Goal: Information Seeking & Learning: Learn about a topic

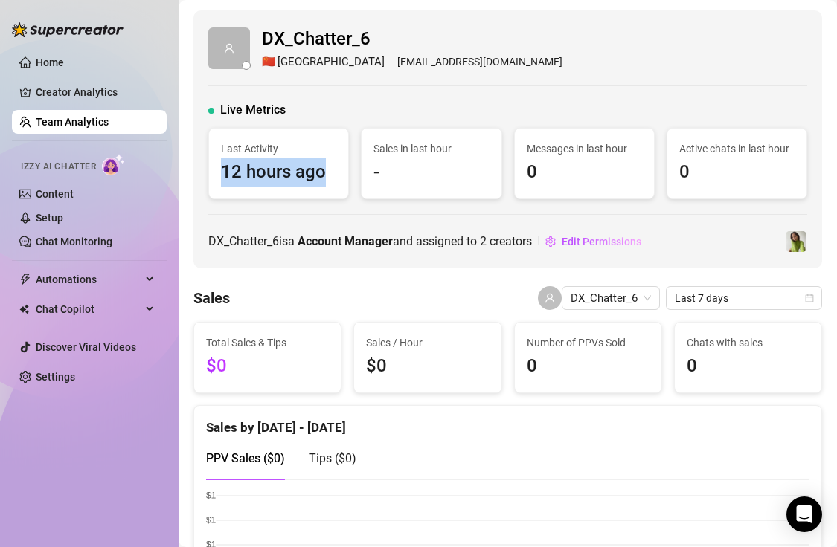
drag, startPoint x: 222, startPoint y: 170, endPoint x: 329, endPoint y: 178, distance: 107.4
click at [329, 178] on span "12 hours ago" at bounding box center [278, 172] width 115 height 28
drag, startPoint x: 337, startPoint y: 178, endPoint x: 303, endPoint y: 147, distance: 45.3
click at [303, 147] on div "Last Activity 12 hours ago" at bounding box center [278, 164] width 139 height 70
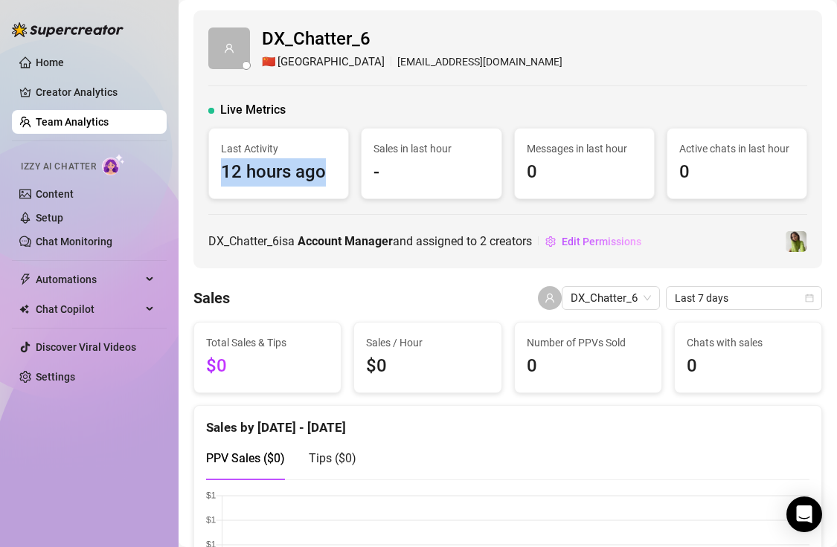
click at [303, 147] on span "Last Activity" at bounding box center [278, 149] width 115 height 16
drag, startPoint x: 303, startPoint y: 139, endPoint x: 303, endPoint y: 180, distance: 40.9
click at [303, 180] on div "Last Activity 12 hours ago" at bounding box center [278, 164] width 139 height 70
click at [303, 180] on span "12 hours ago" at bounding box center [278, 172] width 115 height 28
drag, startPoint x: 332, startPoint y: 180, endPoint x: 312, endPoint y: 135, distance: 49.6
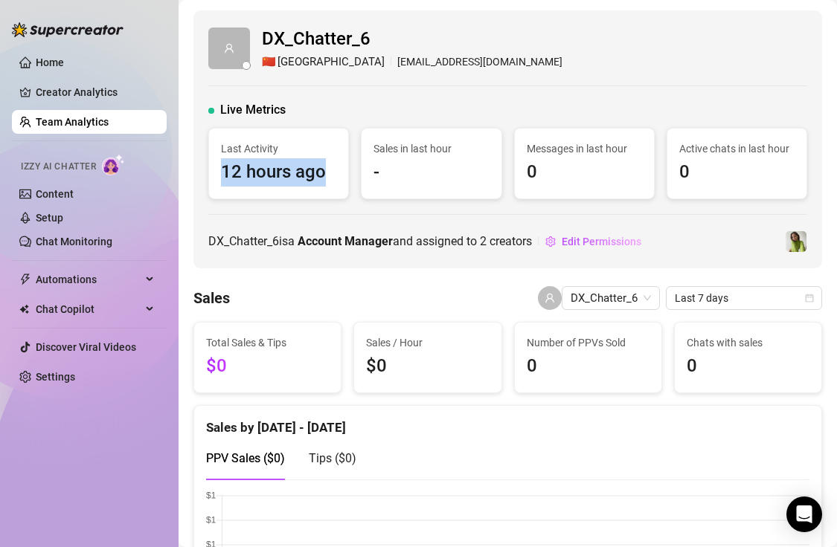
click at [312, 135] on div "Last Activity 12 hours ago" at bounding box center [278, 164] width 139 height 70
click at [312, 139] on div "Last Activity 12 hours ago" at bounding box center [278, 164] width 139 height 70
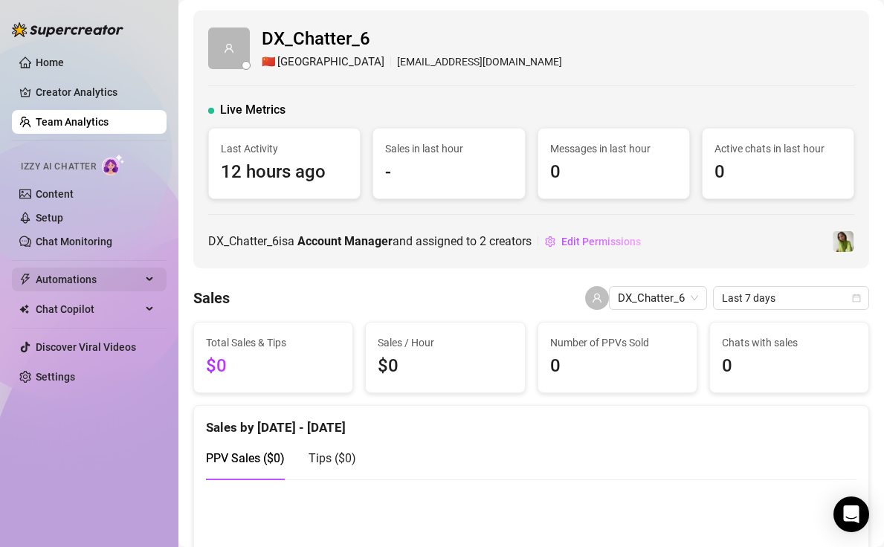
click at [73, 280] on span "Automations" at bounding box center [89, 280] width 106 height 24
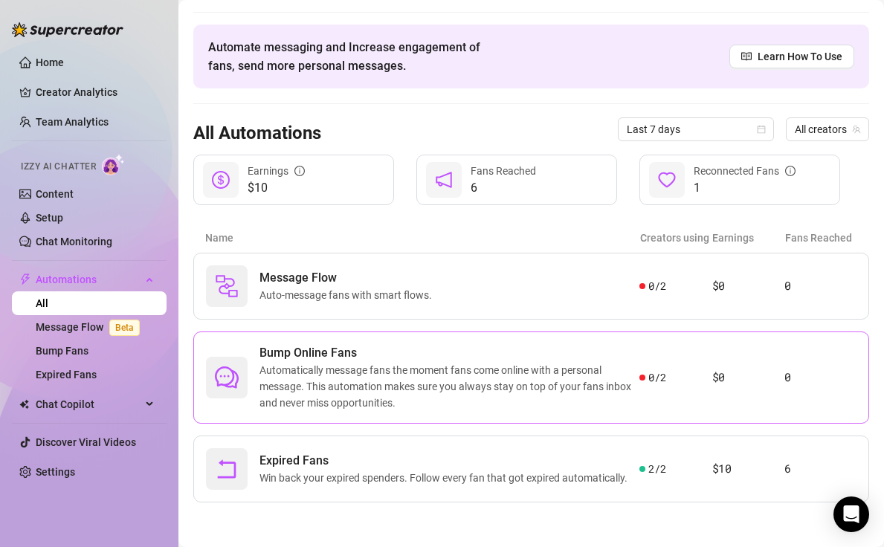
scroll to position [37, 0]
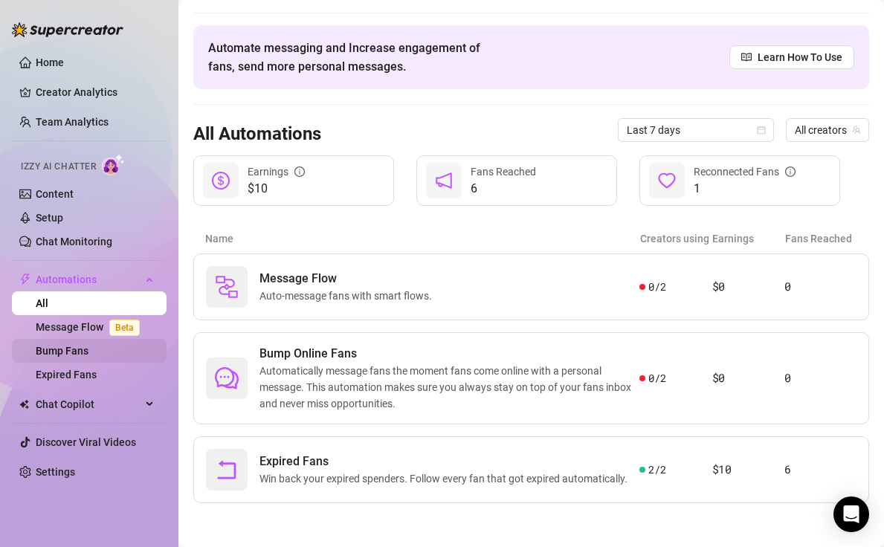
click at [89, 351] on link "Bump Fans" at bounding box center [62, 351] width 53 height 12
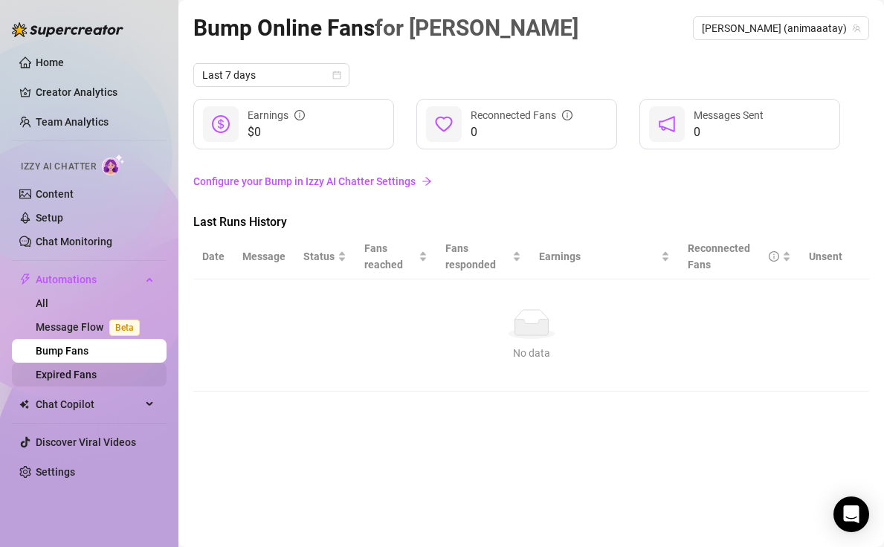
click at [94, 379] on link "Expired Fans" at bounding box center [66, 375] width 61 height 12
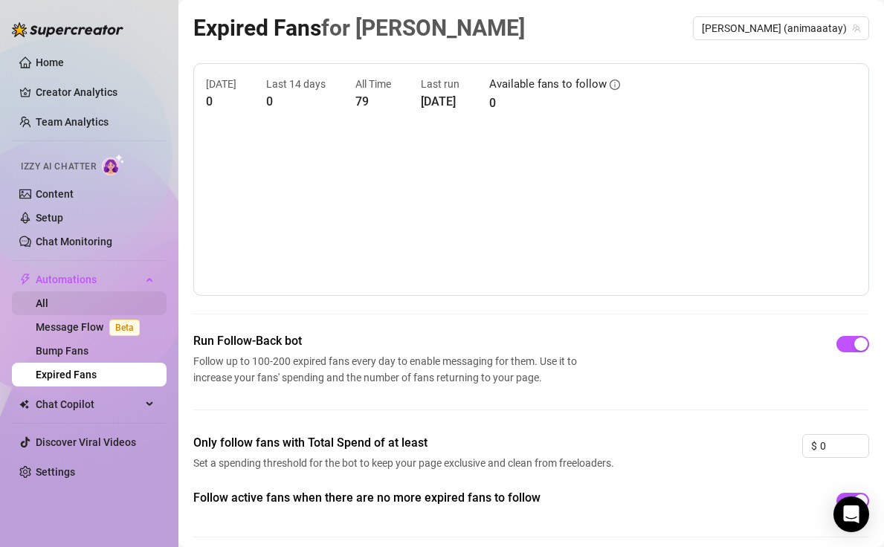
click at [48, 306] on link "All" at bounding box center [42, 304] width 13 height 12
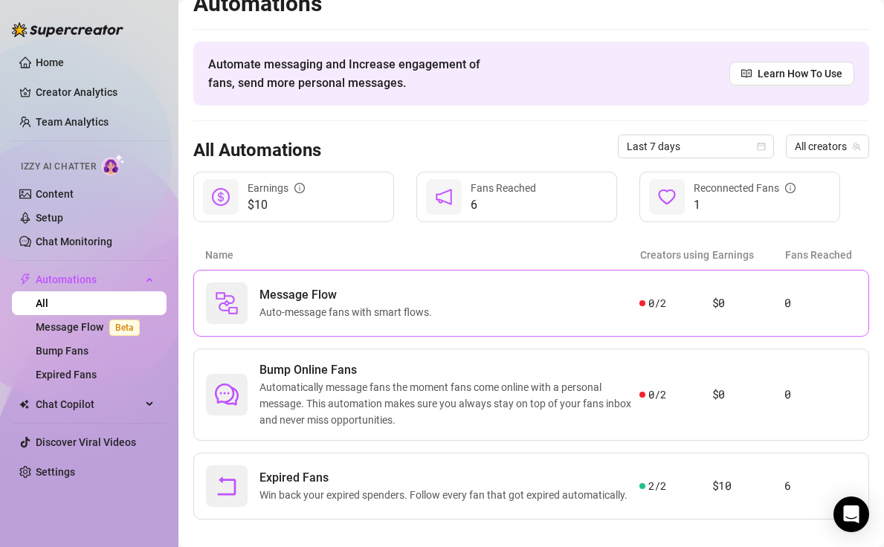
scroll to position [19, 0]
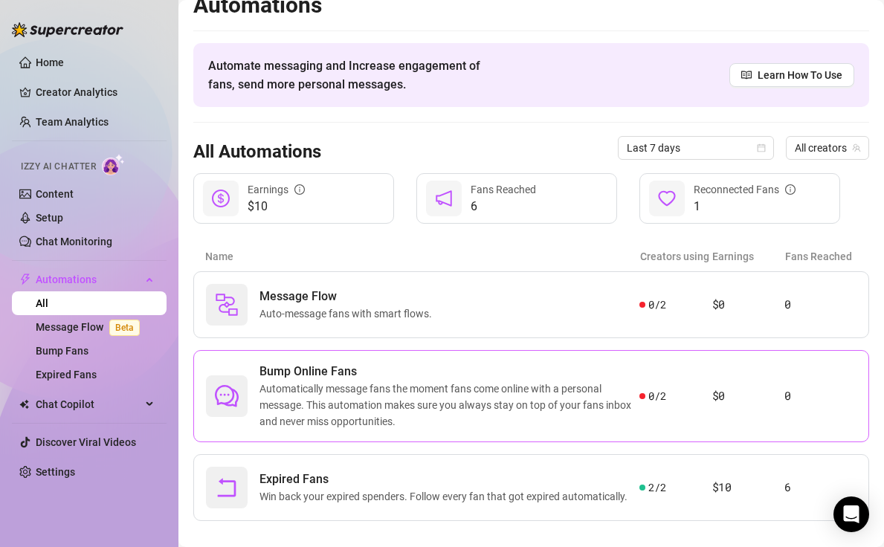
click at [508, 403] on span "Automatically message fans the moment fans come online with a personal message.…" at bounding box center [450, 405] width 380 height 49
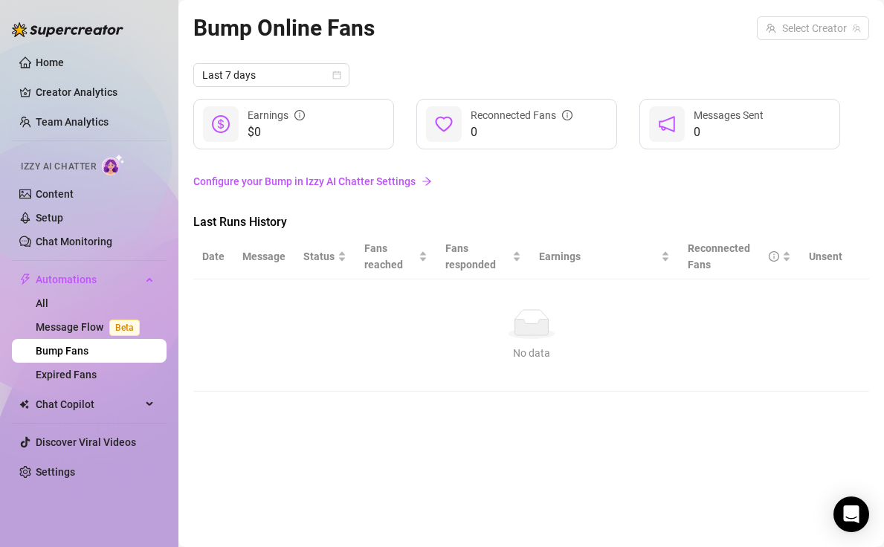
click at [407, 181] on link "Configure your Bump in Izzy AI Chatter Settings" at bounding box center [531, 181] width 676 height 16
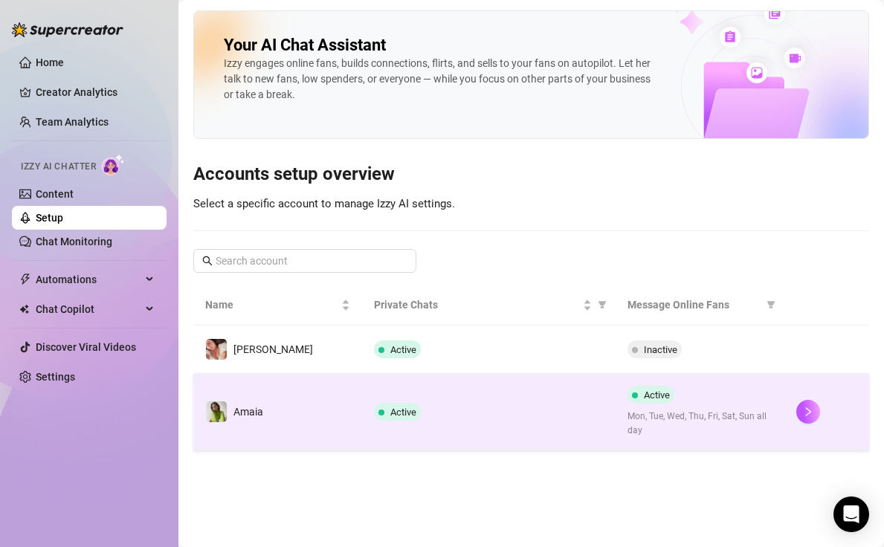
click at [358, 414] on td "Amaia" at bounding box center [277, 412] width 169 height 77
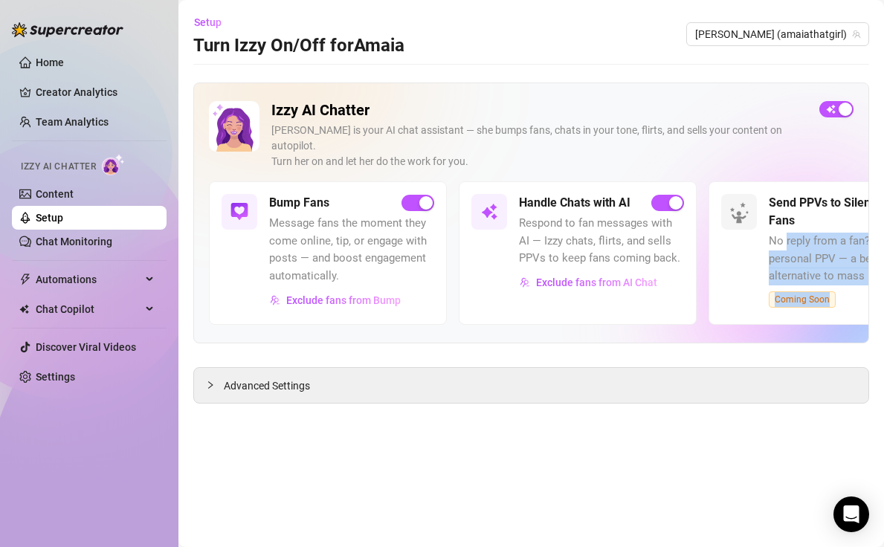
drag, startPoint x: 786, startPoint y: 228, endPoint x: 838, endPoint y: 279, distance: 73.1
click at [836, 279] on div "Send PPVs to Silent Fans No reply from a fan? Try a smart, personal PPV — a bet…" at bounding box center [851, 251] width 165 height 114
drag, startPoint x: 839, startPoint y: 279, endPoint x: 789, endPoint y: 240, distance: 63.1
click at [789, 240] on div "Send PPVs to Silent Fans No reply from a fan? Try a smart, personal PPV — a bet…" at bounding box center [851, 251] width 165 height 114
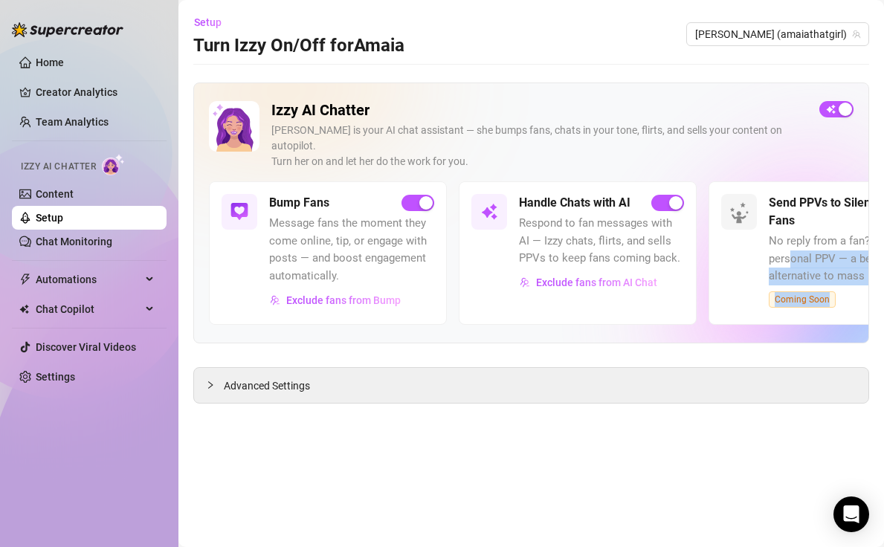
click at [789, 240] on span "No reply from a fan? Try a smart, personal PPV — a better alternative to mass m…" at bounding box center [851, 259] width 165 height 53
drag, startPoint x: 788, startPoint y: 225, endPoint x: 836, endPoint y: 301, distance: 90.0
click at [836, 301] on div "Send PPVs to Silent Fans No reply from a fan? Try a smart, personal PPV — a bet…" at bounding box center [828, 252] width 238 height 143
drag, startPoint x: 835, startPoint y: 295, endPoint x: 816, endPoint y: 248, distance: 49.7
click at [816, 248] on div "Send PPVs to Silent Fans No reply from a fan? Try a smart, personal PPV — a bet…" at bounding box center [828, 252] width 238 height 143
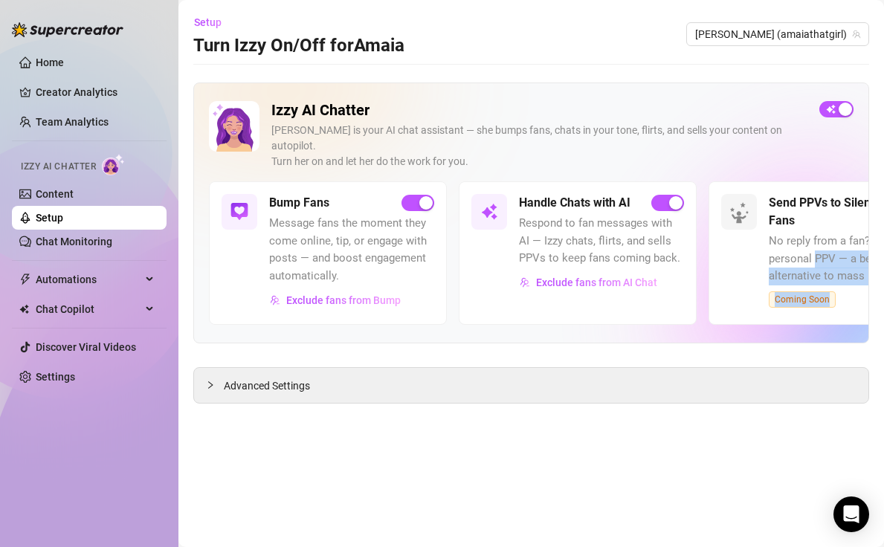
click at [816, 248] on span "No reply from a fan? Try a smart, personal PPV — a better alternative to mass m…" at bounding box center [851, 259] width 165 height 53
drag, startPoint x: 816, startPoint y: 226, endPoint x: 816, endPoint y: 272, distance: 46.1
click at [816, 272] on div "Send PPVs to Silent Fans No reply from a fan? Try a smart, personal PPV — a bet…" at bounding box center [851, 251] width 165 height 114
click at [493, 368] on div "Advanced Settings" at bounding box center [531, 385] width 675 height 35
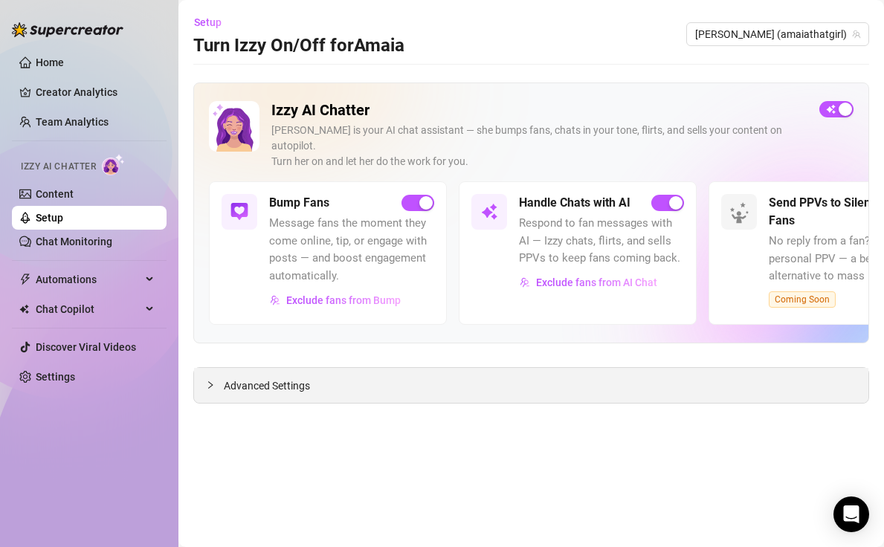
click at [483, 370] on div "Advanced Settings" at bounding box center [531, 385] width 675 height 35
click at [237, 378] on span "Advanced Settings" at bounding box center [267, 386] width 86 height 16
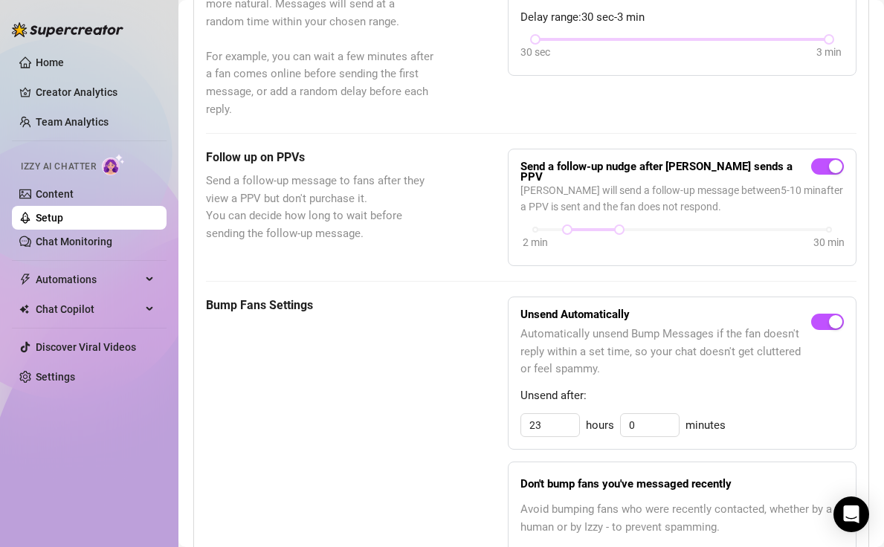
scroll to position [521, 0]
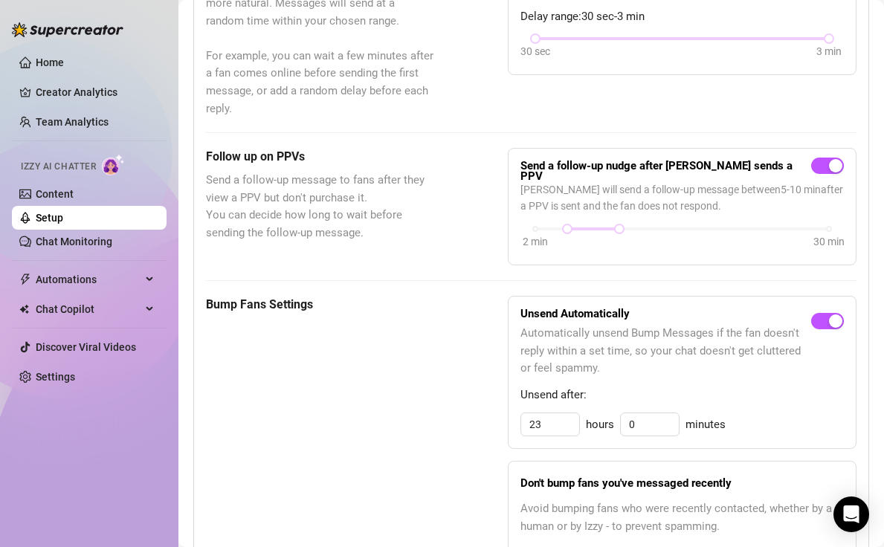
click at [242, 329] on div "Bump Fans Settings" at bounding box center [320, 455] width 228 height 318
click at [89, 282] on span "Automations" at bounding box center [89, 280] width 106 height 24
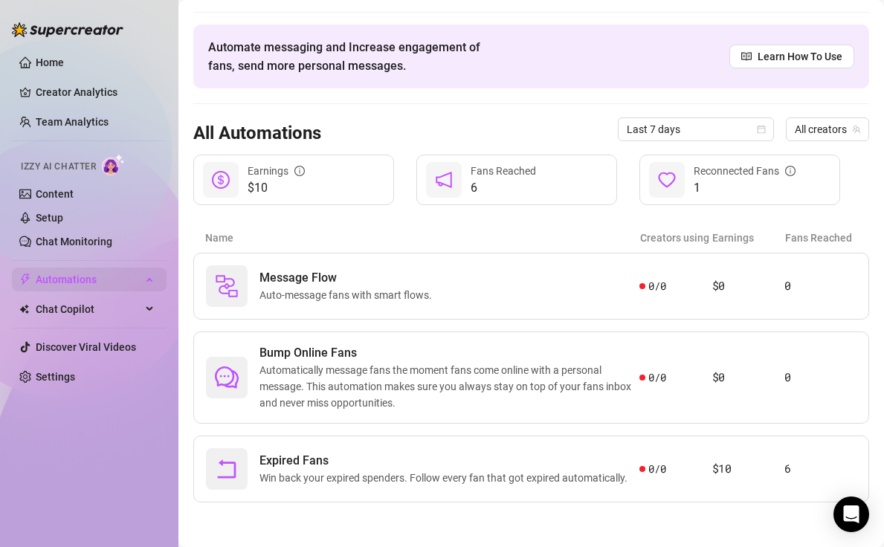
scroll to position [38, 0]
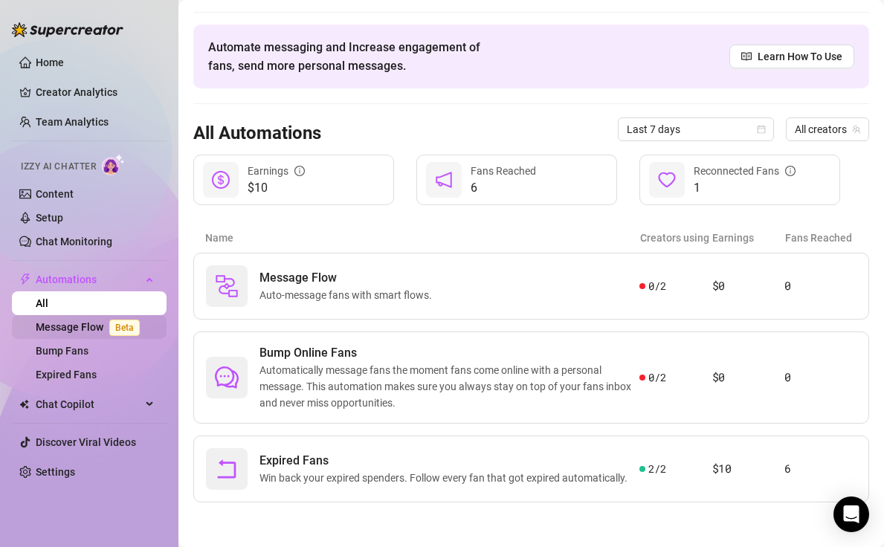
click at [88, 327] on link "Message Flow Beta" at bounding box center [91, 327] width 110 height 12
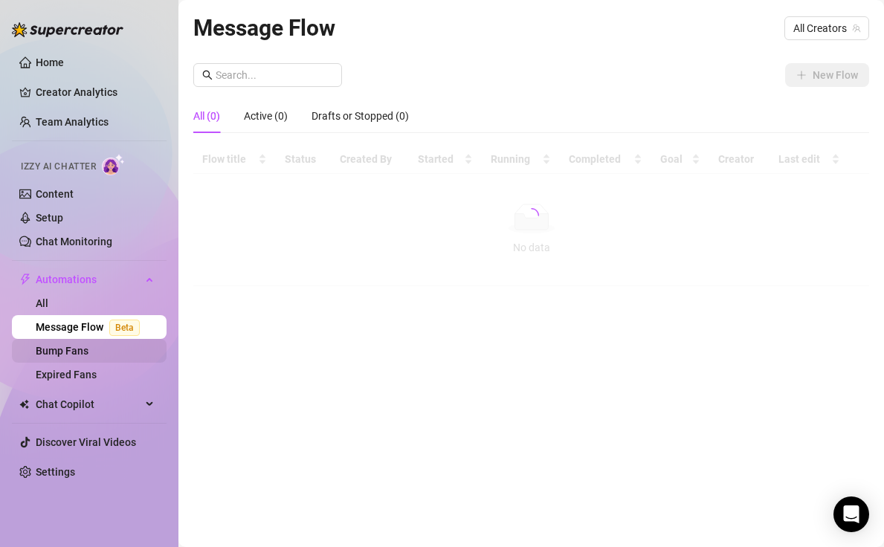
click at [86, 355] on link "Bump Fans" at bounding box center [62, 351] width 53 height 12
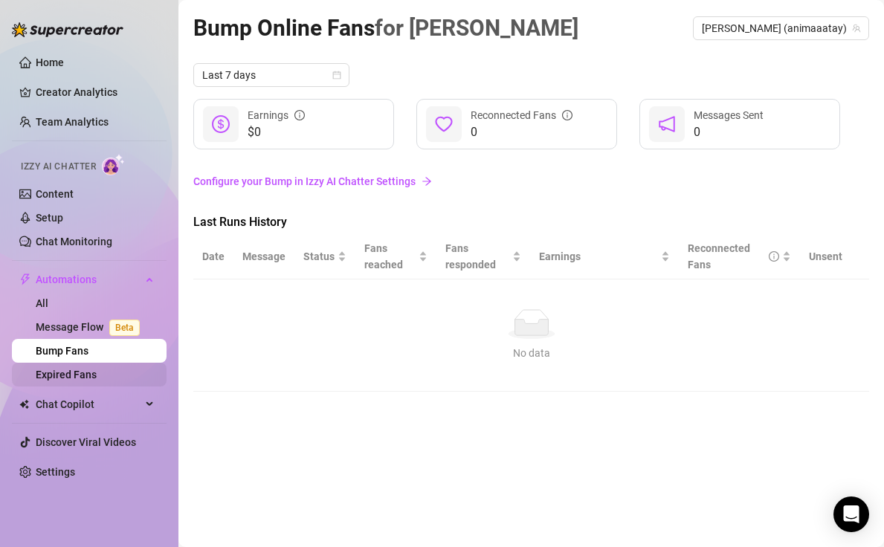
click at [89, 346] on link "Bump Fans" at bounding box center [62, 351] width 53 height 12
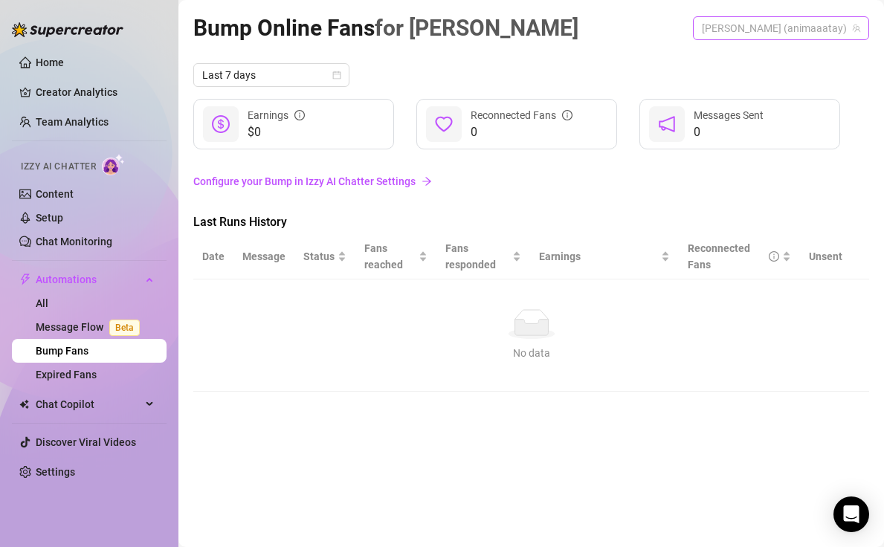
click at [811, 25] on span "[PERSON_NAME] (animaaatay)" at bounding box center [781, 28] width 158 height 22
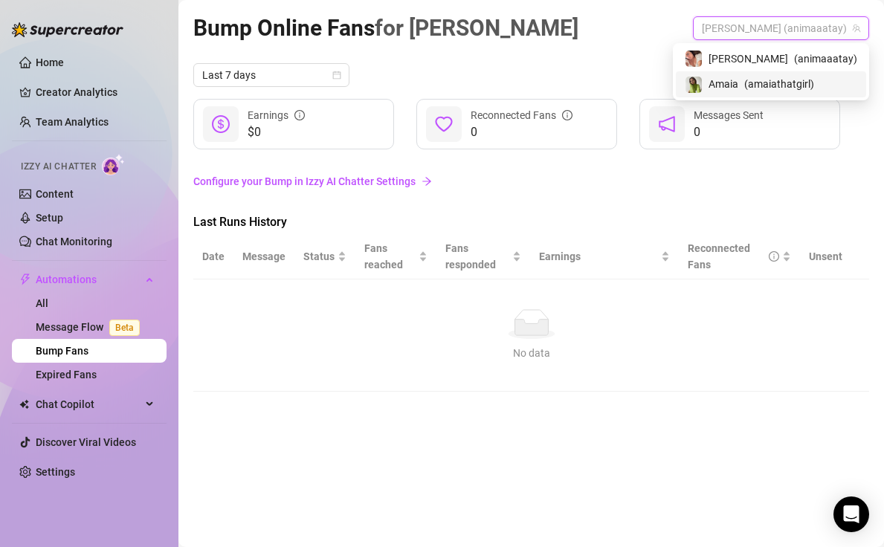
click at [782, 82] on div "[PERSON_NAME] ( amaiathatgirl )" at bounding box center [771, 84] width 173 height 18
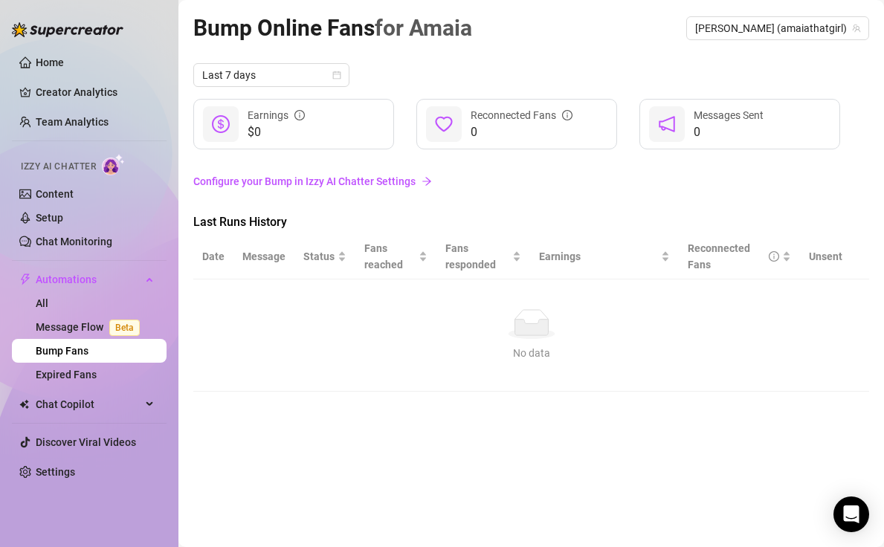
click at [726, 185] on link "Configure your Bump in Izzy AI Chatter Settings" at bounding box center [531, 181] width 676 height 16
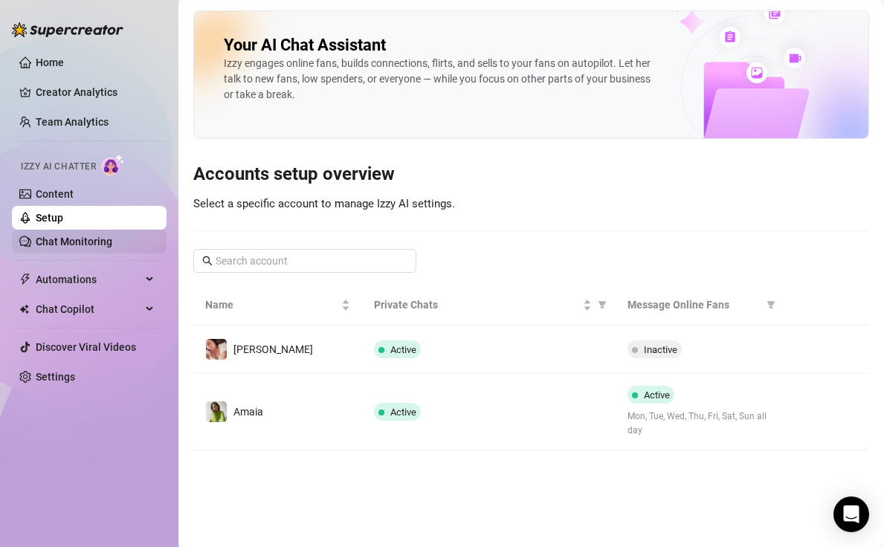
click at [89, 245] on link "Chat Monitoring" at bounding box center [74, 242] width 77 height 12
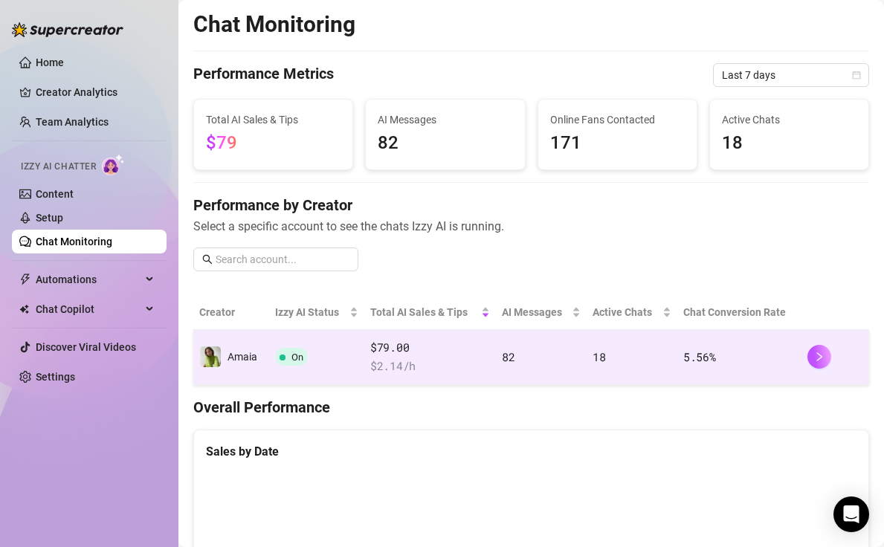
click at [460, 260] on div "Performance by Creator Select a specific account to see the chats Izzy AI is ru…" at bounding box center [531, 239] width 676 height 89
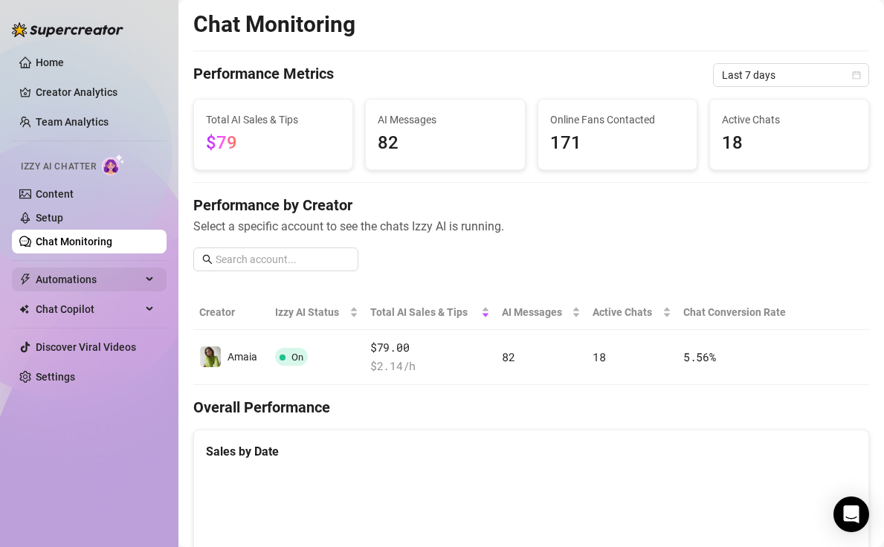
click at [99, 285] on span "Automations" at bounding box center [89, 280] width 106 height 24
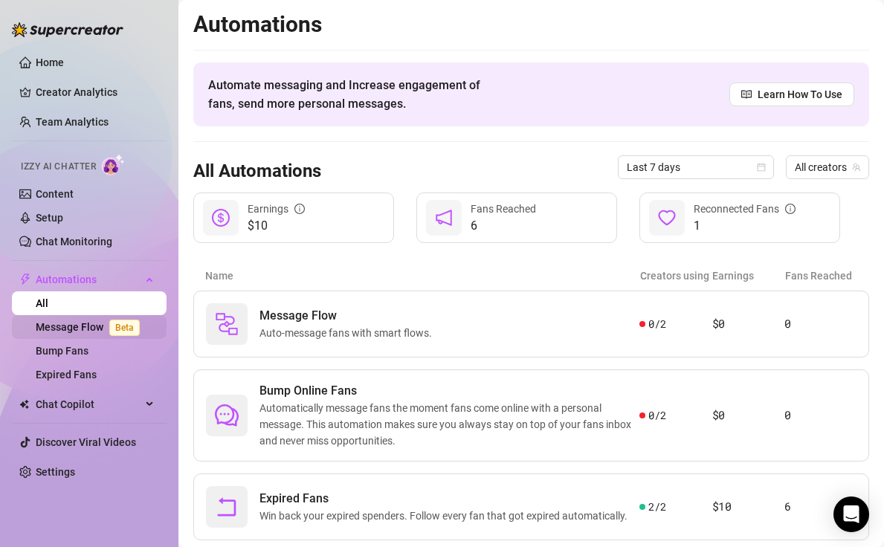
click at [97, 331] on link "Message Flow Beta" at bounding box center [91, 327] width 110 height 12
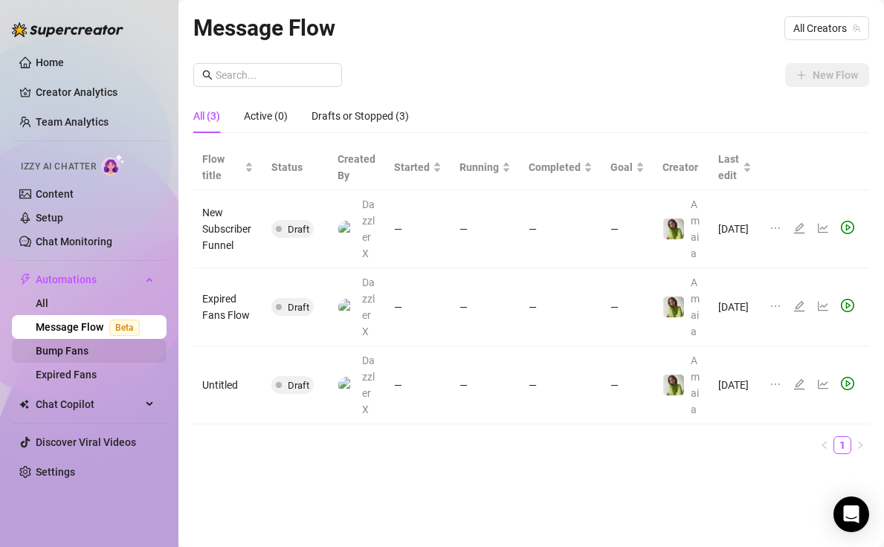
click at [89, 356] on link "Bump Fans" at bounding box center [62, 351] width 53 height 12
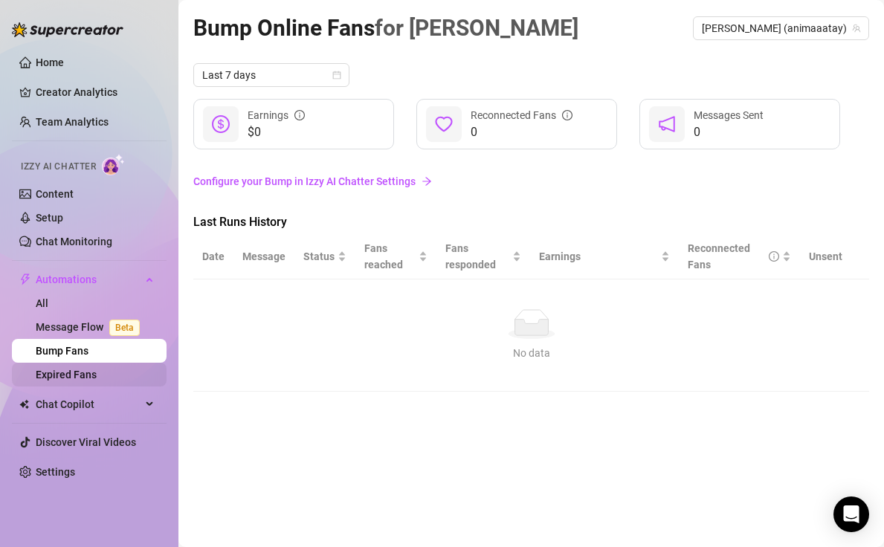
click at [97, 376] on link "Expired Fans" at bounding box center [66, 375] width 61 height 12
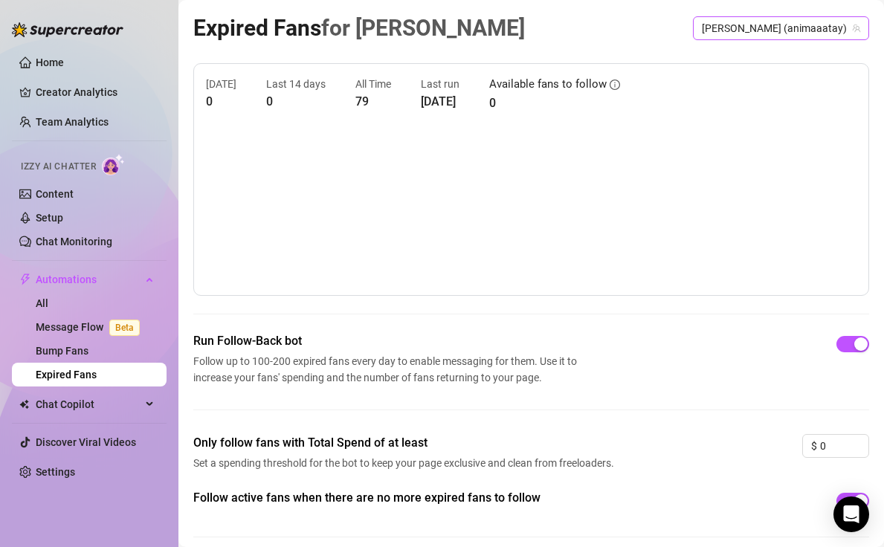
click at [789, 30] on span "[PERSON_NAME] (animaaatay)" at bounding box center [781, 28] width 158 height 22
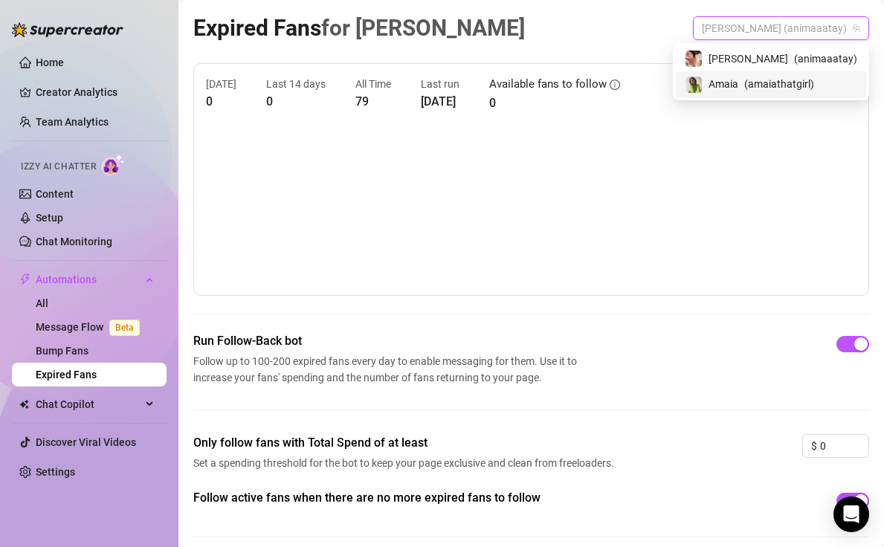
click at [739, 76] on span "Amaia" at bounding box center [724, 84] width 30 height 16
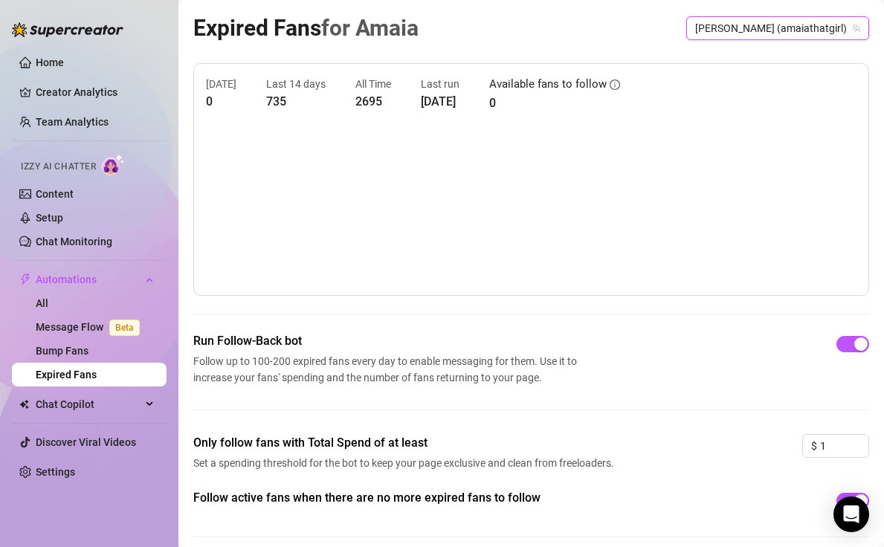
scroll to position [59, 0]
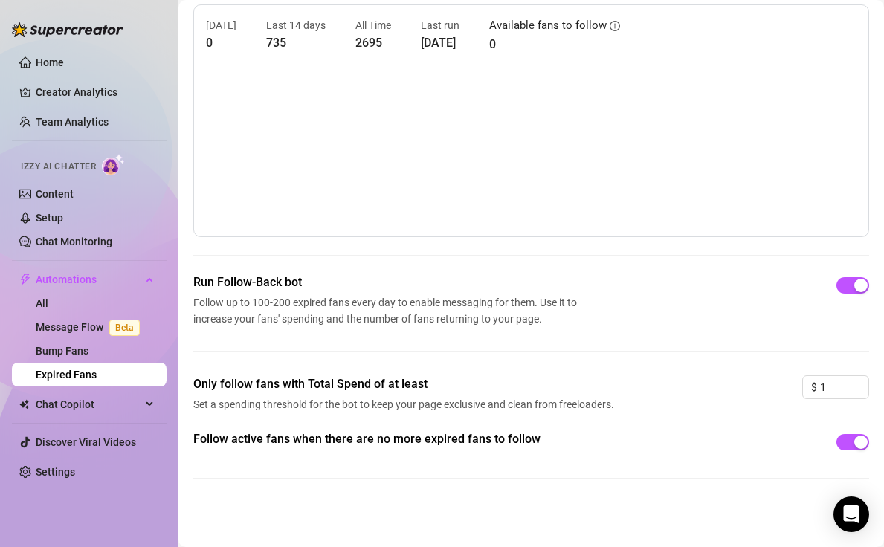
click at [796, 391] on div "Only follow fans with Total Spend of at least Set a spending threshold for the …" at bounding box center [531, 403] width 676 height 55
drag, startPoint x: 831, startPoint y: 384, endPoint x: 756, endPoint y: 376, distance: 75.5
click at [756, 376] on div "Only follow fans with Total Spend of at least Set a spending threshold for the …" at bounding box center [531, 403] width 676 height 55
type input "0"
click at [708, 452] on div "Follow active fans when there are no more expired fans to follow" at bounding box center [531, 443] width 676 height 24
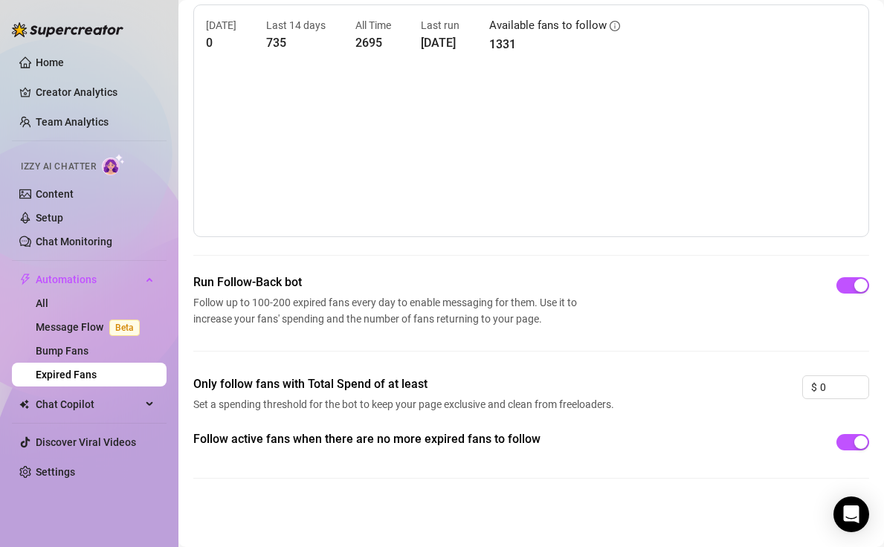
click at [759, 364] on div "Run Follow-Back bot Follow up to 100-200 expired fans every day to enable messa…" at bounding box center [531, 325] width 676 height 102
click at [836, 288] on span "button" at bounding box center [853, 285] width 33 height 16
click at [836, 289] on span "button" at bounding box center [853, 285] width 33 height 16
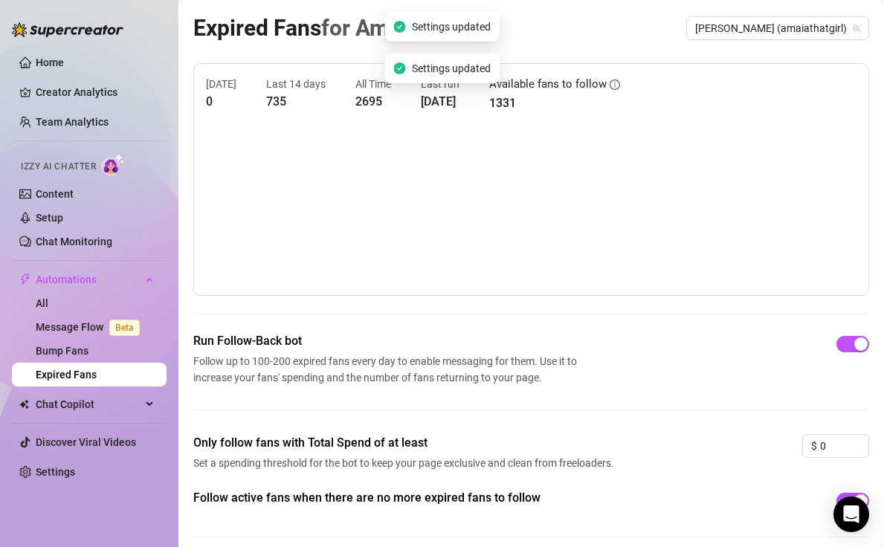
click at [735, 192] on canvas at bounding box center [531, 209] width 651 height 149
drag, startPoint x: 738, startPoint y: 179, endPoint x: 692, endPoint y: 375, distance: 201.0
click at [692, 375] on div "[DATE] 0 Last 14 days 735 All Time 2695 Last run [DATE] Available fans to follo…" at bounding box center [531, 312] width 676 height 498
click at [692, 375] on div "Run Follow-Back bot Follow up to 100-200 expired fans every day to enable messa…" at bounding box center [531, 359] width 676 height 54
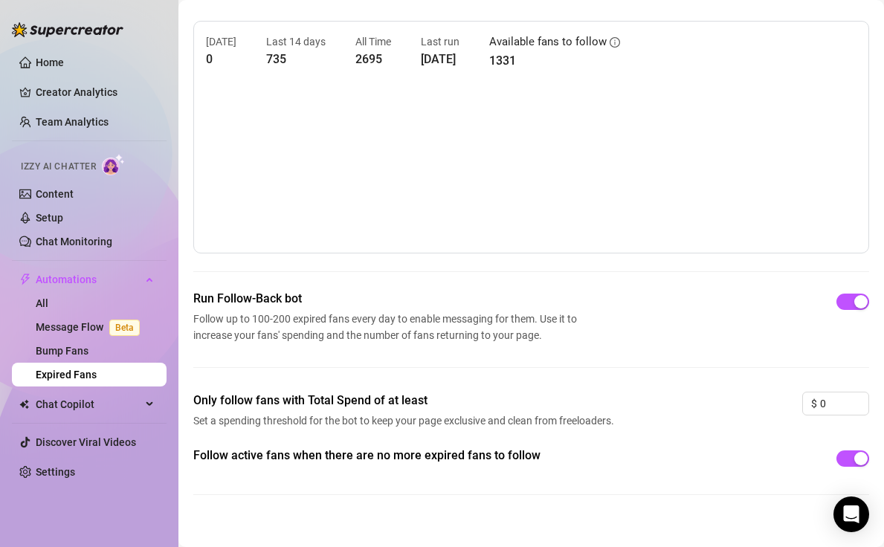
scroll to position [59, 0]
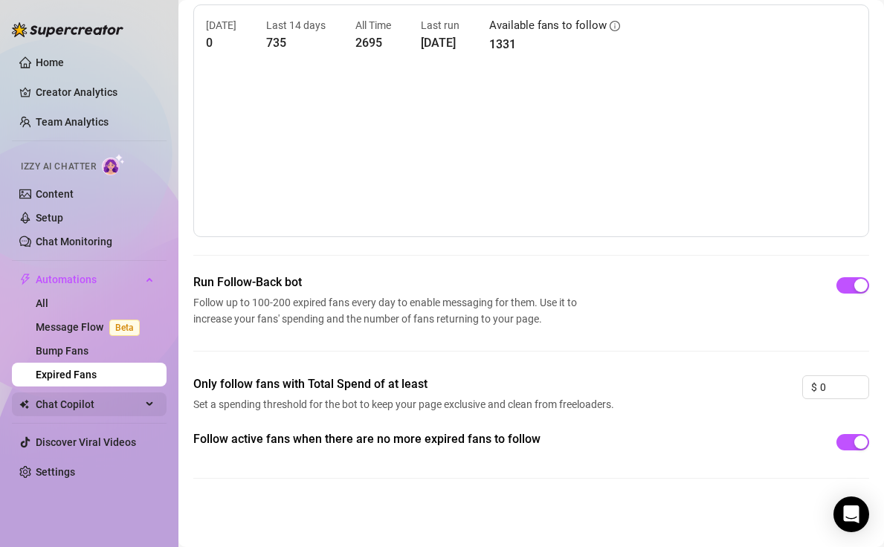
click at [95, 403] on span "Chat Copilot" at bounding box center [89, 405] width 106 height 24
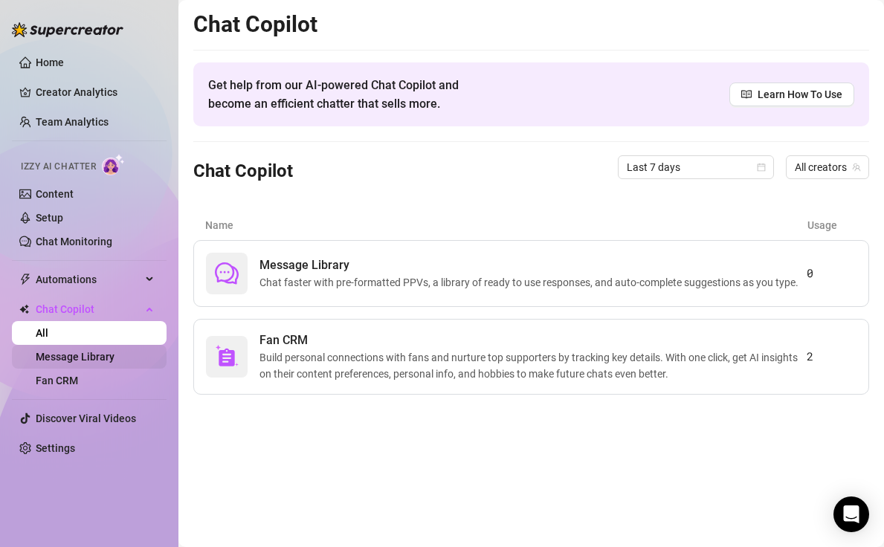
click at [104, 361] on link "Message Library" at bounding box center [75, 357] width 79 height 12
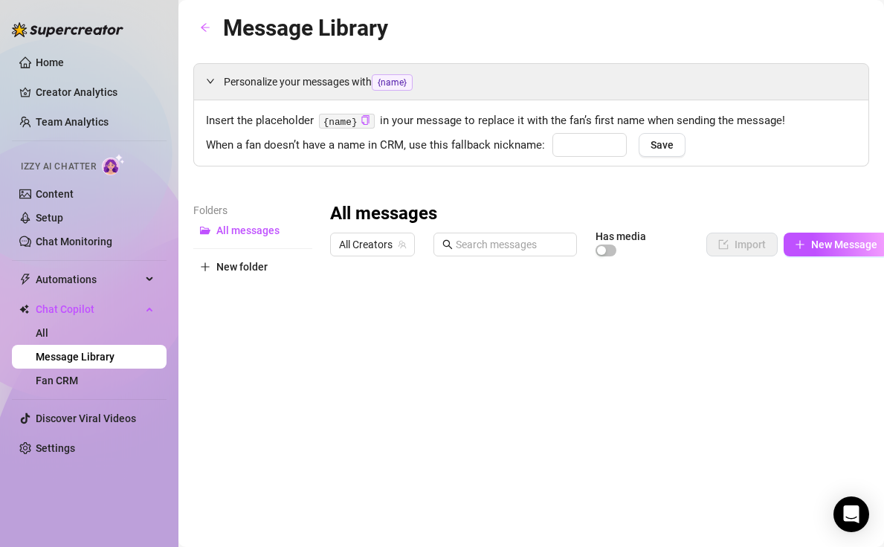
type input "babe"
click at [78, 385] on link "Fan CRM" at bounding box center [57, 381] width 42 height 12
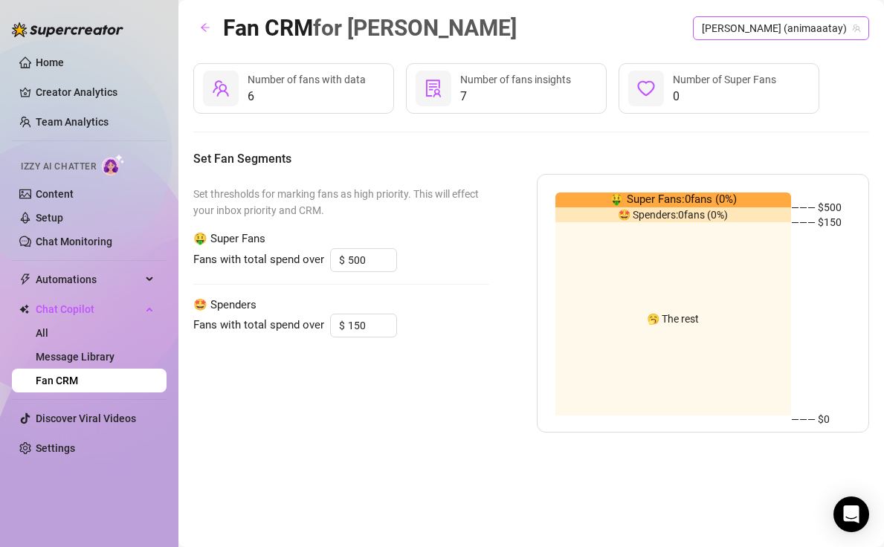
click at [836, 26] on icon "team" at bounding box center [856, 28] width 9 height 9
click at [813, 30] on span "[PERSON_NAME] (animaaatay)" at bounding box center [781, 28] width 158 height 22
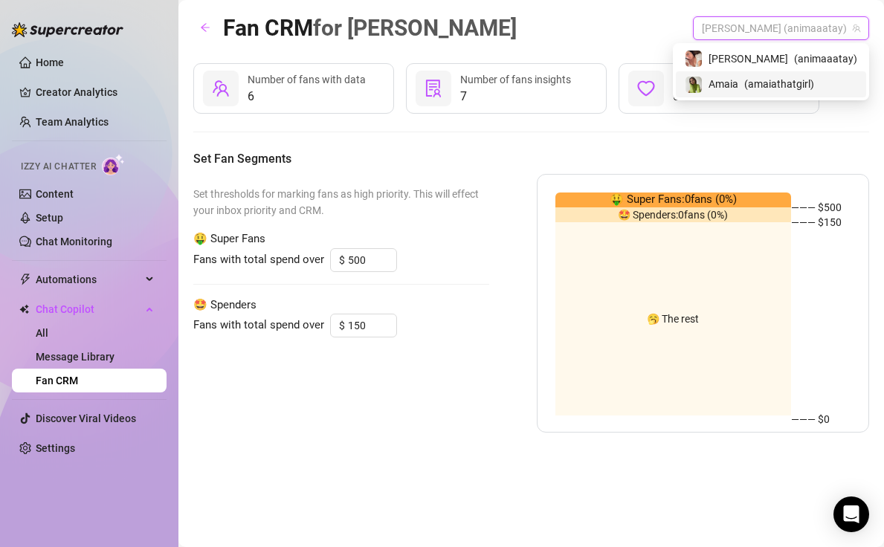
click at [792, 81] on span "( amaiathatgirl )" at bounding box center [780, 84] width 70 height 16
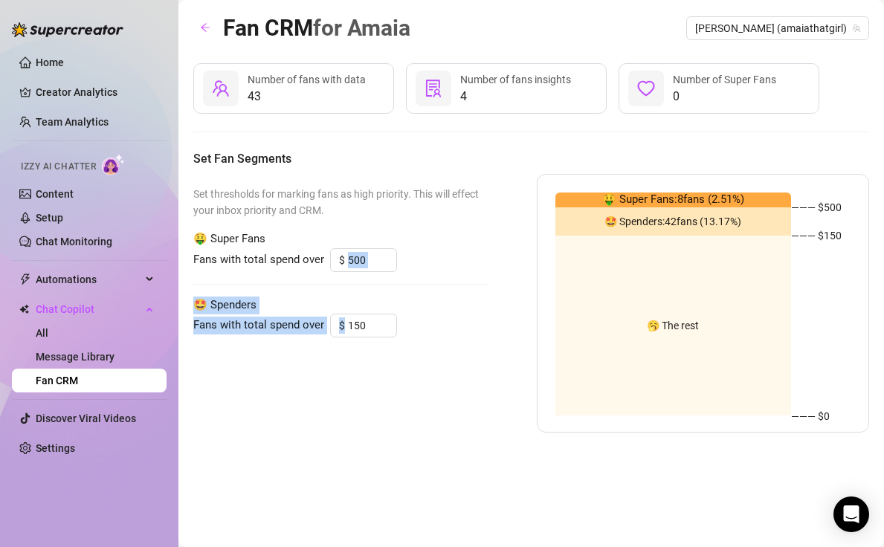
drag, startPoint x: 472, startPoint y: 332, endPoint x: 480, endPoint y: 268, distance: 63.7
click at [480, 268] on div "Set thresholds for marking fans as high priority. This will effect your inbox p…" at bounding box center [341, 303] width 296 height 259
click at [480, 268] on div "Fans with total spend over $ 500" at bounding box center [341, 260] width 296 height 24
drag, startPoint x: 480, startPoint y: 274, endPoint x: 478, endPoint y: 364, distance: 90.8
click at [478, 364] on div "Set thresholds for marking fans as high priority. This will effect your inbox p…" at bounding box center [341, 303] width 296 height 259
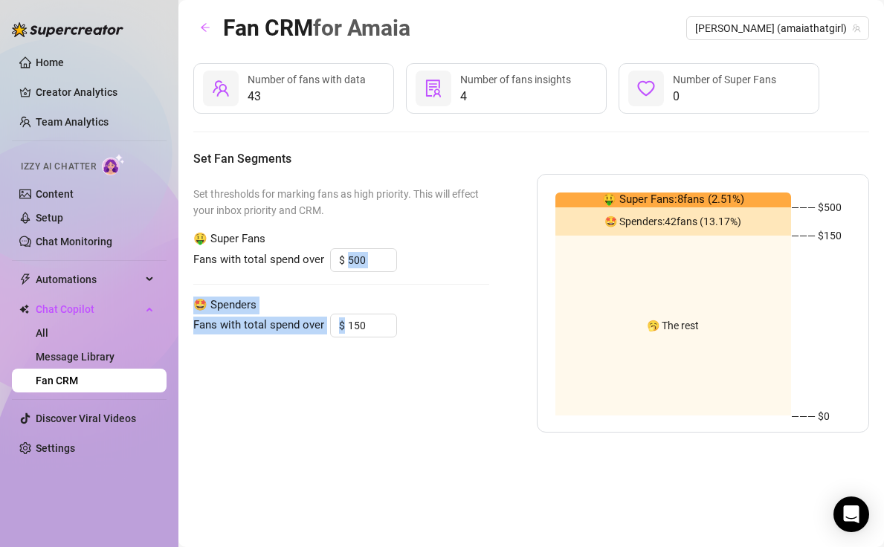
click at [478, 364] on div "Set thresholds for marking fans as high priority. This will effect your inbox p…" at bounding box center [341, 303] width 296 height 259
drag, startPoint x: 476, startPoint y: 355, endPoint x: 477, endPoint y: 274, distance: 81.1
click at [477, 274] on div "Set thresholds for marking fans as high priority. This will effect your inbox p…" at bounding box center [341, 303] width 296 height 259
drag, startPoint x: 477, startPoint y: 282, endPoint x: 477, endPoint y: 365, distance: 83.3
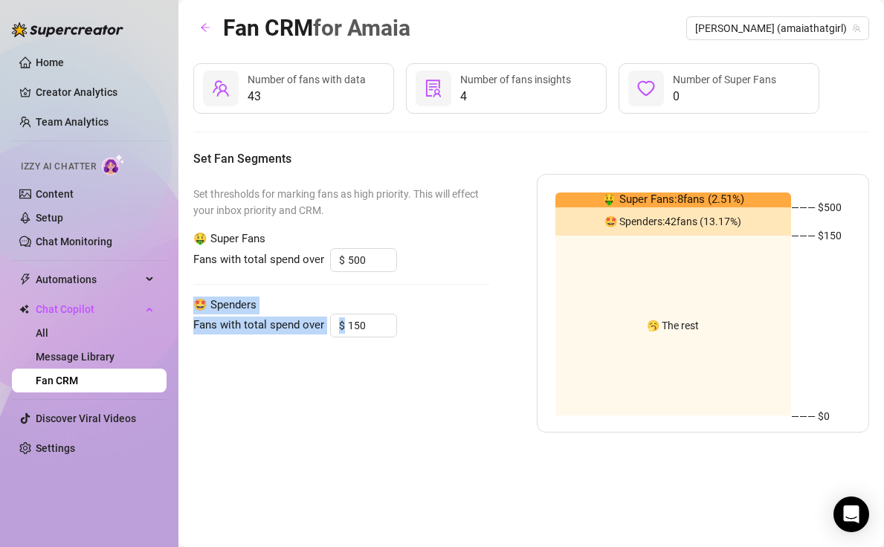
click at [477, 365] on div "Set thresholds for marking fans as high priority. This will effect your inbox p…" at bounding box center [341, 303] width 296 height 259
drag, startPoint x: 477, startPoint y: 365, endPoint x: 477, endPoint y: 292, distance: 72.9
click at [477, 292] on div "Set thresholds for marking fans as high priority. This will effect your inbox p…" at bounding box center [341, 303] width 296 height 259
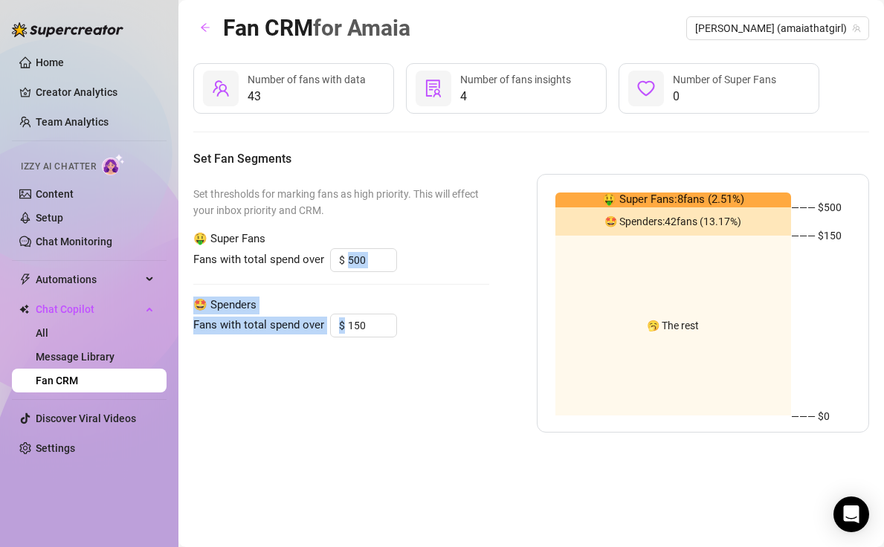
drag, startPoint x: 472, startPoint y: 277, endPoint x: 466, endPoint y: 365, distance: 88.7
click at [466, 365] on div "Set thresholds for marking fans as high priority. This will effect your inbox p…" at bounding box center [341, 303] width 296 height 259
click at [348, 89] on span "43" at bounding box center [307, 97] width 118 height 18
click at [257, 94] on span "43" at bounding box center [307, 97] width 118 height 18
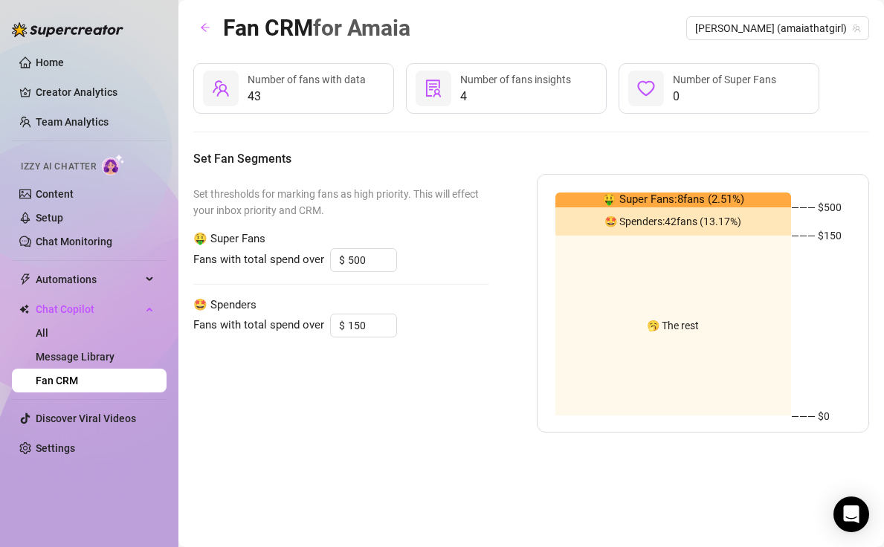
click at [265, 87] on div "Number of fans with data" at bounding box center [307, 79] width 118 height 16
click at [298, 89] on span "43" at bounding box center [307, 97] width 118 height 18
click at [448, 95] on div at bounding box center [434, 89] width 36 height 36
click at [511, 91] on span "4" at bounding box center [515, 97] width 111 height 18
click at [419, 91] on div at bounding box center [434, 89] width 36 height 36
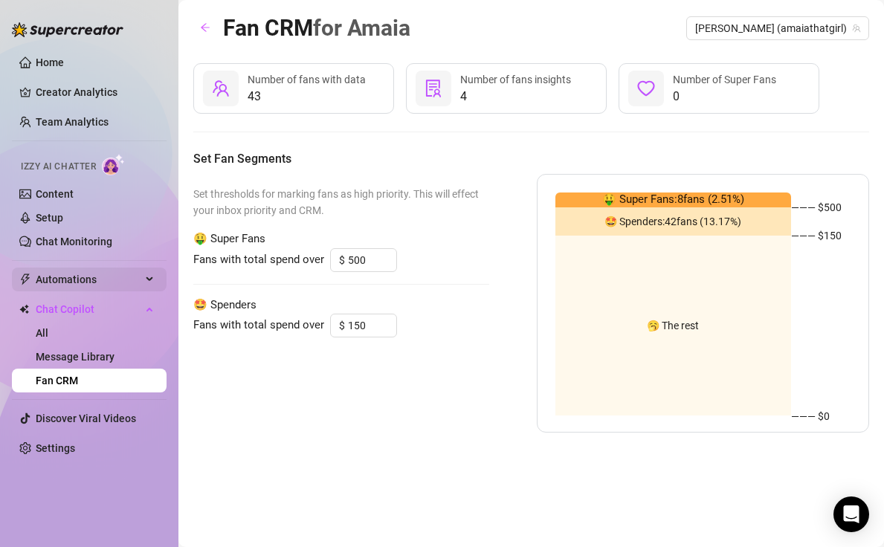
click at [84, 278] on span "Automations" at bounding box center [89, 280] width 106 height 24
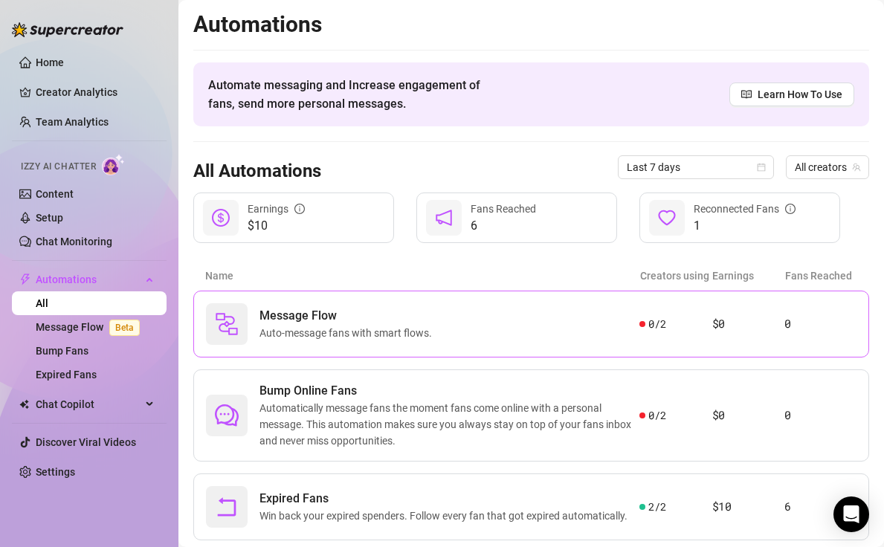
scroll to position [38, 0]
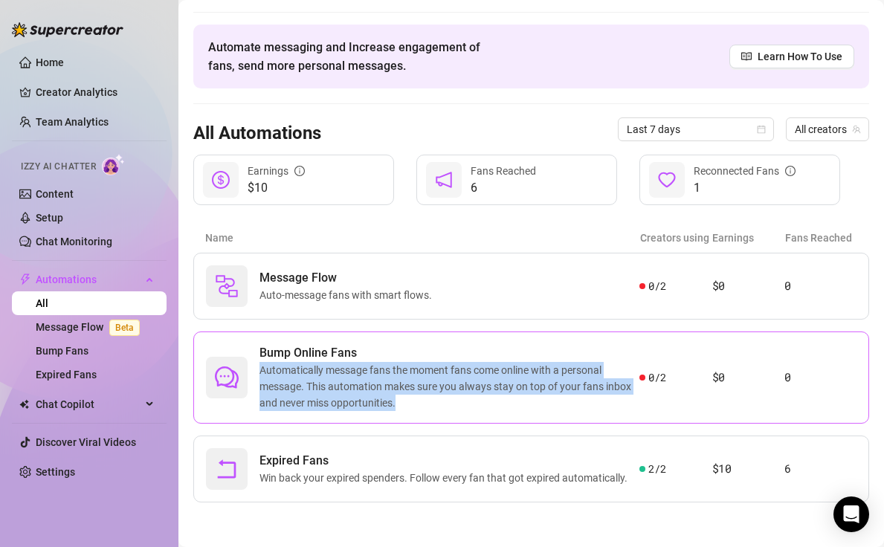
drag, startPoint x: 434, startPoint y: 414, endPoint x: 443, endPoint y: 350, distance: 64.0
click at [443, 350] on div "Bump Online Fans Automatically message fans the moment fans come online with a …" at bounding box center [531, 378] width 676 height 92
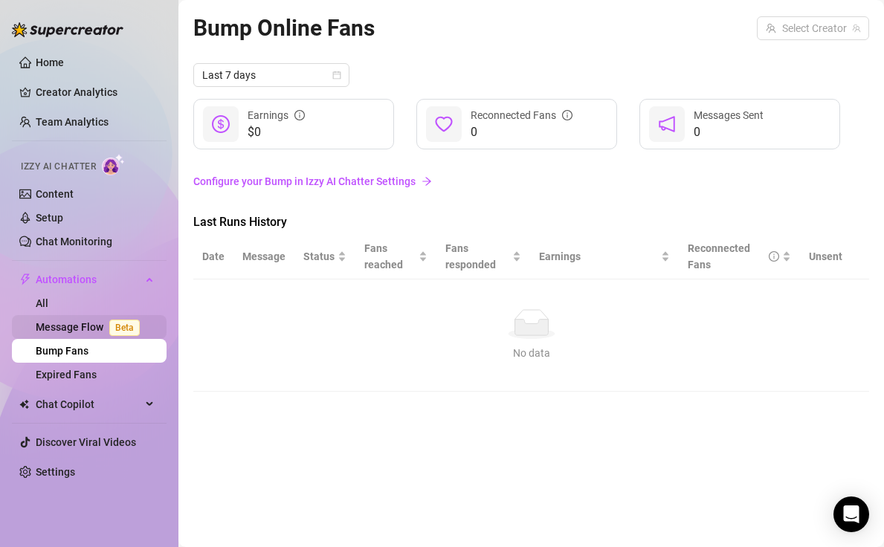
click at [66, 329] on link "Message Flow Beta" at bounding box center [91, 327] width 110 height 12
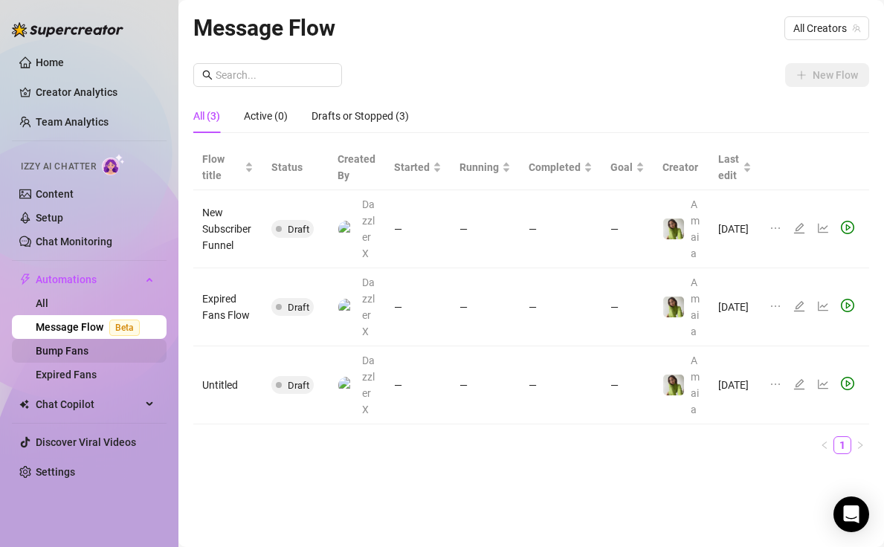
click at [72, 357] on link "Bump Fans" at bounding box center [62, 351] width 53 height 12
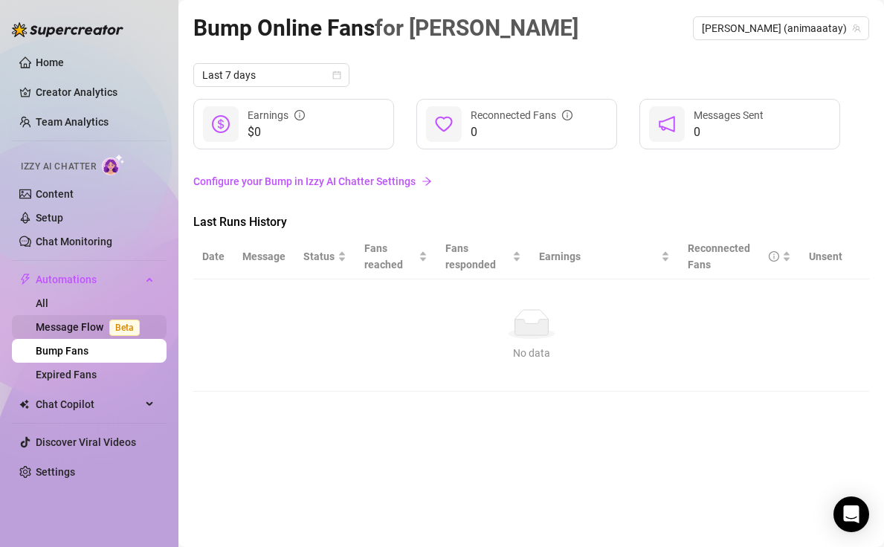
click at [70, 332] on link "Message Flow Beta" at bounding box center [91, 327] width 110 height 12
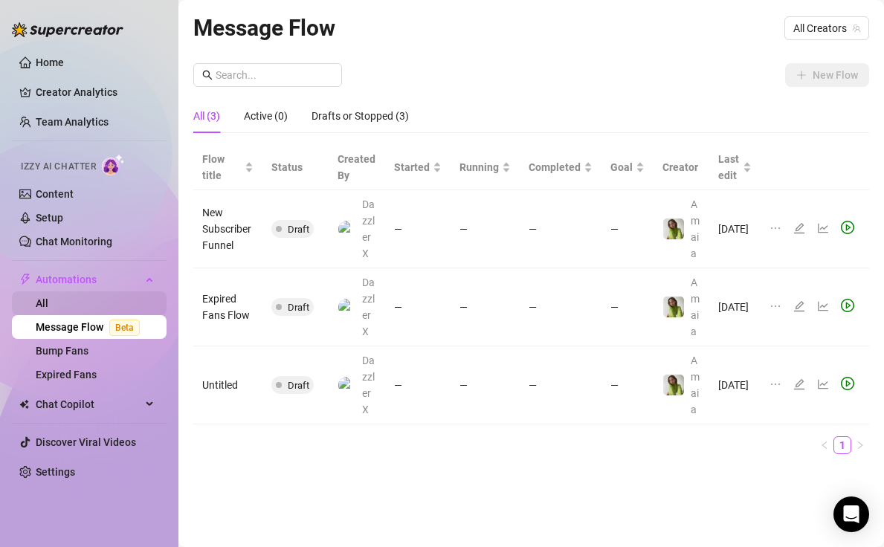
click at [48, 307] on link "All" at bounding box center [42, 304] width 13 height 12
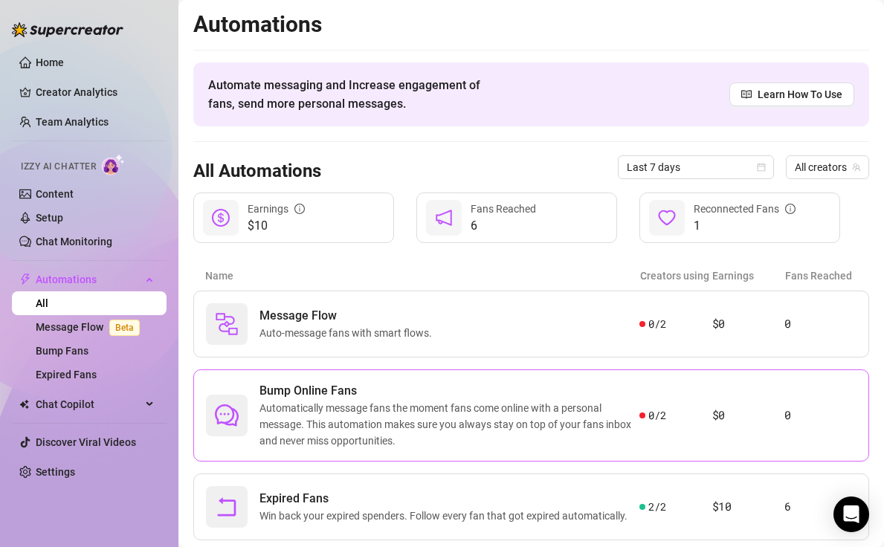
click at [509, 422] on span "Automatically message fans the moment fans come online with a personal message.…" at bounding box center [450, 424] width 380 height 49
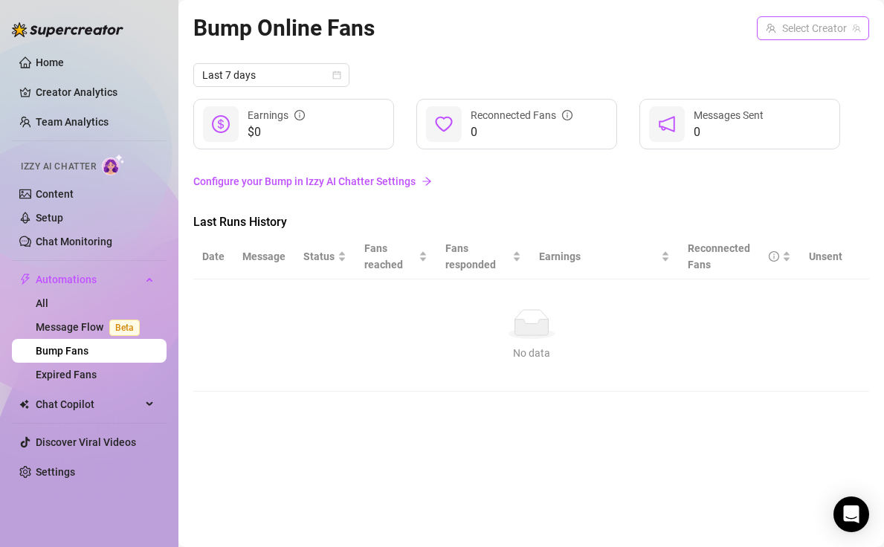
click at [781, 33] on input "search" at bounding box center [806, 28] width 81 height 22
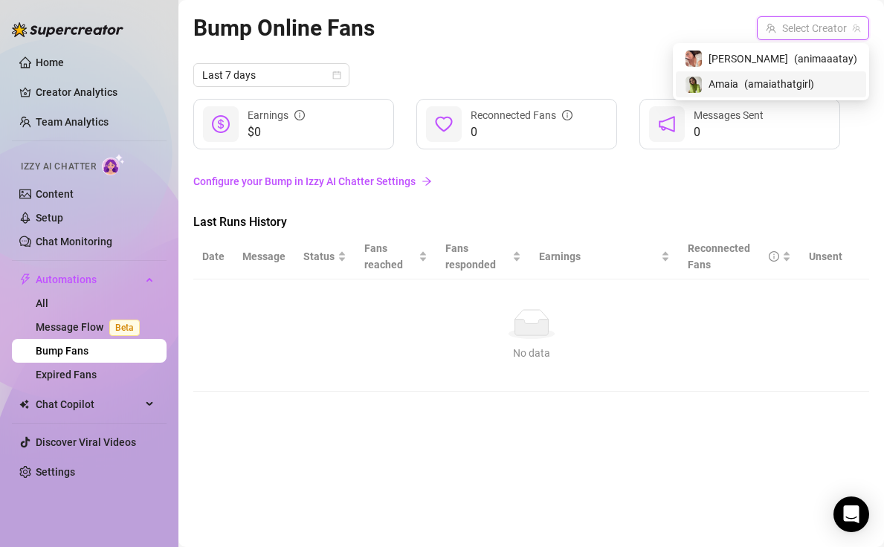
click at [739, 82] on span "Amaia" at bounding box center [724, 84] width 30 height 16
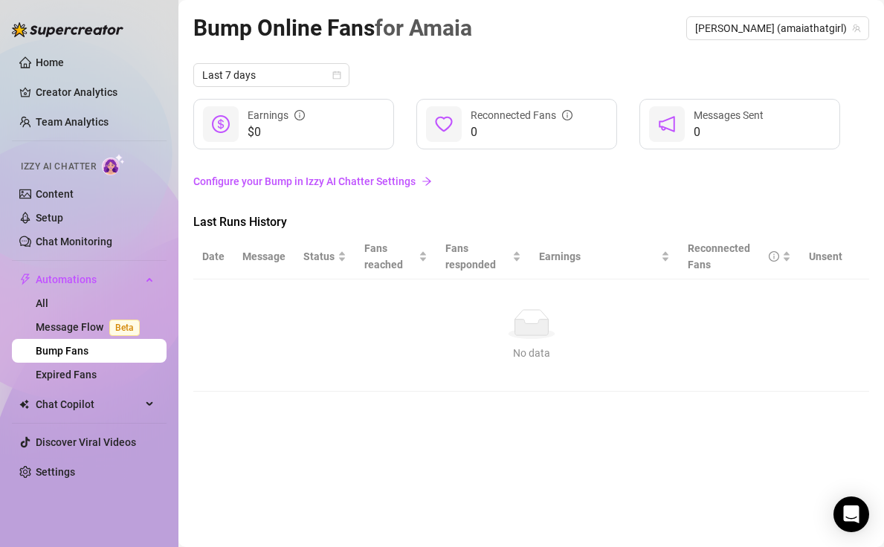
click at [675, 222] on div "Last Runs History" at bounding box center [531, 223] width 676 height 21
click at [672, 215] on div "Last Runs History" at bounding box center [531, 223] width 676 height 21
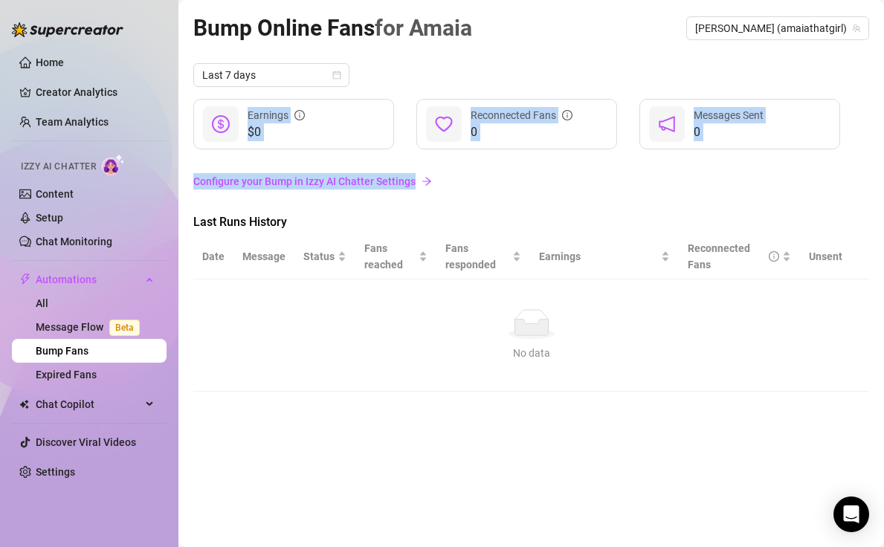
drag, startPoint x: 684, startPoint y: 77, endPoint x: 655, endPoint y: 176, distance: 102.4
click at [655, 176] on div "Last 7 days $0 Earnings 0 Reconnected Fans 0 Messages Sent Configure your Bump …" at bounding box center [531, 227] width 676 height 329
click at [655, 176] on link "Configure your Bump in Izzy AI Chatter Settings" at bounding box center [531, 181] width 676 height 16
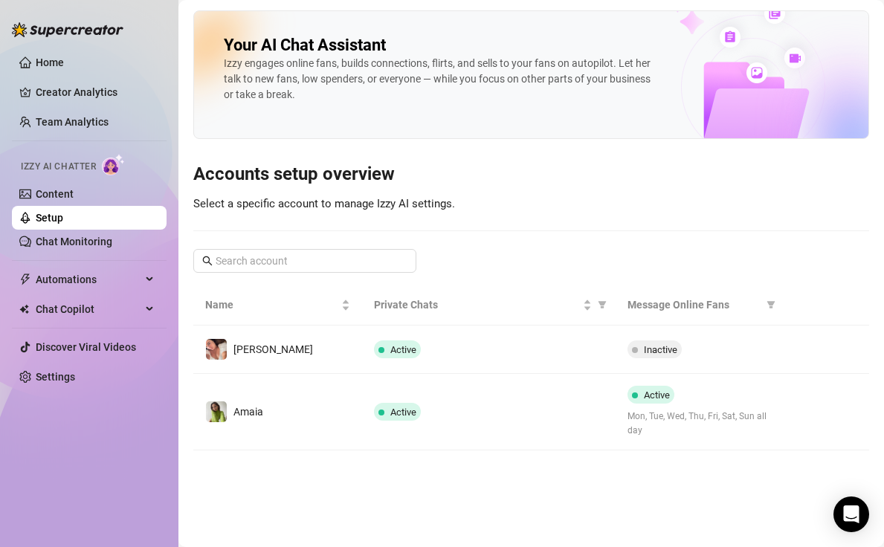
click at [655, 180] on h3 "Accounts setup overview" at bounding box center [531, 175] width 676 height 24
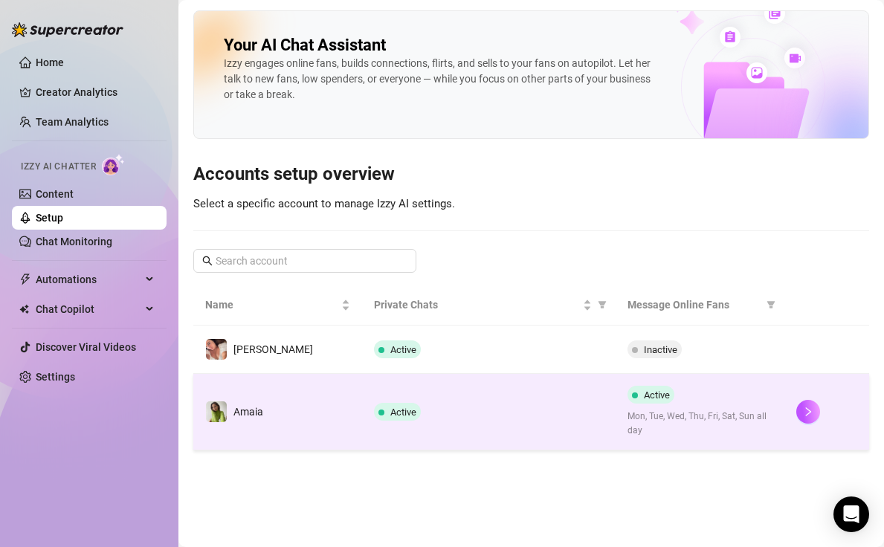
click at [245, 399] on td "Amaia" at bounding box center [277, 412] width 169 height 77
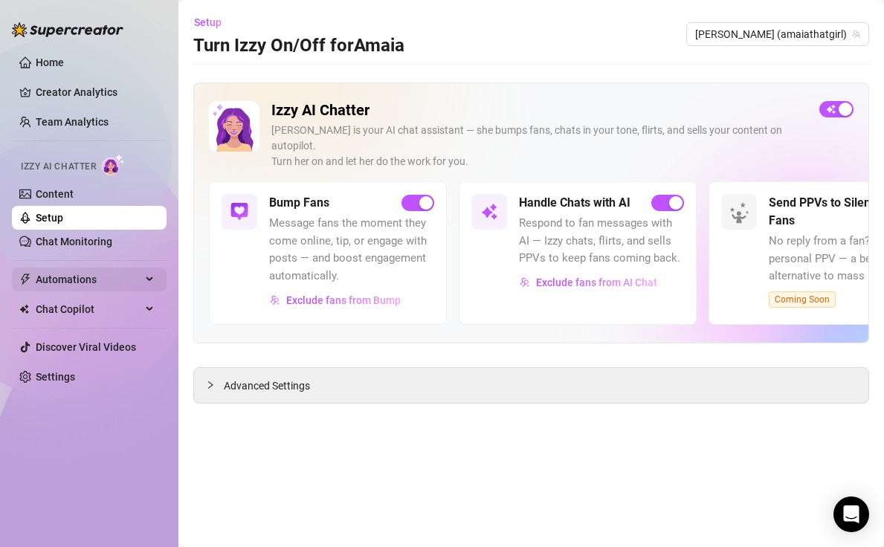
click at [89, 275] on span "Automations" at bounding box center [89, 280] width 106 height 24
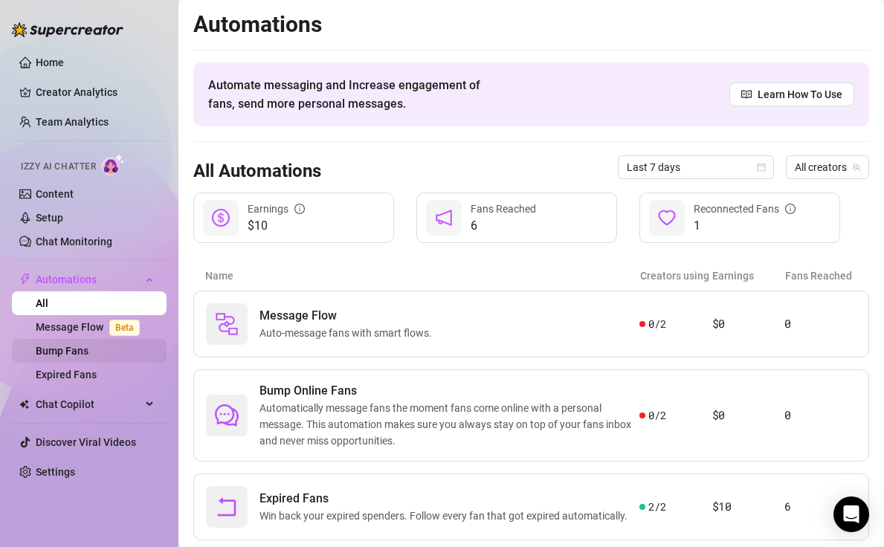
click at [78, 350] on link "Bump Fans" at bounding box center [62, 351] width 53 height 12
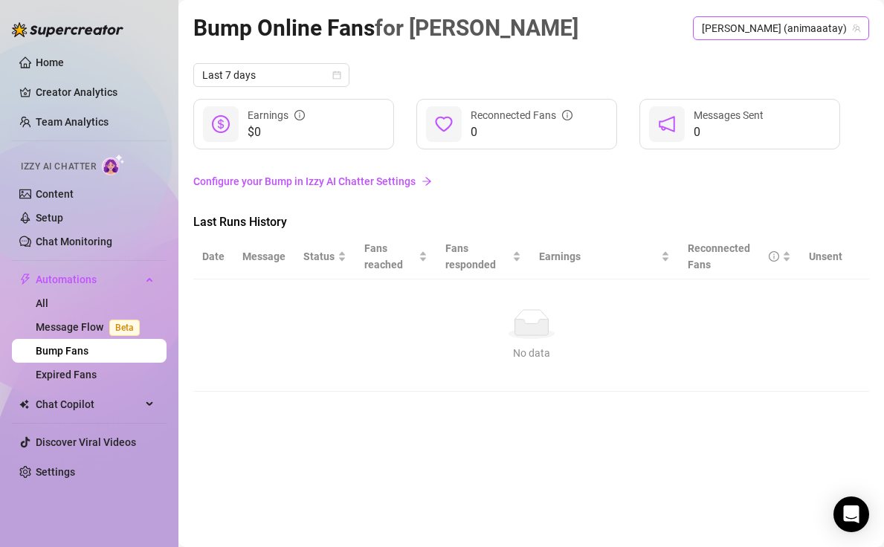
click at [794, 28] on span "[PERSON_NAME] (animaaatay)" at bounding box center [781, 28] width 158 height 22
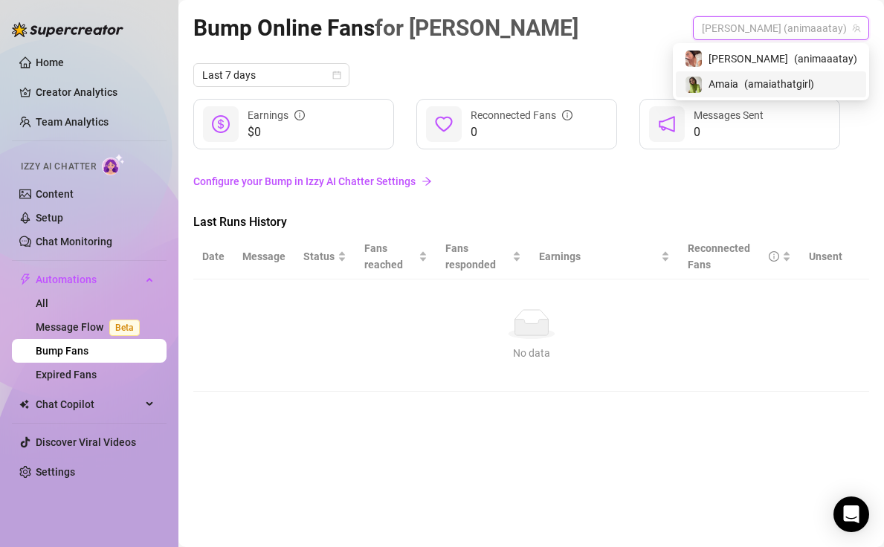
click at [739, 83] on span "Amaia" at bounding box center [724, 84] width 30 height 16
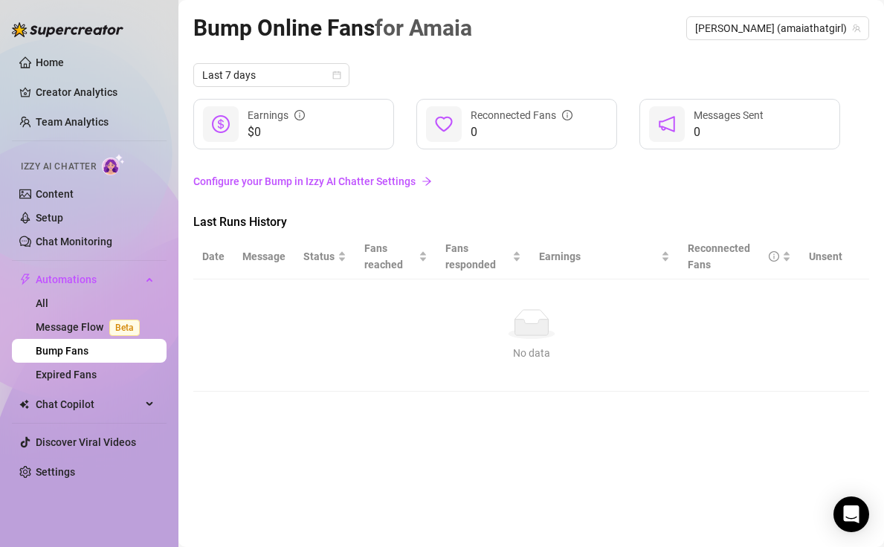
click at [672, 200] on div "Last 7 days $0 Earnings 0 Reconnected Fans 0 Messages Sent Configure your Bump …" at bounding box center [531, 227] width 676 height 329
click at [320, 80] on span "Last 7 days" at bounding box center [271, 75] width 138 height 22
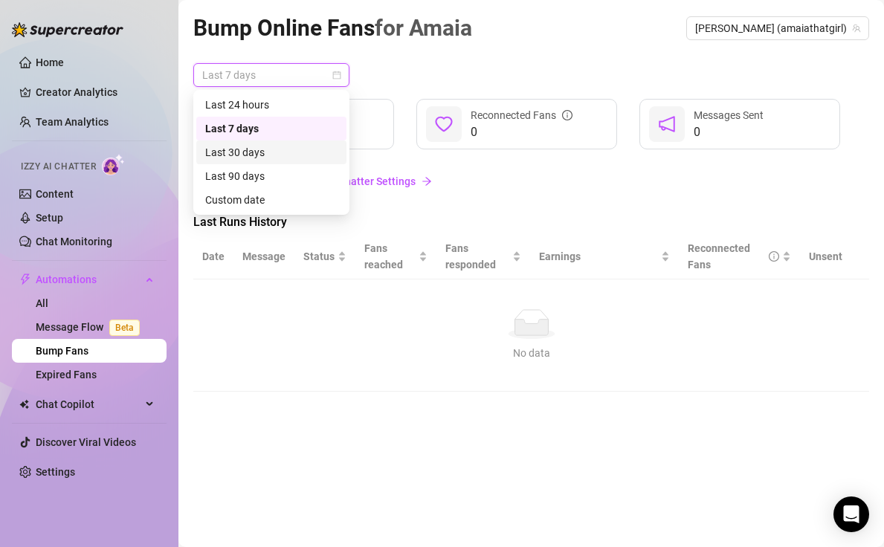
click at [255, 155] on div "Last 30 days" at bounding box center [271, 152] width 132 height 16
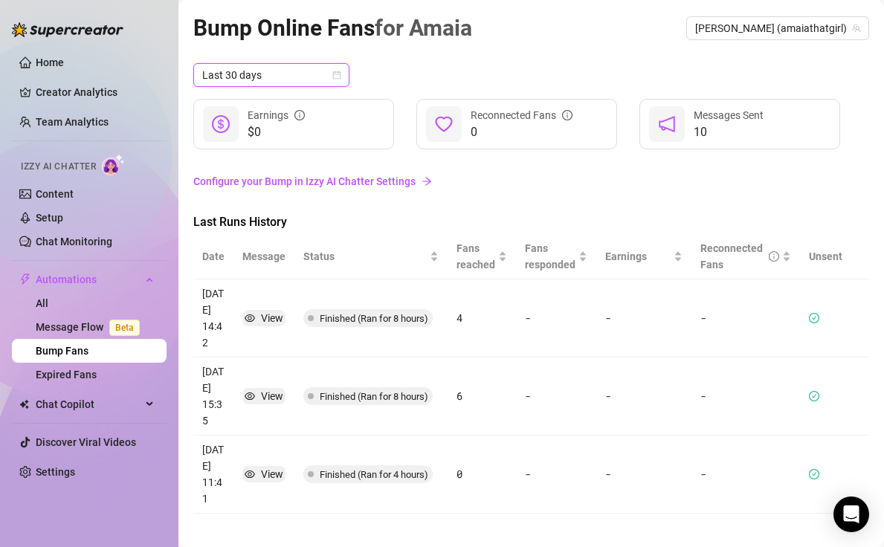
scroll to position [11, 0]
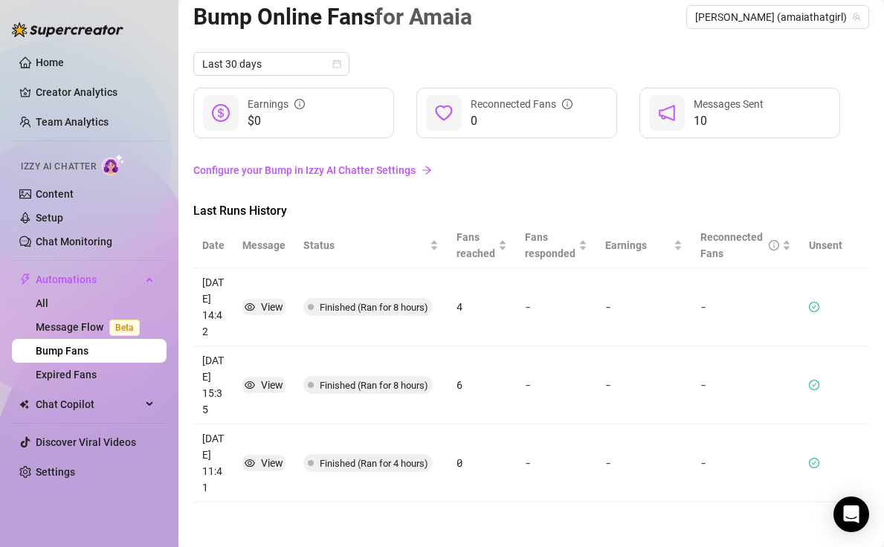
click at [465, 304] on article "4" at bounding box center [482, 307] width 51 height 16
drag, startPoint x: 454, startPoint y: 380, endPoint x: 463, endPoint y: 397, distance: 19.3
click at [463, 397] on td "6" at bounding box center [482, 386] width 68 height 78
drag, startPoint x: 464, startPoint y: 400, endPoint x: 452, endPoint y: 375, distance: 27.9
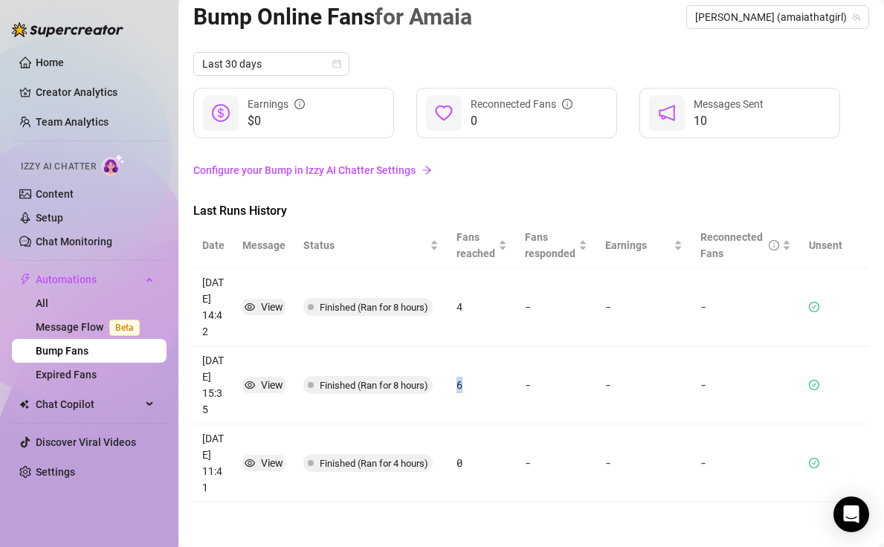
click at [452, 375] on td "6" at bounding box center [482, 386] width 68 height 78
drag, startPoint x: 463, startPoint y: 317, endPoint x: 463, endPoint y: 419, distance: 102.6
click at [463, 419] on tbody "[DATE] 14:42 View Finished (Ran for 8 hours) 4 - - - [DATE] 15:35 View Finished…" at bounding box center [531, 385] width 676 height 234
click at [463, 419] on td "6" at bounding box center [482, 386] width 68 height 78
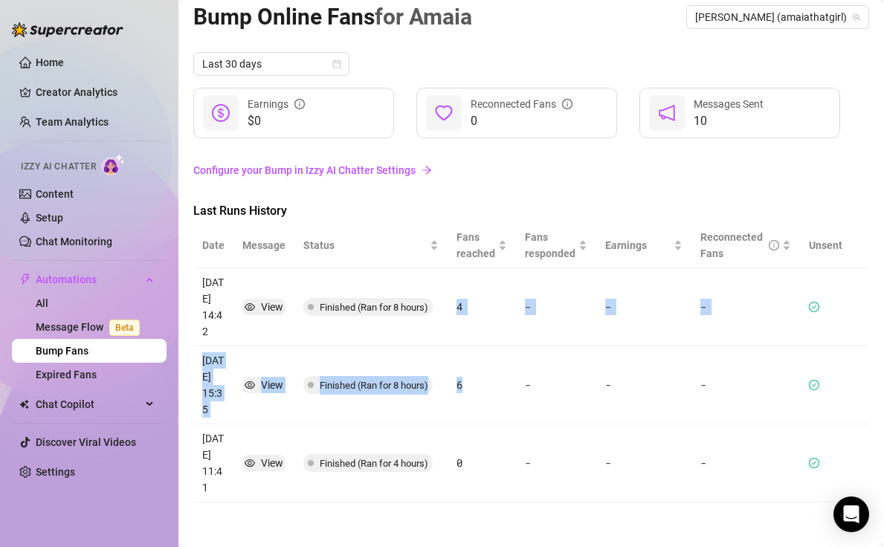
drag, startPoint x: 467, startPoint y: 419, endPoint x: 459, endPoint y: 306, distance: 114.1
click at [459, 306] on tbody "[DATE] 14:42 View Finished (Ran for 8 hours) 4 - - - [DATE] 15:35 View Finished…" at bounding box center [531, 385] width 676 height 234
click at [459, 306] on article "4" at bounding box center [482, 307] width 51 height 16
drag, startPoint x: 454, startPoint y: 295, endPoint x: 459, endPoint y: 444, distance: 149.6
click at [459, 444] on tbody "[DATE] 14:42 View Finished (Ran for 8 hours) 4 - - - [DATE] 15:35 View Finished…" at bounding box center [531, 385] width 676 height 234
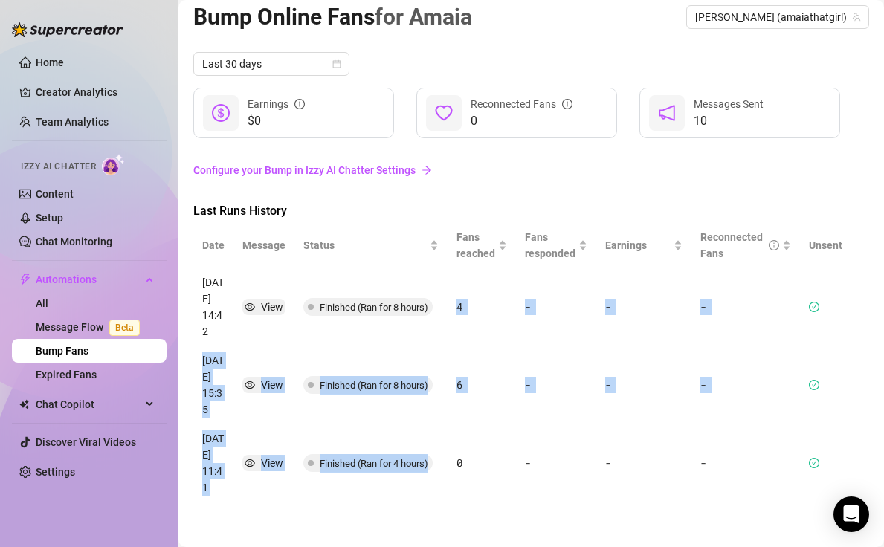
click at [459, 444] on td "0" at bounding box center [482, 464] width 68 height 78
drag, startPoint x: 459, startPoint y: 426, endPoint x: 458, endPoint y: 299, distance: 127.2
click at [458, 299] on tbody "[DATE] 14:42 View Finished (Ran for 8 hours) 4 - - - [DATE] 15:35 View Finished…" at bounding box center [531, 385] width 676 height 234
click at [458, 299] on article "4" at bounding box center [482, 307] width 51 height 16
drag, startPoint x: 458, startPoint y: 291, endPoint x: 458, endPoint y: 408, distance: 117.5
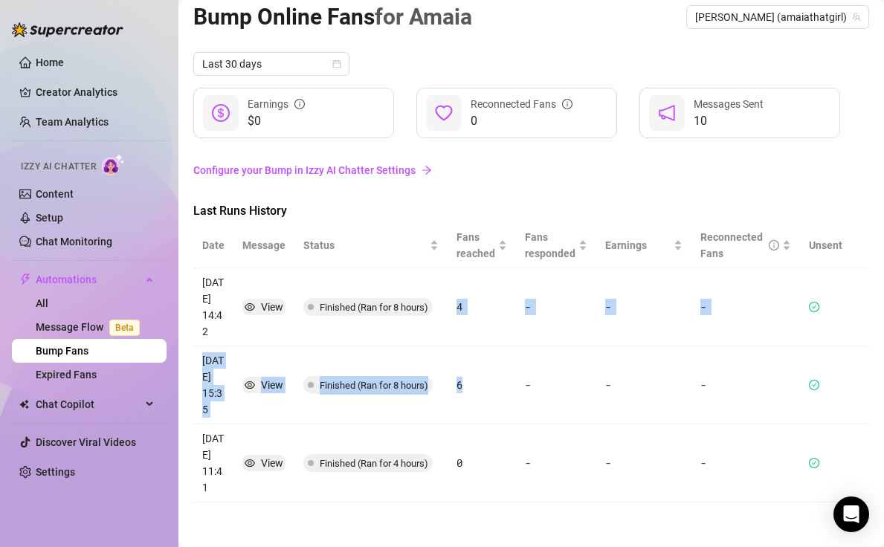
click at [458, 408] on tbody "[DATE] 14:42 View Finished (Ran for 8 hours) 4 - - - [DATE] 15:35 View Finished…" at bounding box center [531, 385] width 676 height 234
click at [458, 408] on td "6" at bounding box center [482, 386] width 68 height 78
drag, startPoint x: 454, startPoint y: 389, endPoint x: 454, endPoint y: 295, distance: 94.5
click at [454, 295] on tbody "[DATE] 14:42 View Finished (Ran for 8 hours) 4 - - - [DATE] 15:35 View Finished…" at bounding box center [531, 385] width 676 height 234
click at [454, 295] on td "4" at bounding box center [482, 307] width 68 height 78
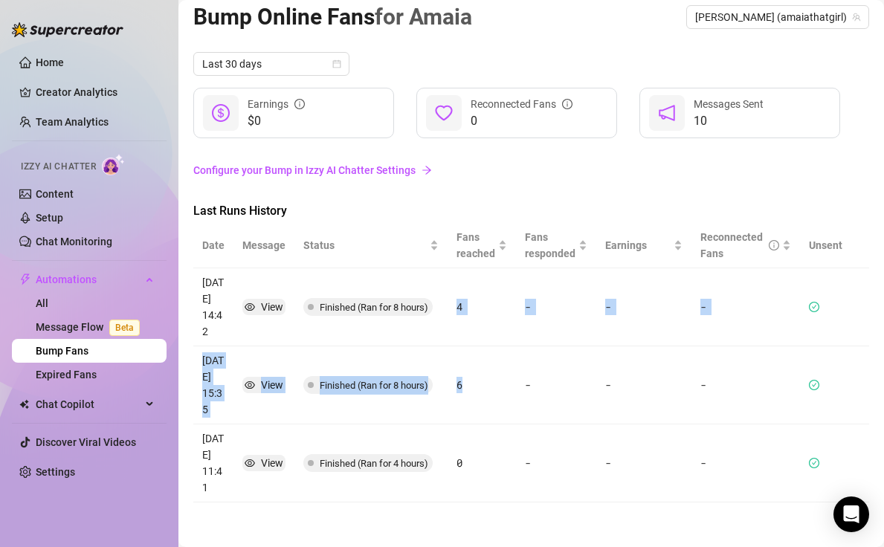
drag, startPoint x: 454, startPoint y: 298, endPoint x: 453, endPoint y: 405, distance: 106.4
click at [453, 405] on tbody "[DATE] 14:42 View Finished (Ran for 8 hours) 4 - - - [DATE] 15:35 View Finished…" at bounding box center [531, 385] width 676 height 234
click at [453, 405] on td "6" at bounding box center [482, 386] width 68 height 78
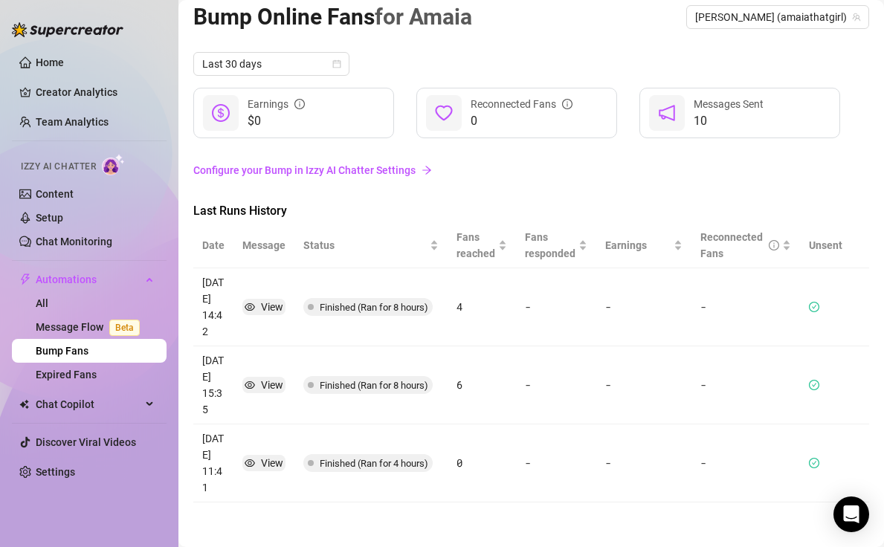
click at [451, 400] on td "6" at bounding box center [482, 386] width 68 height 78
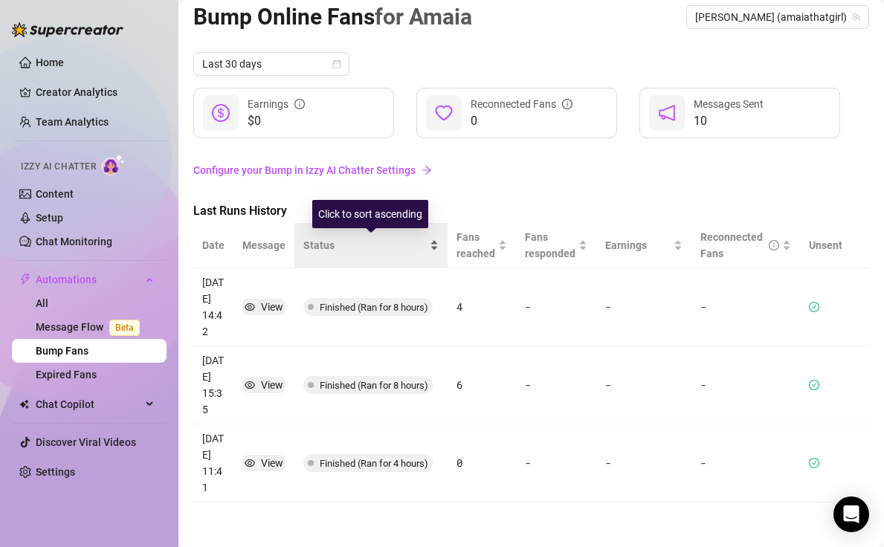
click at [387, 248] on span "Status" at bounding box center [364, 245] width 123 height 16
click at [385, 254] on div "Status" at bounding box center [370, 245] width 135 height 16
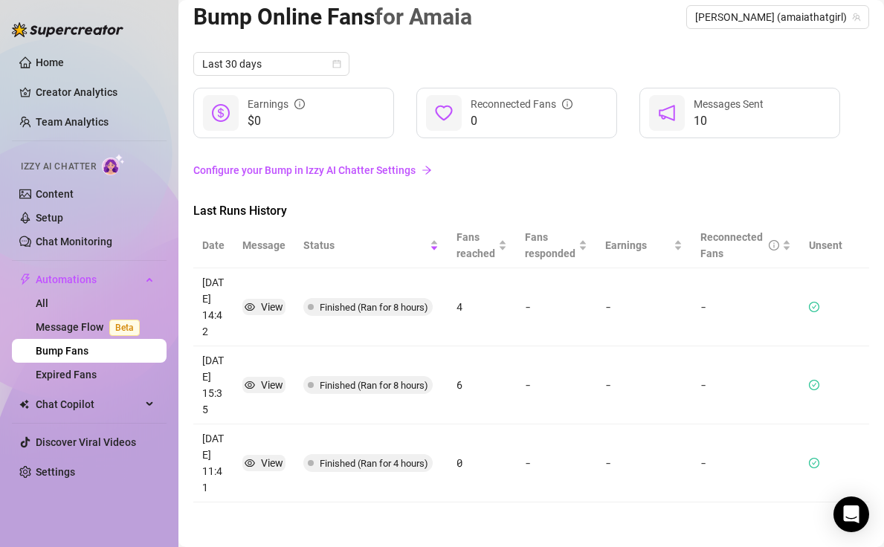
click at [816, 306] on icon "check-circle" at bounding box center [814, 308] width 4 height 4
click at [338, 176] on link "Configure your Bump in Izzy AI Chatter Settings" at bounding box center [531, 170] width 676 height 16
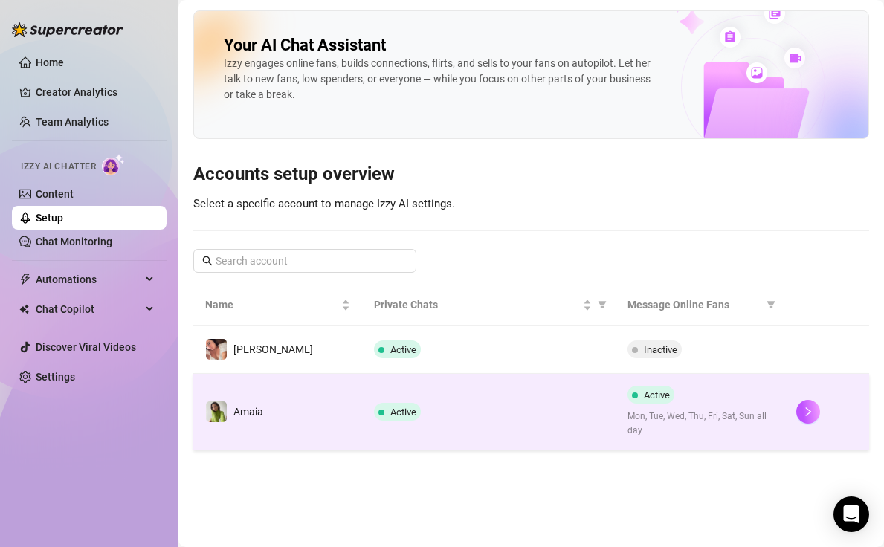
click at [738, 413] on span "Mon, Tue, Wed, Thu, Fri, Sat, Sun all day" at bounding box center [700, 424] width 145 height 28
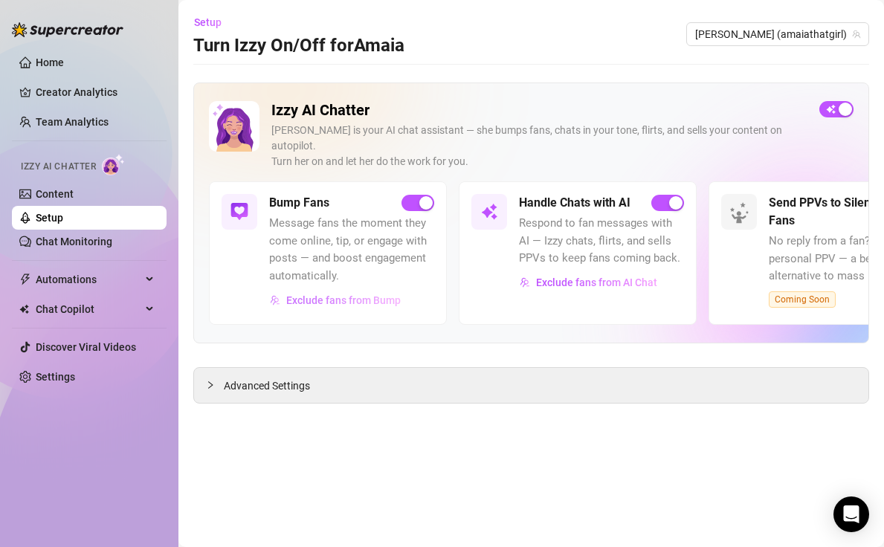
click at [373, 295] on span "Exclude fans from Bump" at bounding box center [343, 301] width 115 height 12
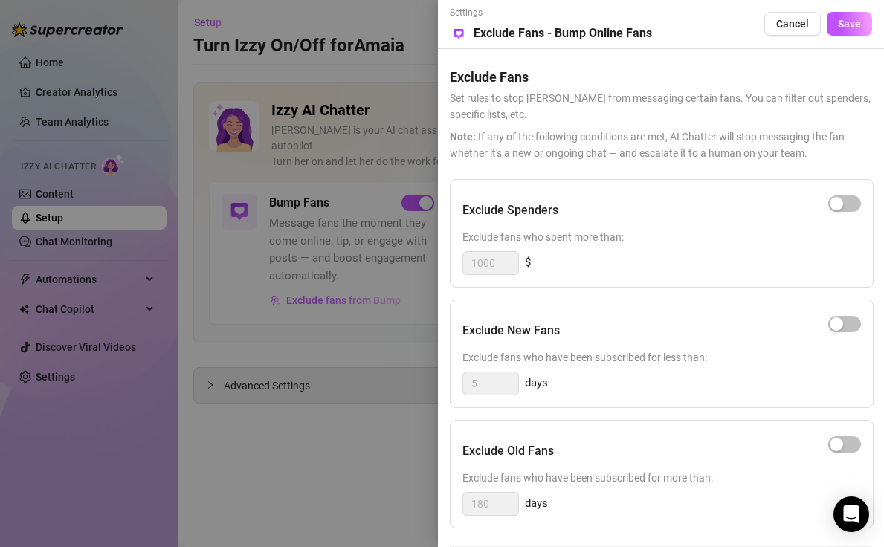
click at [373, 313] on div at bounding box center [442, 273] width 884 height 547
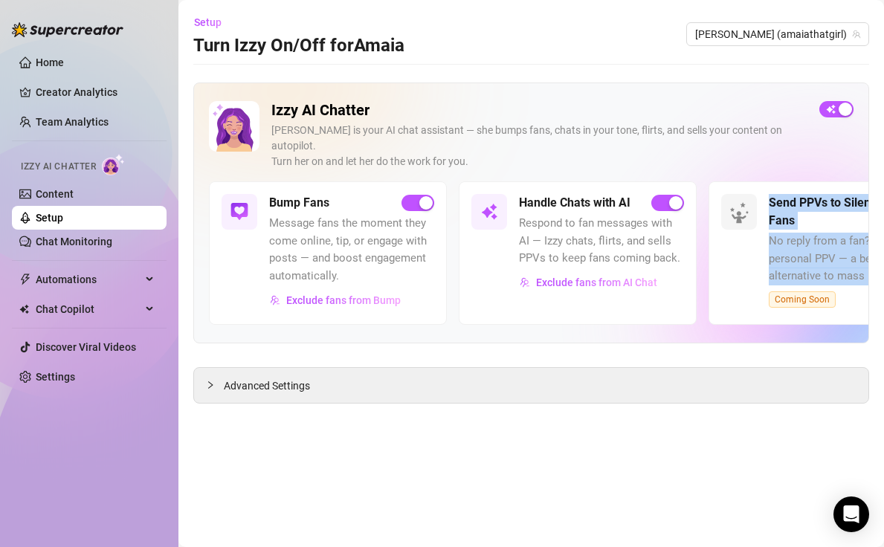
drag, startPoint x: 770, startPoint y: 181, endPoint x: 898, endPoint y: 282, distance: 163.1
click at [836, 282] on html "Home Creator Analytics Team Analytics Izzy AI Chatter Content Setup Chat Monito…" at bounding box center [442, 273] width 884 height 547
copy div "Send PPVs to Silent Fans No reply from a fan? Try a smart, personal PPV — a bet…"
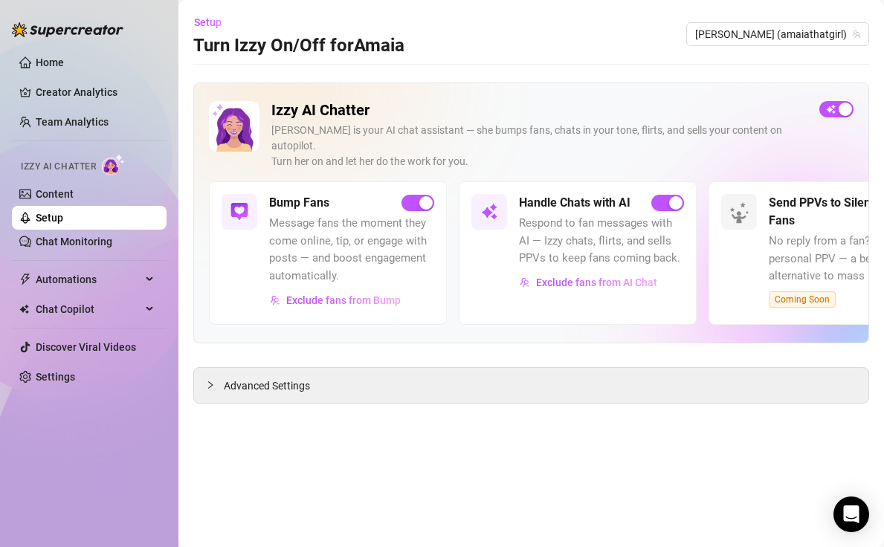
click at [738, 248] on div "Send PPVs to Silent Fans No reply from a fan? Try a smart, personal PPV — a bet…" at bounding box center [828, 252] width 238 height 143
click at [595, 374] on div "Advanced Settings" at bounding box center [531, 385] width 675 height 35
click at [254, 378] on span "Advanced Settings" at bounding box center [267, 386] width 86 height 16
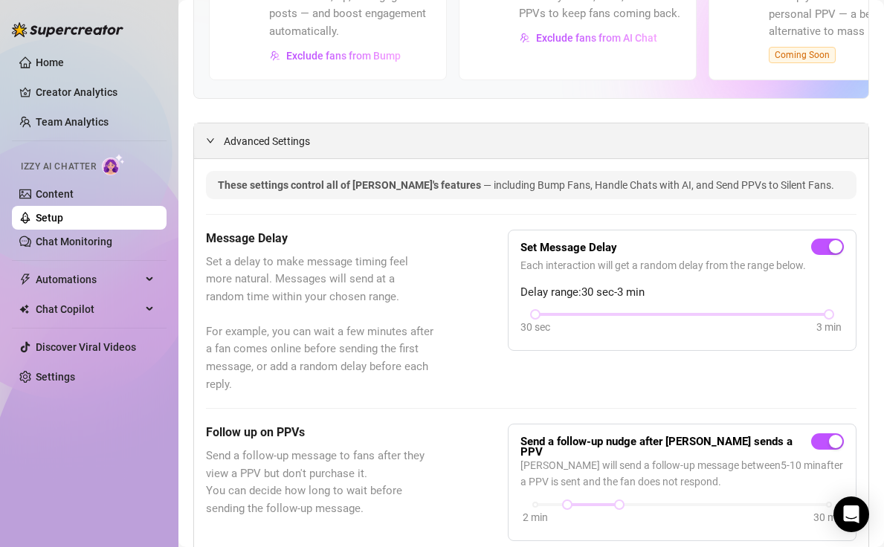
scroll to position [250, 0]
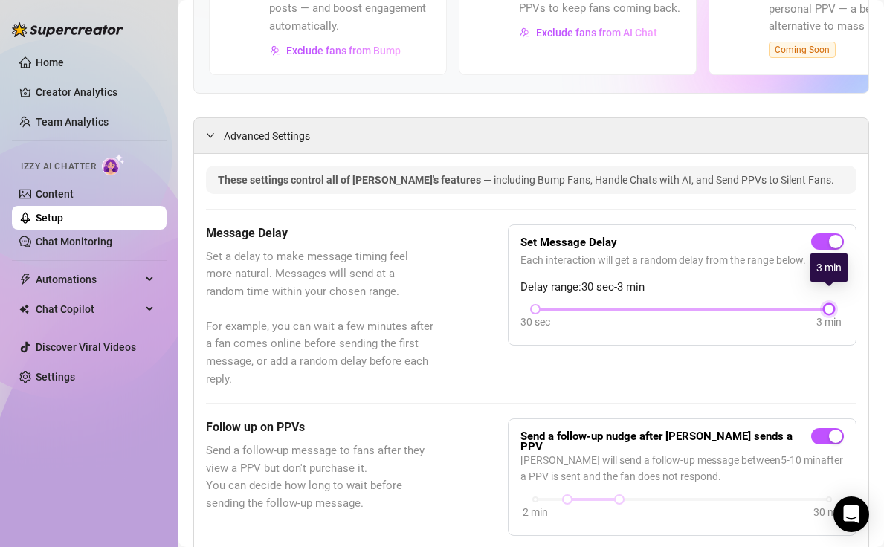
drag, startPoint x: 825, startPoint y: 295, endPoint x: 798, endPoint y: 295, distance: 26.8
click at [798, 305] on div "30 sec 3 min" at bounding box center [683, 308] width 294 height 6
click at [794, 306] on div at bounding box center [683, 309] width 294 height 7
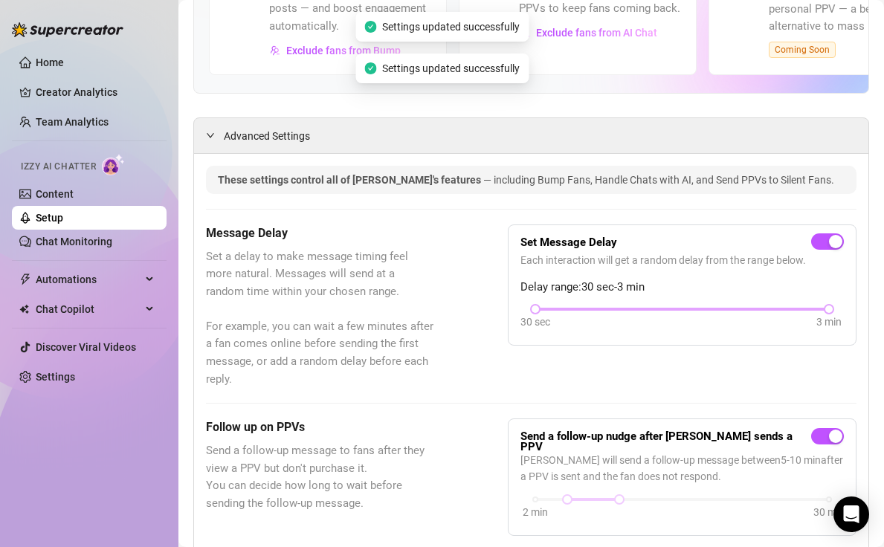
drag, startPoint x: 820, startPoint y: 295, endPoint x: 753, endPoint y: 297, distance: 67.7
click at [753, 306] on div at bounding box center [683, 309] width 294 height 7
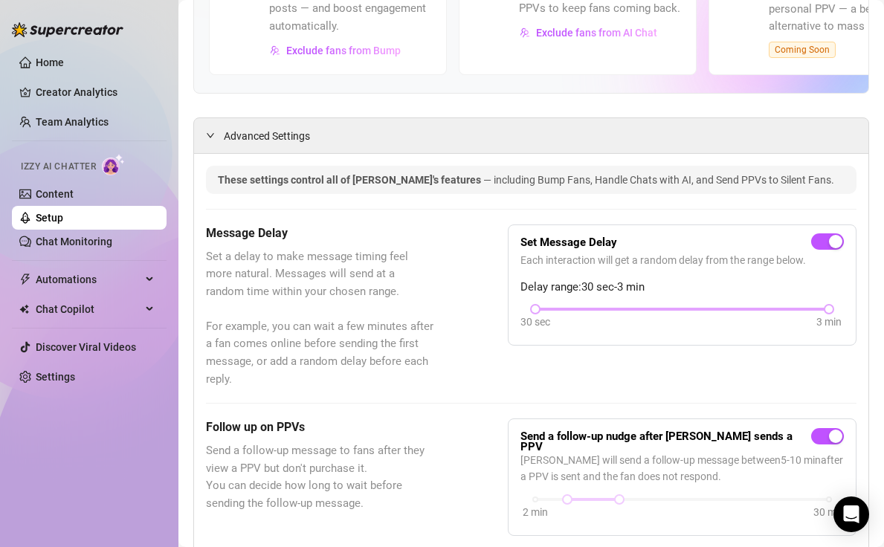
click at [753, 306] on div at bounding box center [683, 309] width 294 height 7
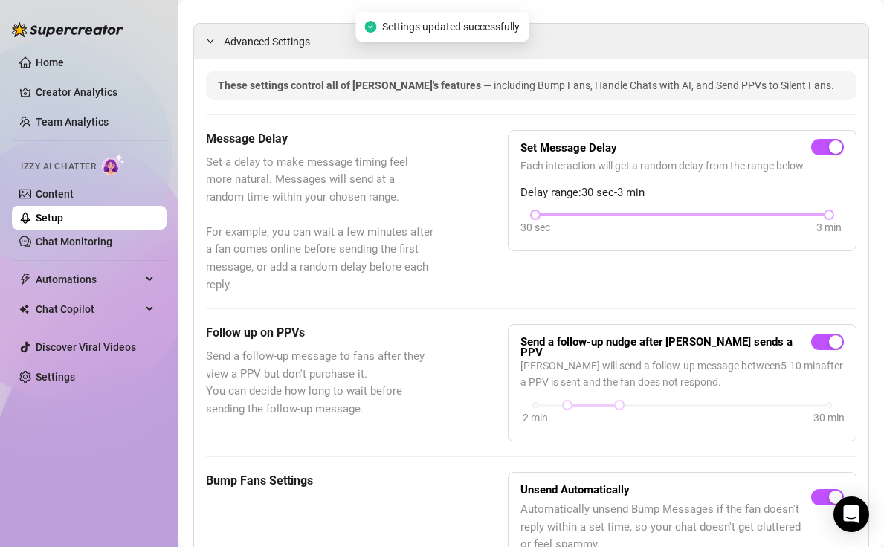
scroll to position [346, 0]
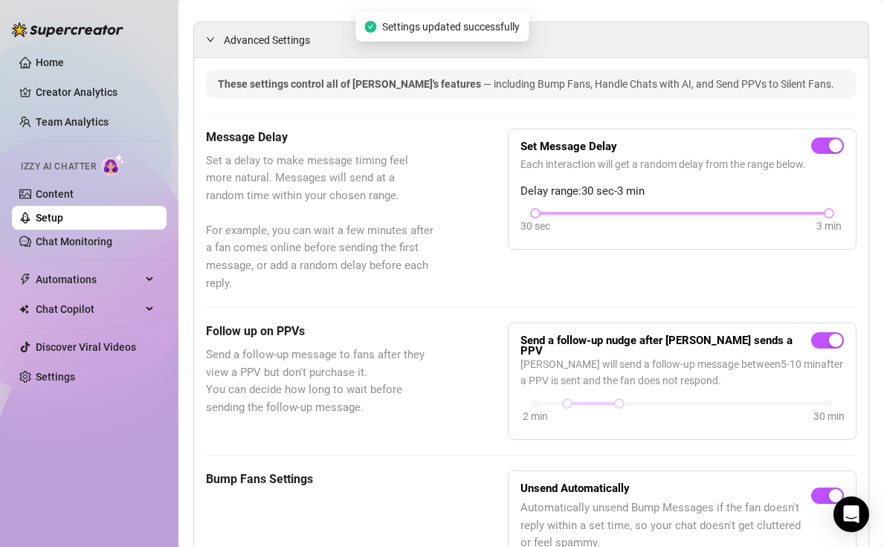
click at [820, 210] on div at bounding box center [683, 213] width 294 height 7
click at [822, 210] on div at bounding box center [683, 213] width 294 height 7
drag, startPoint x: 822, startPoint y: 197, endPoint x: 748, endPoint y: 203, distance: 73.9
click at [748, 209] on div "30 sec 3 min" at bounding box center [683, 223] width 324 height 28
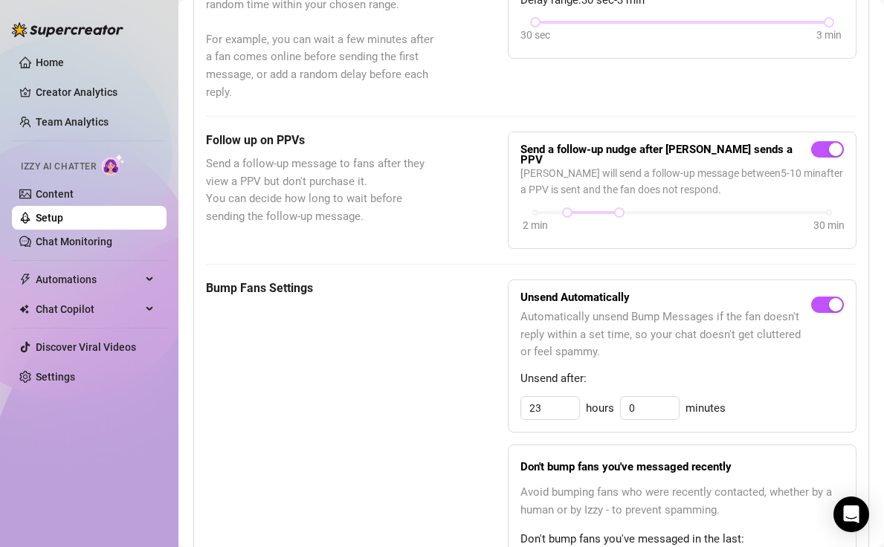
scroll to position [536, 0]
click at [550, 398] on input "23" at bounding box center [550, 409] width 58 height 22
type input "2"
type input "20"
click at [591, 446] on div "Don't bump fans you've messaged recently Avoid bumping fans who were recently c…" at bounding box center [682, 522] width 349 height 152
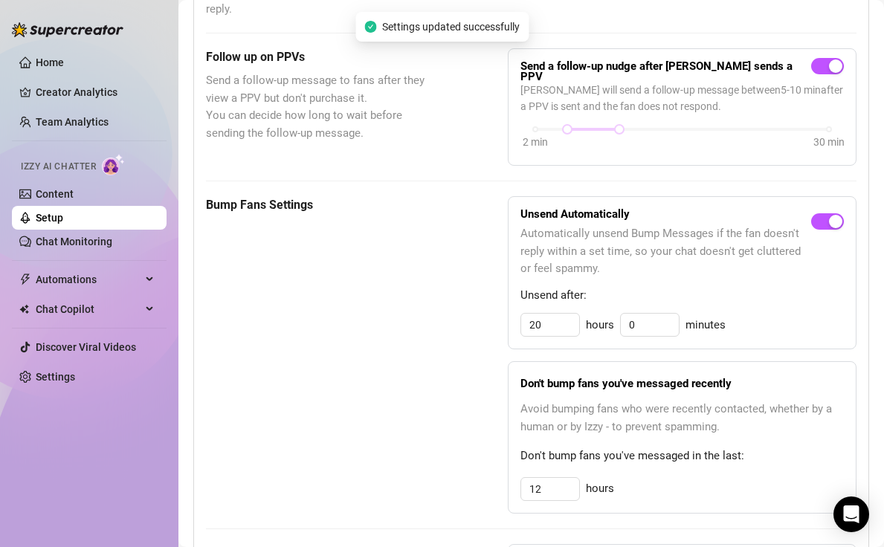
scroll to position [620, 0]
click at [555, 314] on input "20" at bounding box center [550, 325] width 58 height 22
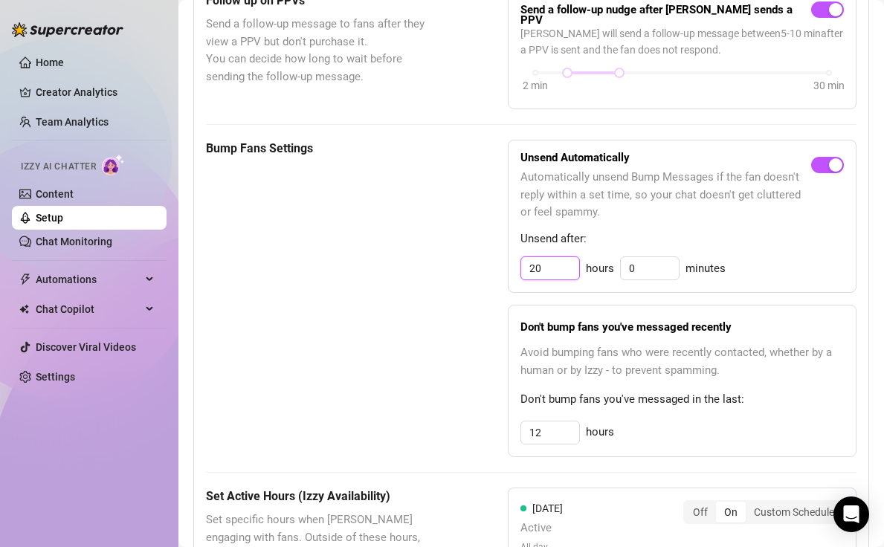
scroll to position [676, 0]
click at [564, 345] on span "Avoid bumping fans who were recently contacted, whether by a human or by Izzy -…" at bounding box center [683, 362] width 324 height 35
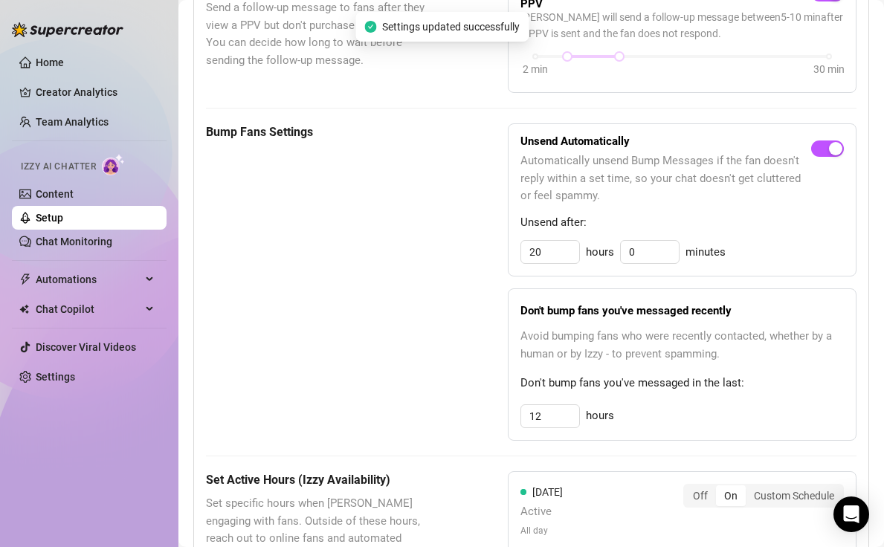
scroll to position [697, 0]
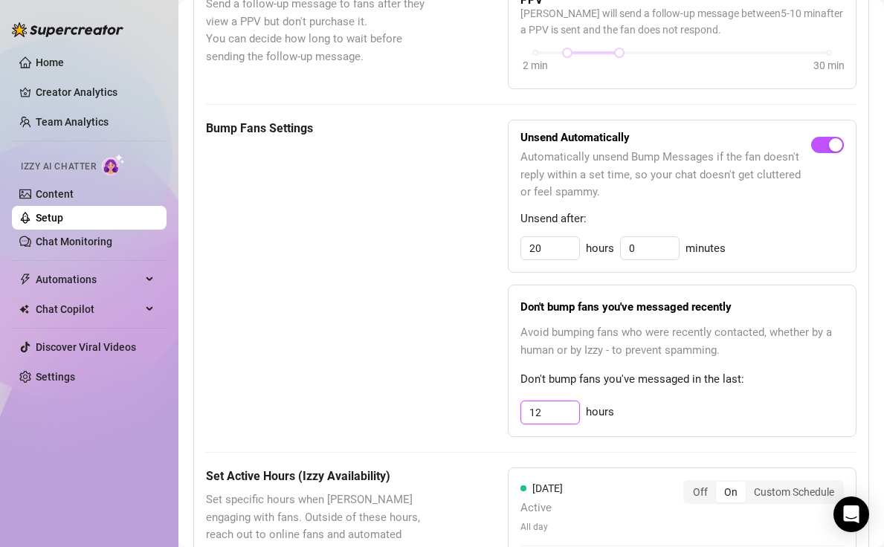
drag, startPoint x: 551, startPoint y: 393, endPoint x: 526, endPoint y: 388, distance: 25.7
click at [526, 402] on input "12" at bounding box center [550, 413] width 58 height 22
type input "8"
click at [688, 401] on div "8 hours" at bounding box center [683, 413] width 324 height 24
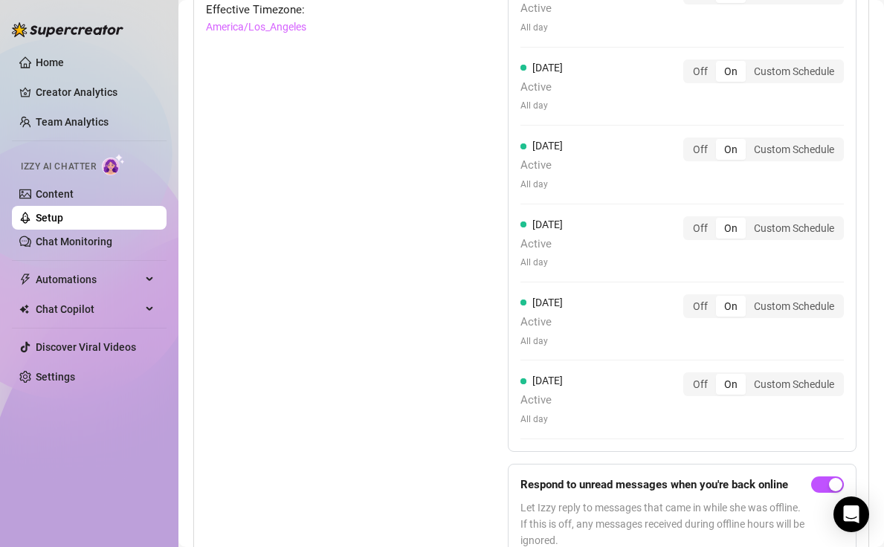
scroll to position [1337, 0]
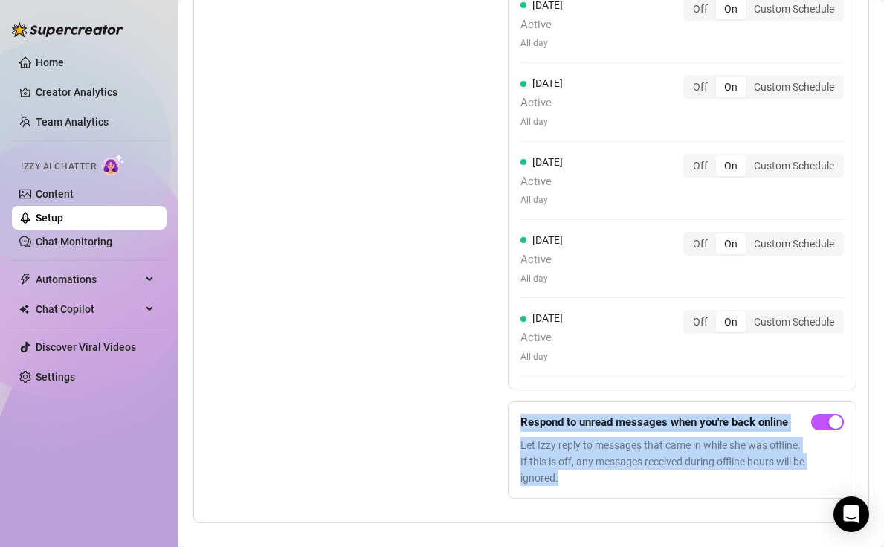
drag, startPoint x: 699, startPoint y: 382, endPoint x: 695, endPoint y: 458, distance: 76.7
click at [695, 458] on form "Respond to unread messages when you're back online Let Izzy reply to messages t…" at bounding box center [682, 451] width 349 height 98
click at [695, 458] on span "Let Izzy reply to messages that came in while she was offline. If this is off, …" at bounding box center [663, 461] width 285 height 49
drag, startPoint x: 691, startPoint y: 458, endPoint x: 693, endPoint y: 370, distance: 87.8
click at [693, 370] on div "[DATE] Active All day Off On Custom Schedule [DATE] Active All day Off On Custo…" at bounding box center [682, 169] width 349 height 684
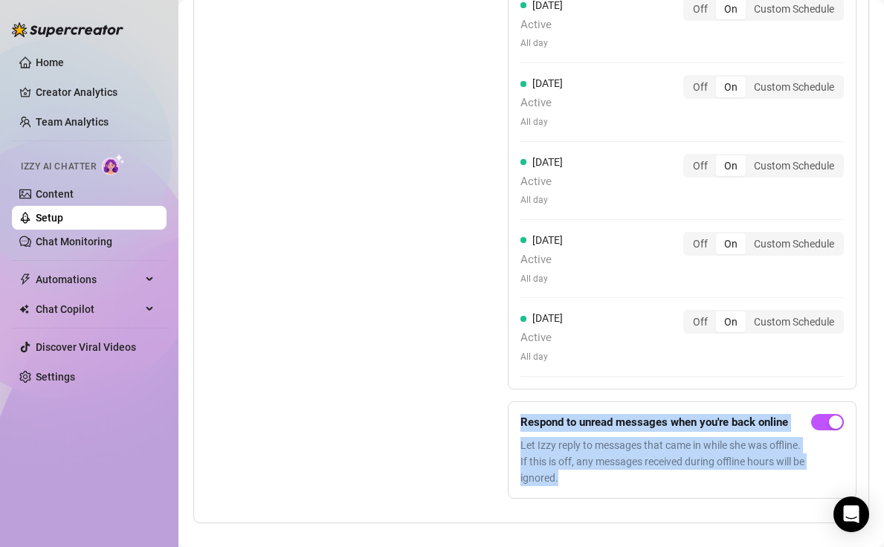
click at [693, 370] on div "[DATE] Active All day Off On Custom Schedule [DATE] Active All day Off On Custo…" at bounding box center [682, 169] width 349 height 684
drag, startPoint x: 692, startPoint y: 378, endPoint x: 679, endPoint y: 462, distance: 85.0
click at [679, 462] on div "[DATE] Active All day Off On Custom Schedule [DATE] Active All day Off On Custo…" at bounding box center [682, 169] width 349 height 684
click at [679, 462] on span "Let Izzy reply to messages that came in while she was offline. If this is off, …" at bounding box center [663, 461] width 285 height 49
drag, startPoint x: 679, startPoint y: 462, endPoint x: 679, endPoint y: 382, distance: 79.6
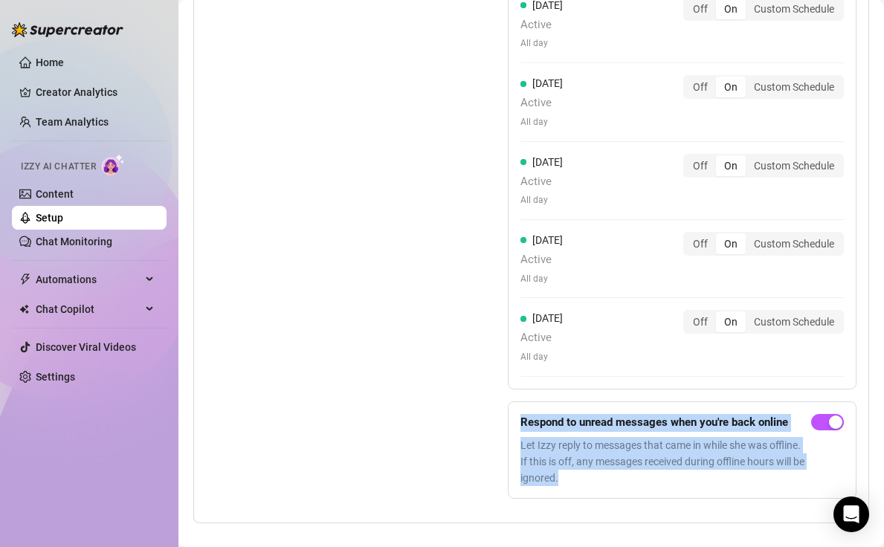
click at [679, 402] on form "Respond to unread messages when you're back online Let Izzy reply to messages t…" at bounding box center [682, 451] width 349 height 98
drag, startPoint x: 679, startPoint y: 388, endPoint x: 674, endPoint y: 454, distance: 66.4
click at [674, 454] on form "Respond to unread messages when you're back online Let Izzy reply to messages t…" at bounding box center [682, 451] width 349 height 98
click at [674, 454] on span "Let Izzy reply to messages that came in while she was offline. If this is off, …" at bounding box center [663, 461] width 285 height 49
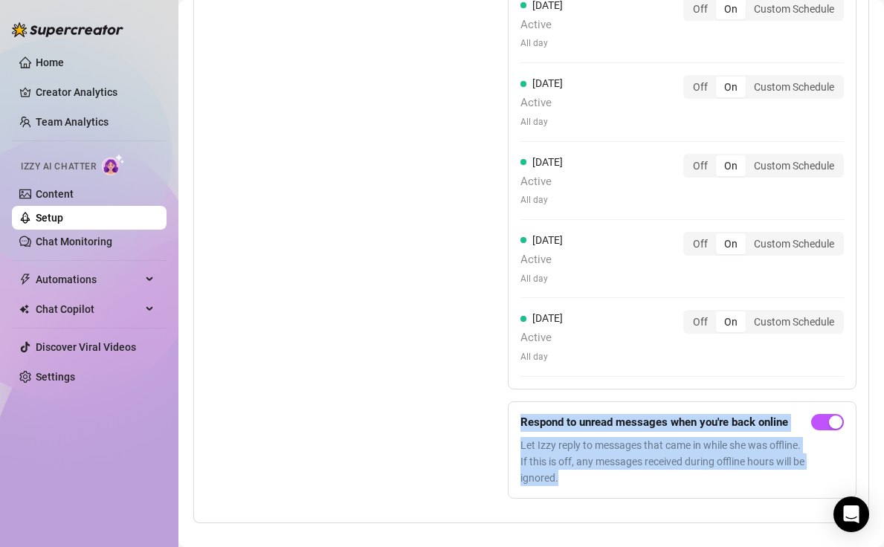
drag, startPoint x: 670, startPoint y: 452, endPoint x: 670, endPoint y: 382, distance: 69.9
click at [670, 402] on form "Respond to unread messages when you're back online Let Izzy reply to messages t…" at bounding box center [682, 451] width 349 height 98
drag, startPoint x: 670, startPoint y: 388, endPoint x: 670, endPoint y: 459, distance: 70.7
click at [670, 459] on form "Respond to unread messages when you're back online Let Izzy reply to messages t…" at bounding box center [682, 451] width 349 height 98
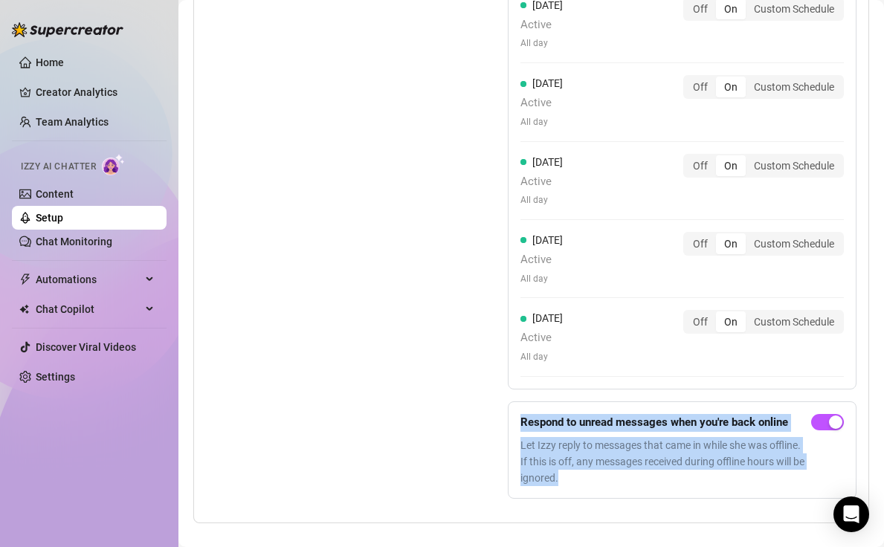
click at [670, 459] on span "Let Izzy reply to messages that came in while she was offline. If this is off, …" at bounding box center [663, 461] width 285 height 49
drag, startPoint x: 670, startPoint y: 462, endPoint x: 672, endPoint y: 385, distance: 76.6
click at [672, 402] on form "Respond to unread messages when you're back online Let Izzy reply to messages t…" at bounding box center [682, 451] width 349 height 98
drag, startPoint x: 672, startPoint y: 390, endPoint x: 672, endPoint y: 454, distance: 63.2
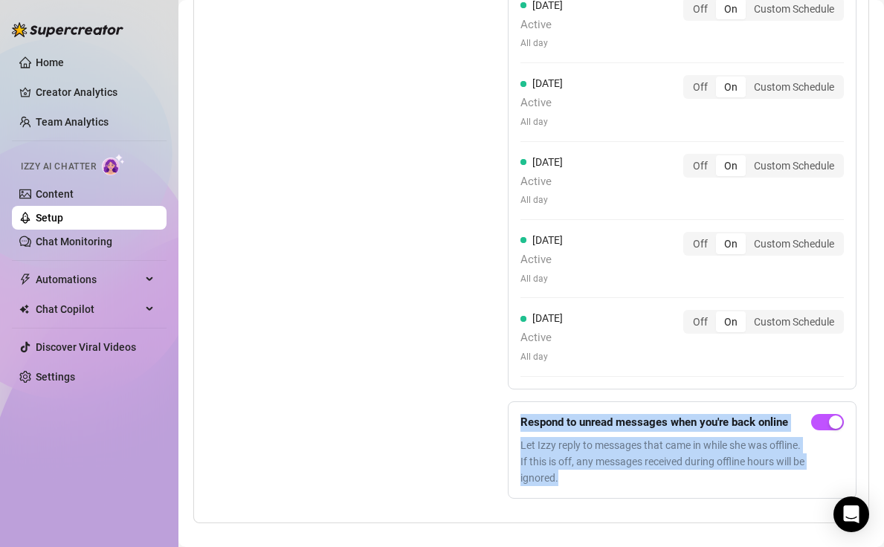
click at [672, 454] on form "Respond to unread messages when you're back online Let Izzy reply to messages t…" at bounding box center [682, 451] width 349 height 98
click at [672, 458] on span "Let Izzy reply to messages that came in while she was offline. If this is off, …" at bounding box center [663, 461] width 285 height 49
drag, startPoint x: 666, startPoint y: 457, endPoint x: 666, endPoint y: 399, distance: 58.8
click at [666, 414] on div "Respond to unread messages when you're back online Let Izzy reply to messages t…" at bounding box center [663, 450] width 285 height 73
click at [666, 416] on strong "Respond to unread messages when you're back online" at bounding box center [655, 422] width 268 height 13
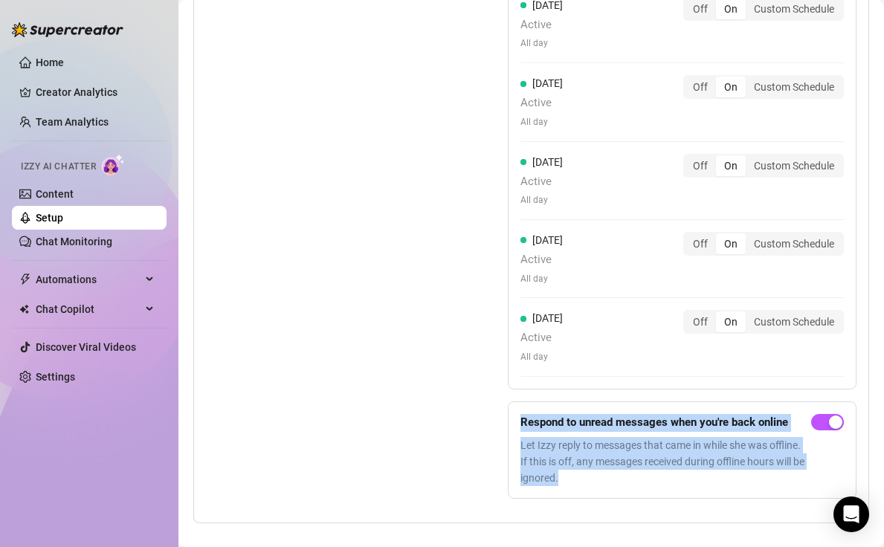
drag, startPoint x: 666, startPoint y: 390, endPoint x: 666, endPoint y: 466, distance: 75.1
click at [666, 466] on form "Respond to unread messages when you're back online Let Izzy reply to messages t…" at bounding box center [682, 451] width 349 height 98
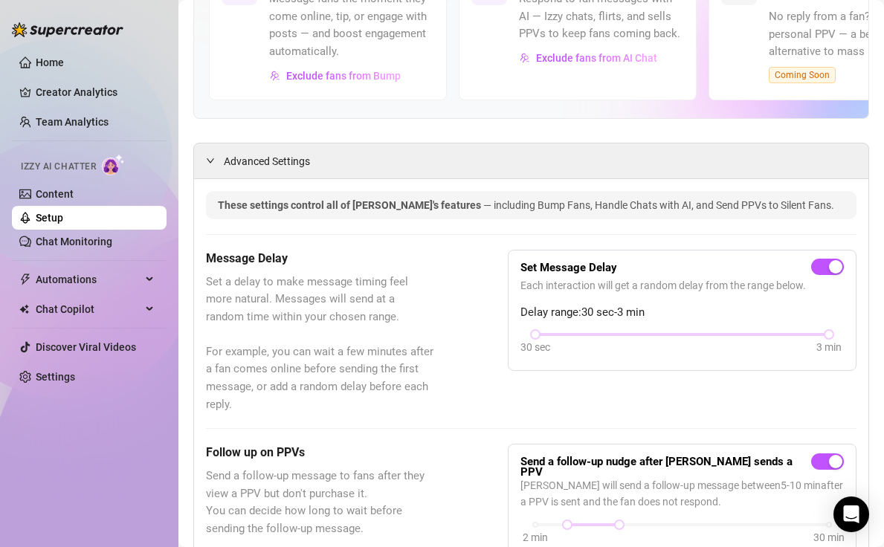
scroll to position [48, 0]
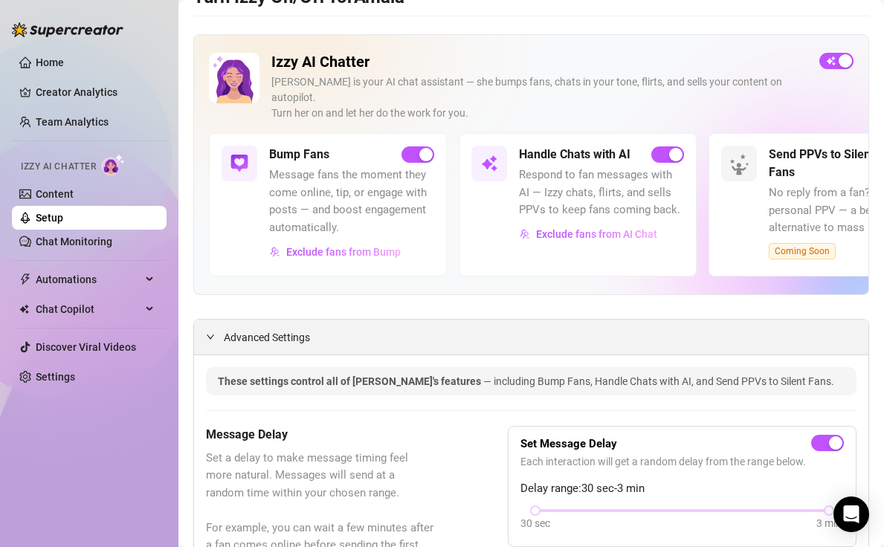
click at [687, 331] on div "Advanced Settings" at bounding box center [531, 337] width 675 height 35
click at [686, 320] on div "Advanced Settings" at bounding box center [531, 337] width 675 height 35
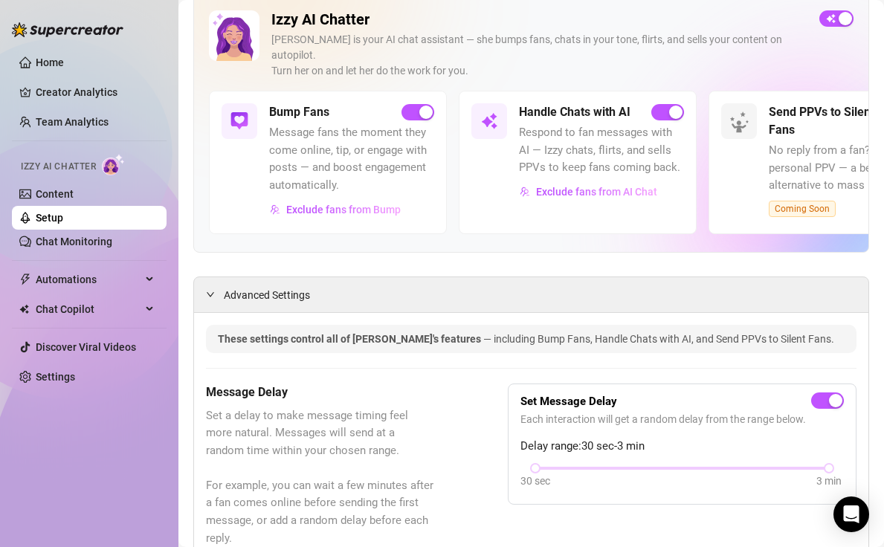
scroll to position [0, 0]
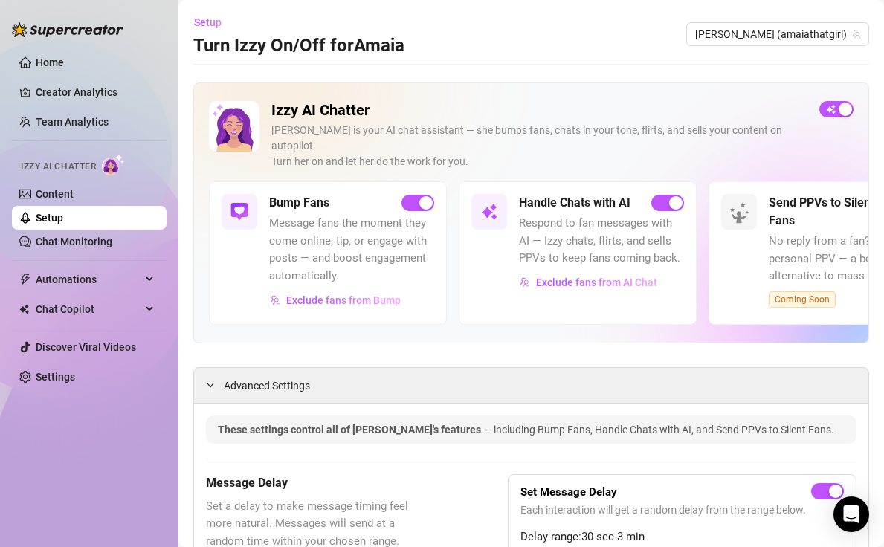
click at [655, 83] on div "Izzy AI Chatter [PERSON_NAME] is your AI chat assistant — she bumps fans, chats…" at bounding box center [531, 213] width 676 height 261
click at [110, 245] on link "Chat Monitoring" at bounding box center [74, 242] width 77 height 12
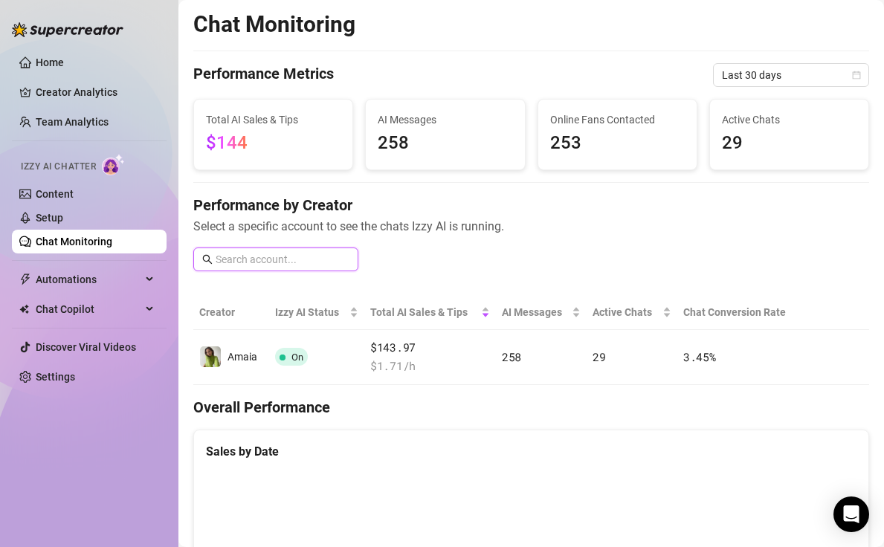
click at [343, 264] on input "text" at bounding box center [283, 259] width 134 height 16
click at [128, 280] on span "Automations" at bounding box center [89, 280] width 106 height 24
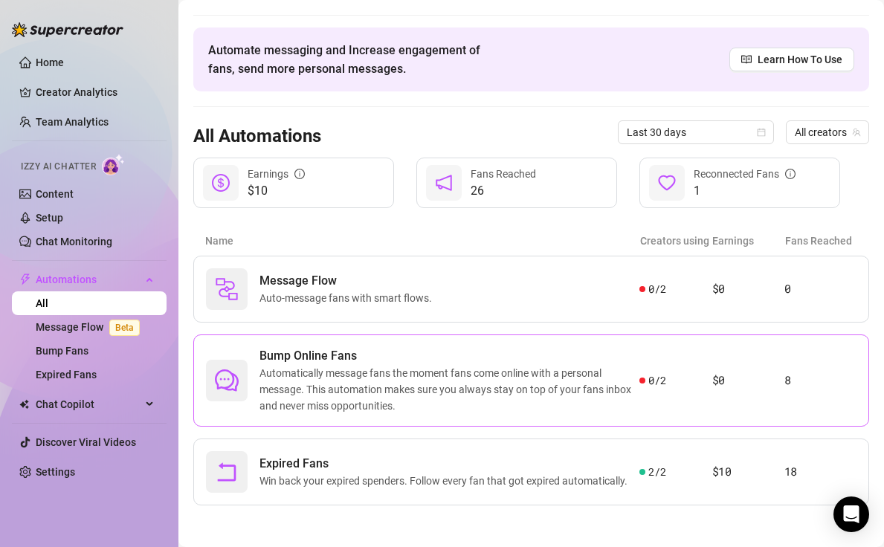
scroll to position [38, 0]
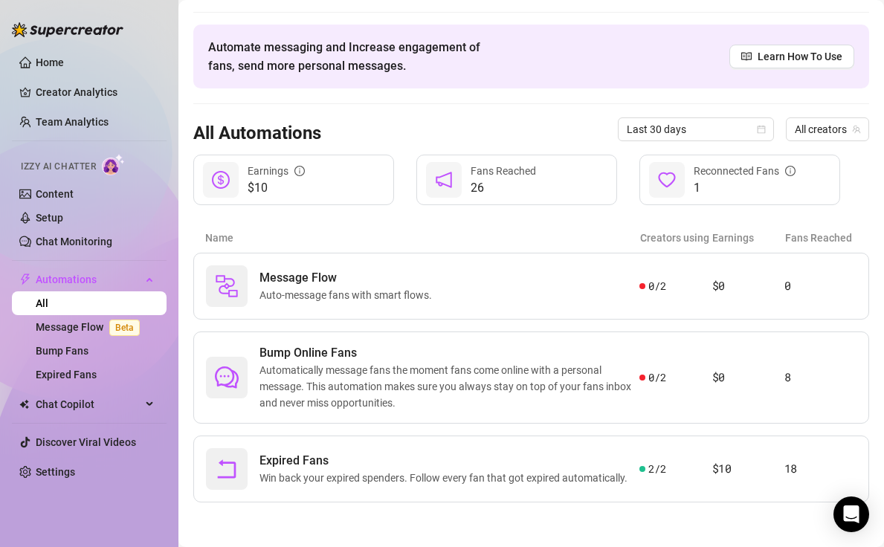
click at [660, 526] on main "Automations Automate messaging and Increase engagement of fans, send more perso…" at bounding box center [532, 254] width 706 height 585
click at [671, 475] on div "2 / 2" at bounding box center [676, 469] width 72 height 16
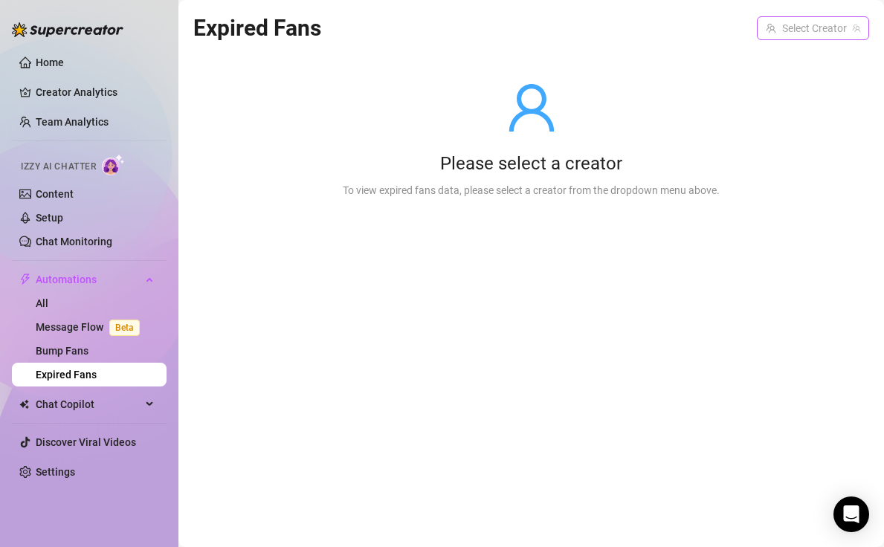
click at [821, 19] on input "search" at bounding box center [806, 28] width 81 height 22
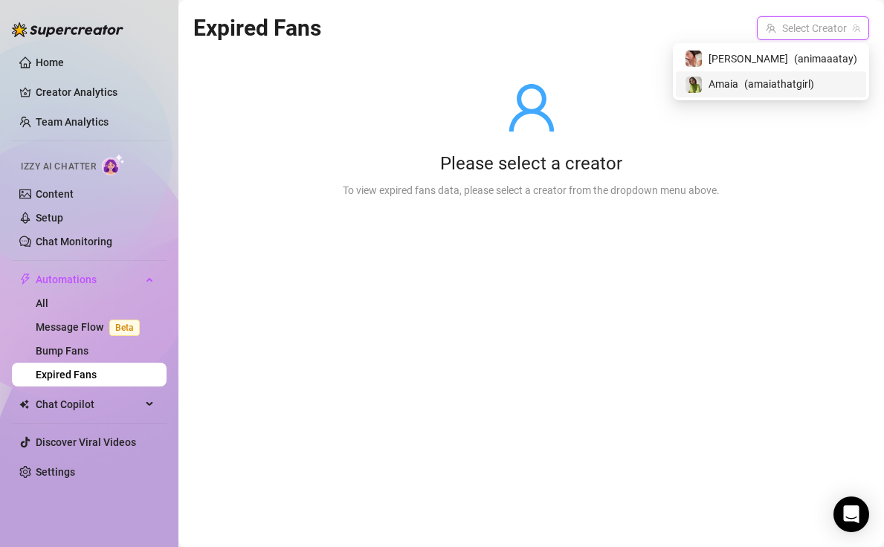
click at [797, 87] on span "( amaiathatgirl )" at bounding box center [780, 84] width 70 height 16
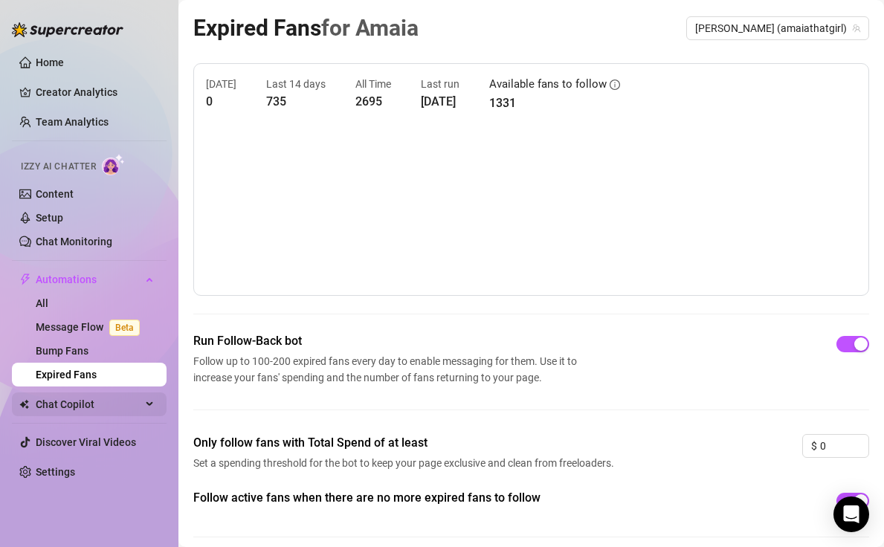
click at [122, 405] on span "Chat Copilot" at bounding box center [89, 405] width 106 height 24
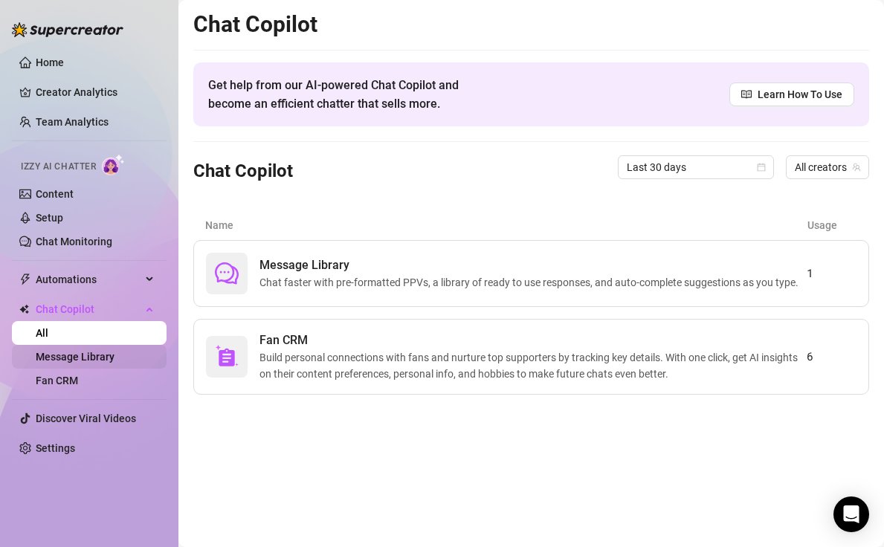
click at [100, 360] on link "Message Library" at bounding box center [75, 357] width 79 height 12
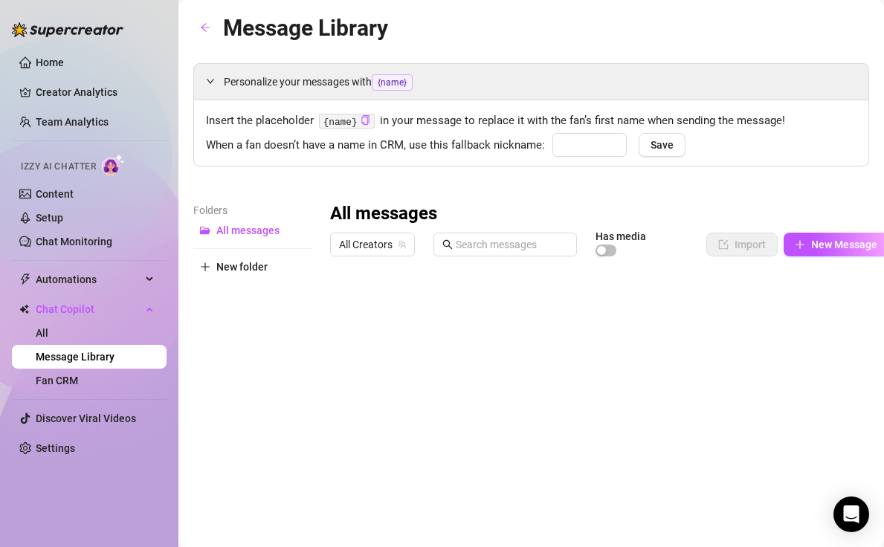
type input "babe"
click at [78, 383] on link "Fan CRM" at bounding box center [57, 381] width 42 height 12
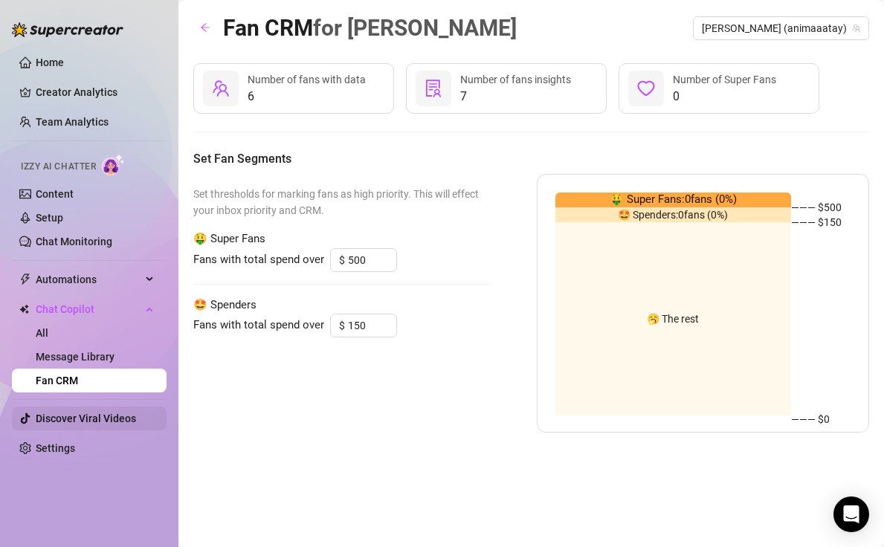
click at [99, 421] on link "Discover Viral Videos" at bounding box center [86, 419] width 100 height 12
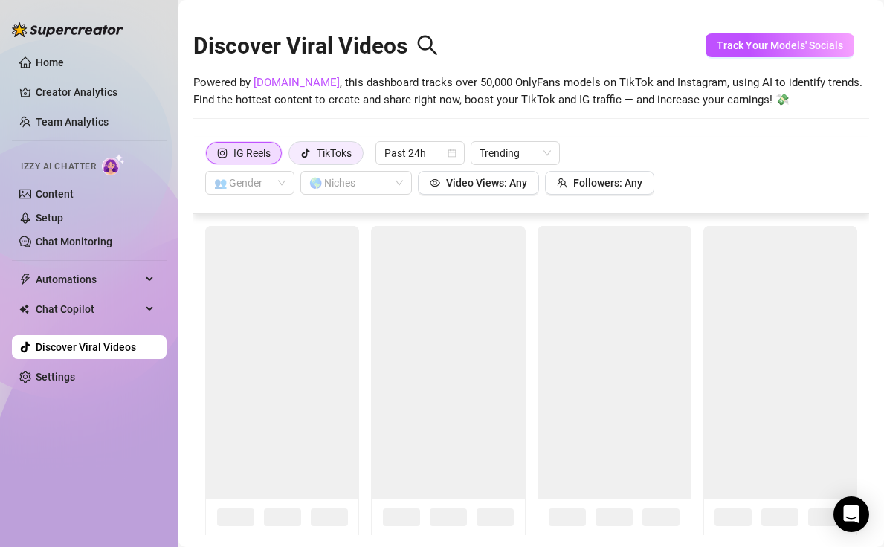
click at [334, 155] on div "TikToks" at bounding box center [334, 153] width 35 height 22
click at [293, 157] on input "TikToks" at bounding box center [293, 157] width 0 height 0
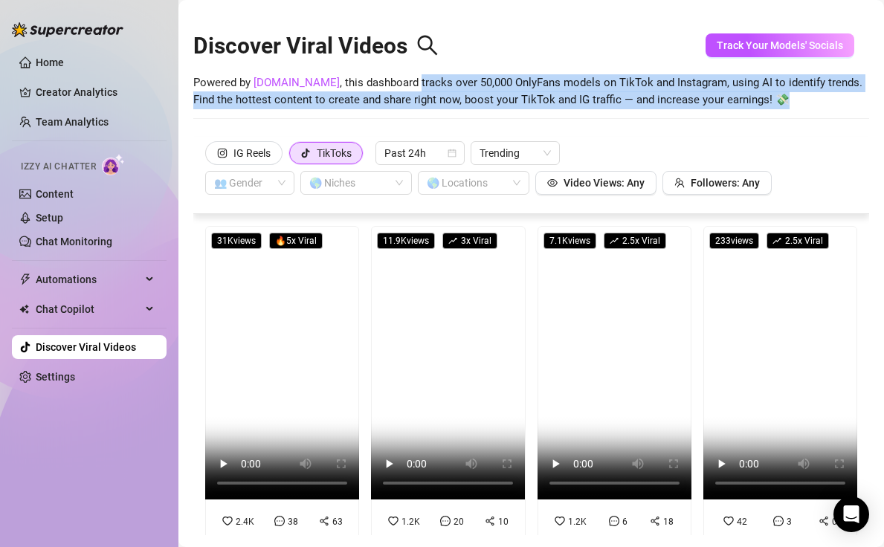
drag, startPoint x: 389, startPoint y: 116, endPoint x: 392, endPoint y: 87, distance: 29.2
click at [392, 87] on div "Discover Viral Videos Powered by [DOMAIN_NAME] , this dashboard tracks over 50,…" at bounding box center [531, 73] width 676 height 126
click at [392, 87] on span "Powered by [DOMAIN_NAME] , this dashboard tracks over 50,000 OnlyFans models on…" at bounding box center [527, 91] width 669 height 35
drag, startPoint x: 405, startPoint y: 75, endPoint x: 405, endPoint y: 111, distance: 35.7
click at [405, 111] on div "Discover Viral Videos Powered by [DOMAIN_NAME] , this dashboard tracks over 50,…" at bounding box center [531, 73] width 676 height 126
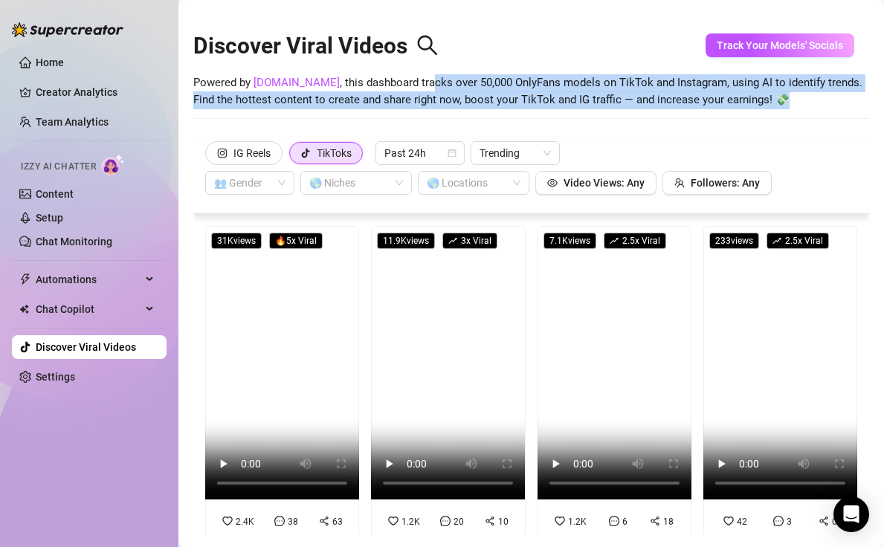
click at [405, 111] on div "Discover Viral Videos Powered by [DOMAIN_NAME] , this dashboard tracks over 50,…" at bounding box center [531, 73] width 676 height 126
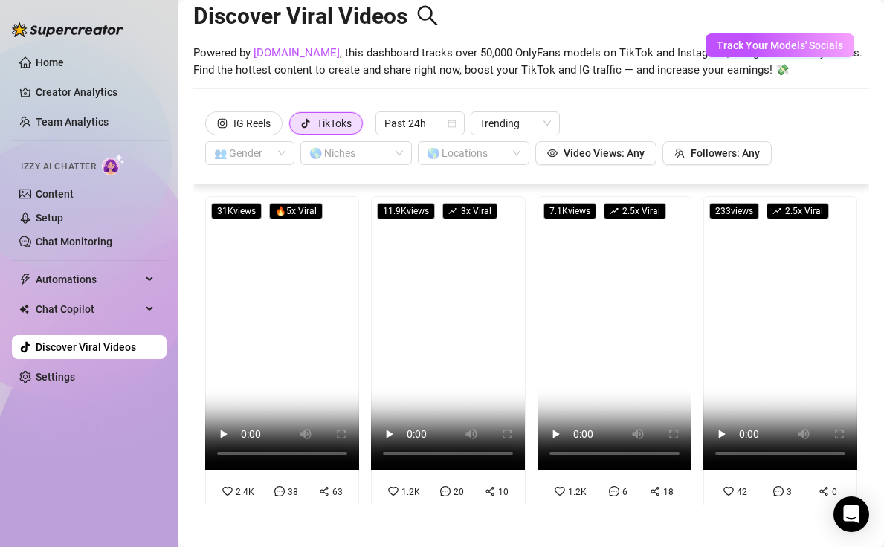
scroll to position [33, 0]
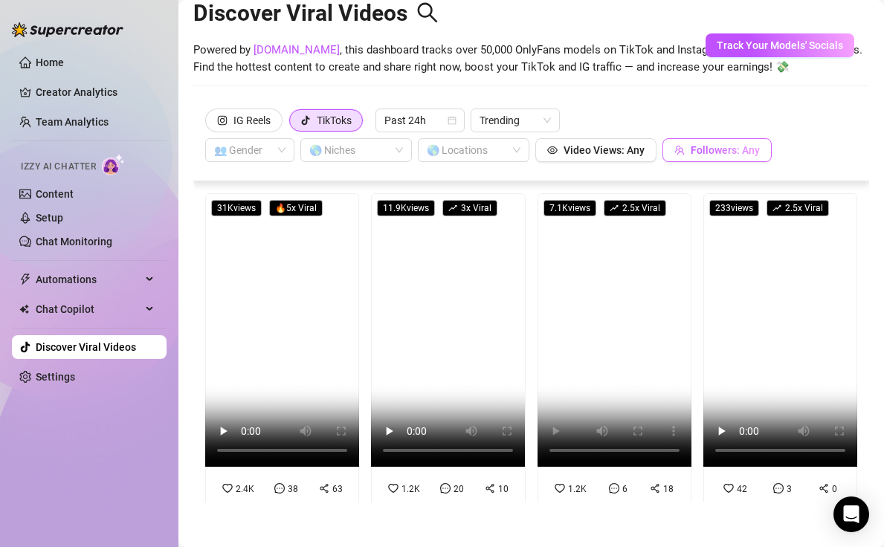
click at [737, 155] on span "Followers: Any" at bounding box center [725, 150] width 69 height 12
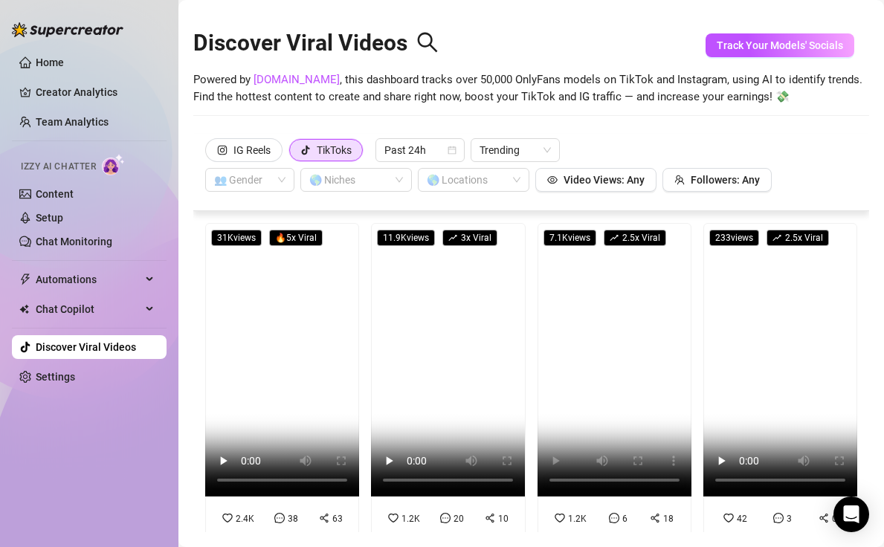
scroll to position [0, 0]
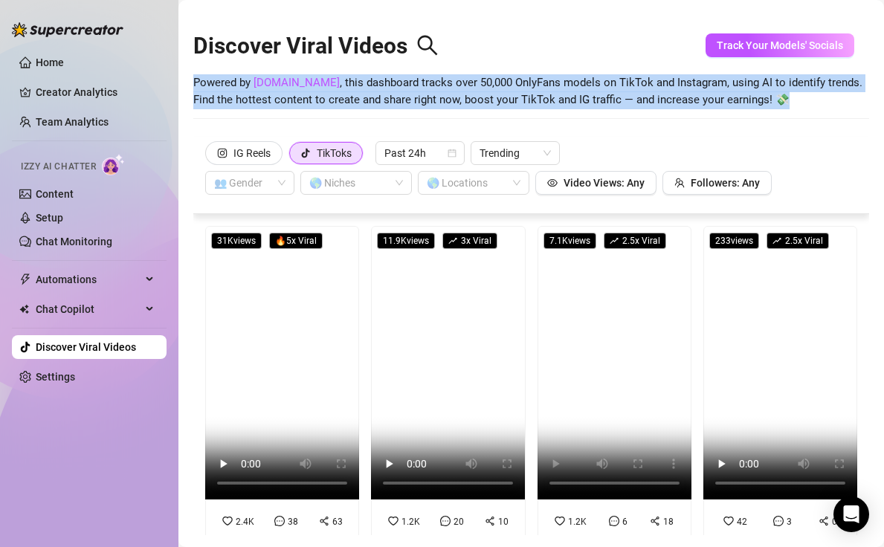
drag, startPoint x: 794, startPoint y: 101, endPoint x: 185, endPoint y: 86, distance: 609.3
click at [185, 86] on main "Discover Viral Videos Powered by [DOMAIN_NAME] , this dashboard tracks over 50,…" at bounding box center [532, 290] width 706 height 580
copy span "Powered by [DOMAIN_NAME] , this dashboard tracks over 50,000 OnlyFans models on…"
click at [453, 176] on div at bounding box center [466, 183] width 90 height 21
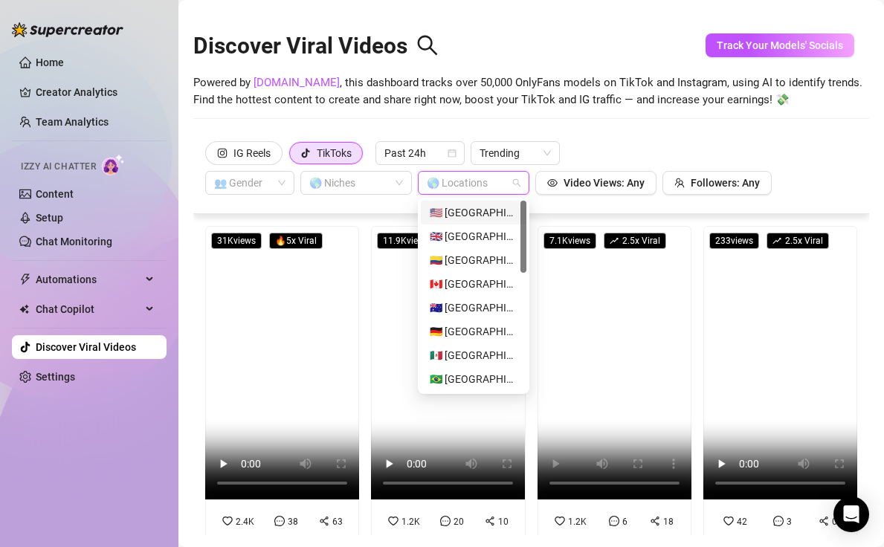
click at [453, 176] on div at bounding box center [466, 183] width 90 height 21
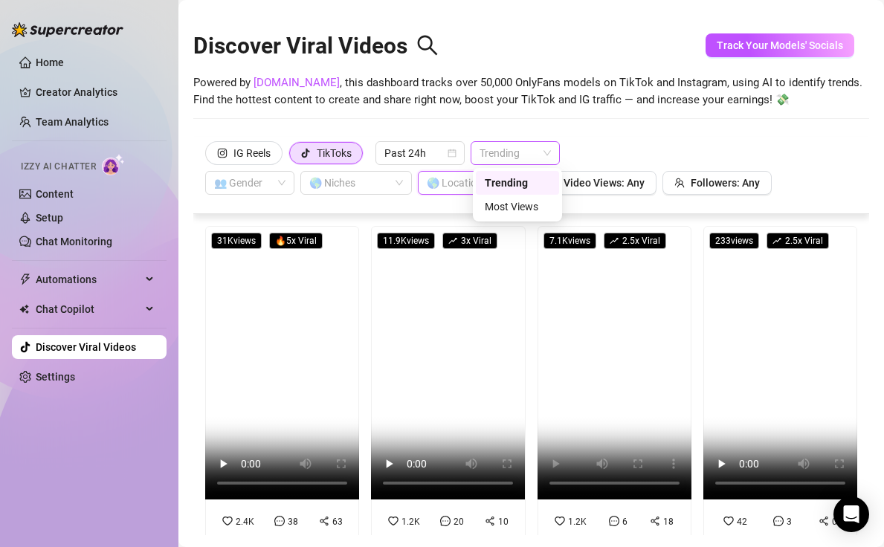
click at [496, 148] on span "Trending" at bounding box center [515, 153] width 71 height 22
click at [501, 208] on div "Most Views" at bounding box center [517, 207] width 65 height 16
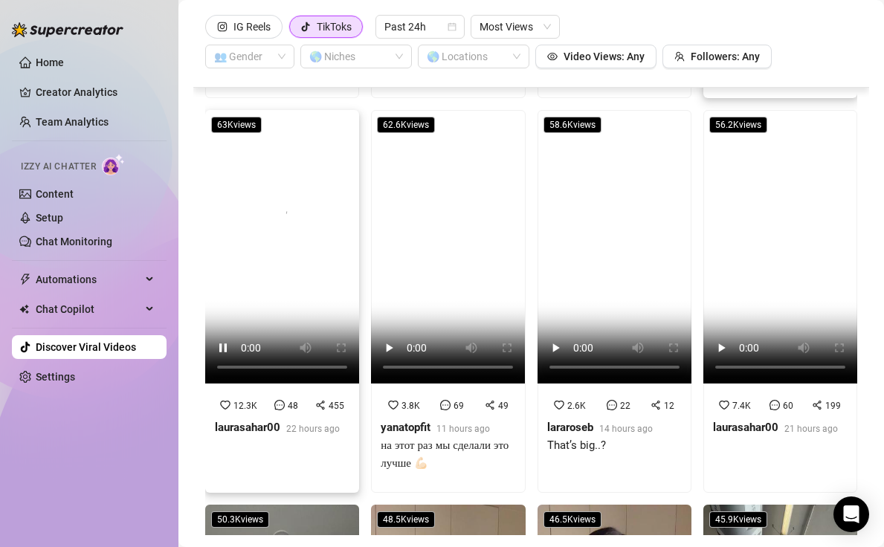
scroll to position [1193, 0]
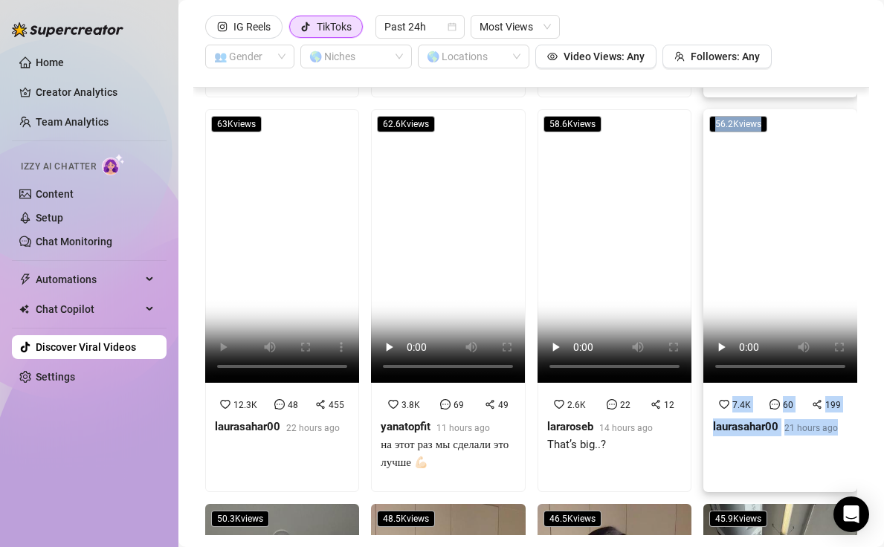
click at [741, 430] on strong "laurasahar00" at bounding box center [745, 426] width 65 height 13
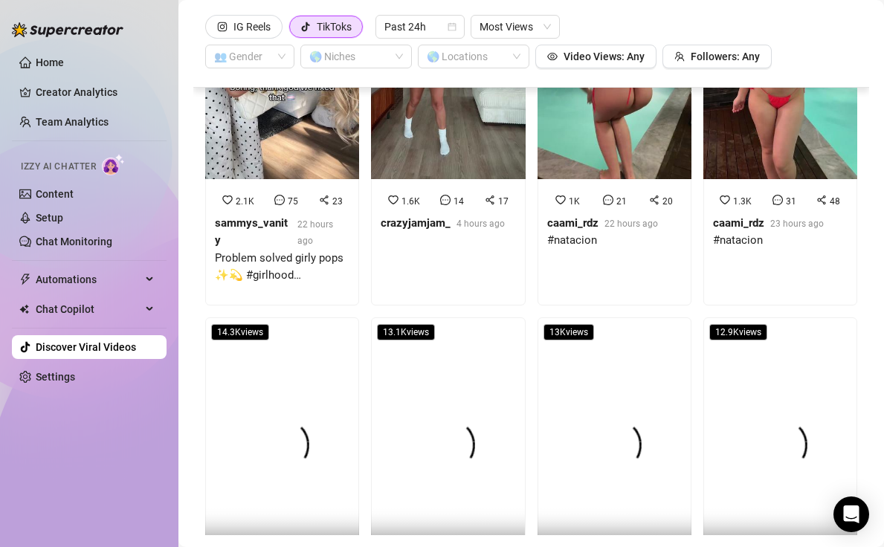
scroll to position [4033, 0]
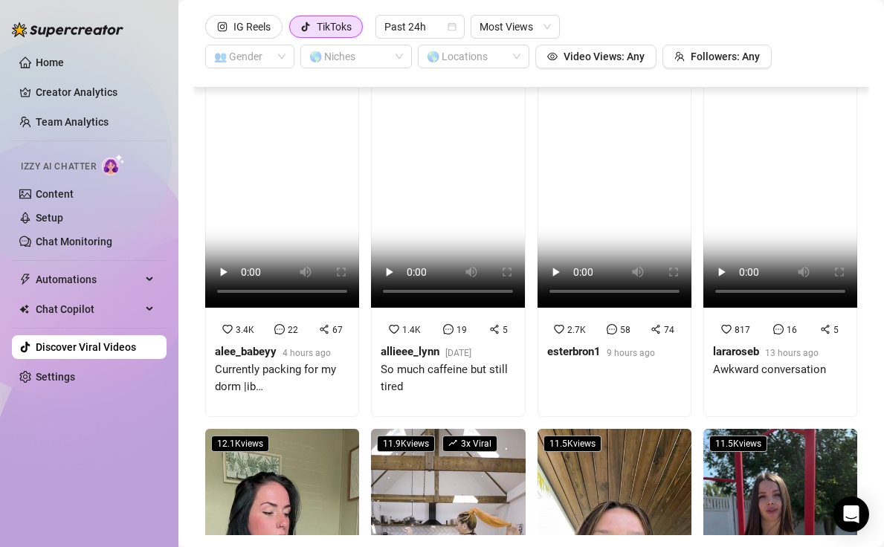
click at [62, 77] on ul "Home Creator Analytics Team Analytics Izzy AI Chatter Content Setup Chat Monito…" at bounding box center [89, 220] width 155 height 350
click at [62, 63] on link "Home" at bounding box center [50, 63] width 28 height 12
